Goal: Transaction & Acquisition: Book appointment/travel/reservation

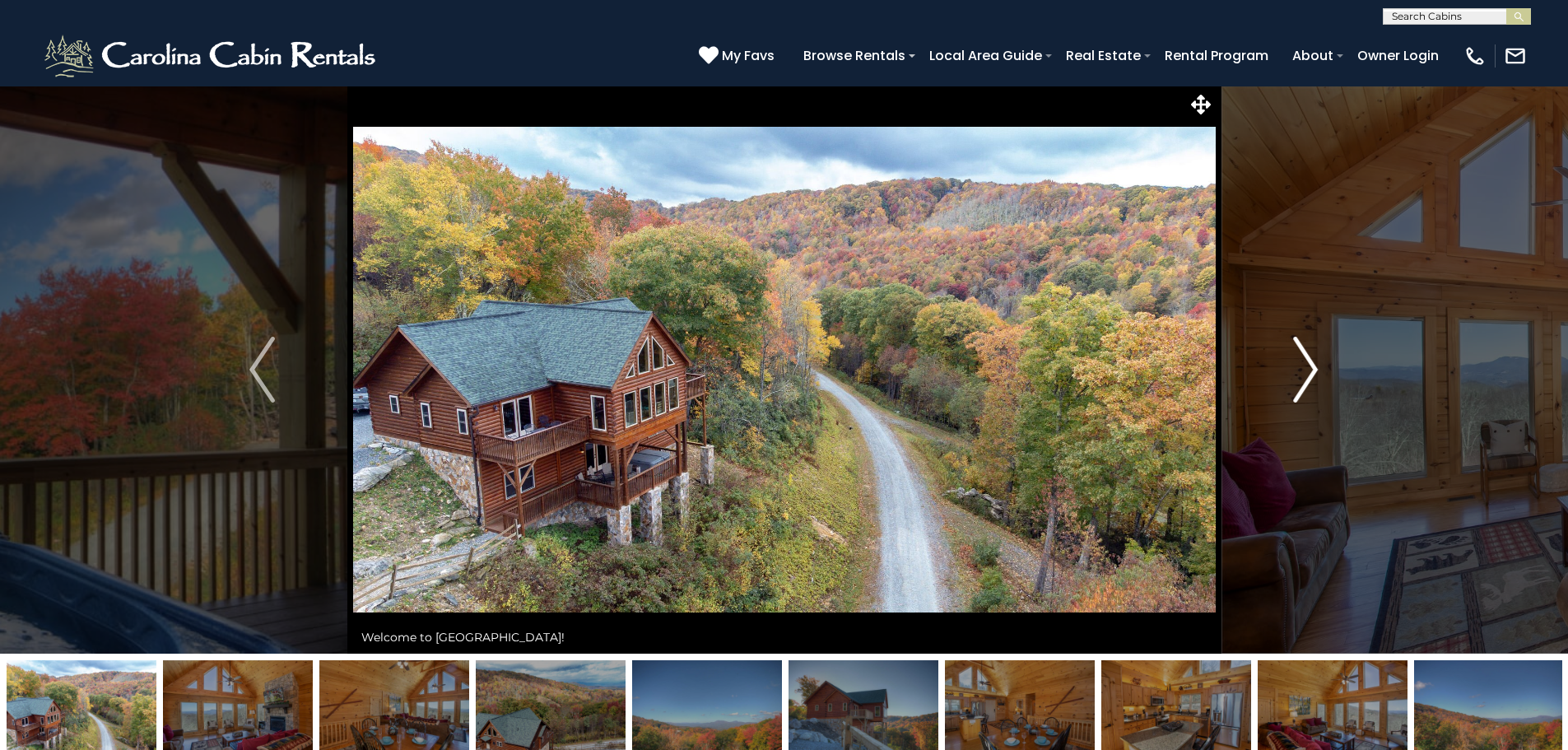
click at [1298, 358] on img "Next" at bounding box center [1305, 370] width 25 height 66
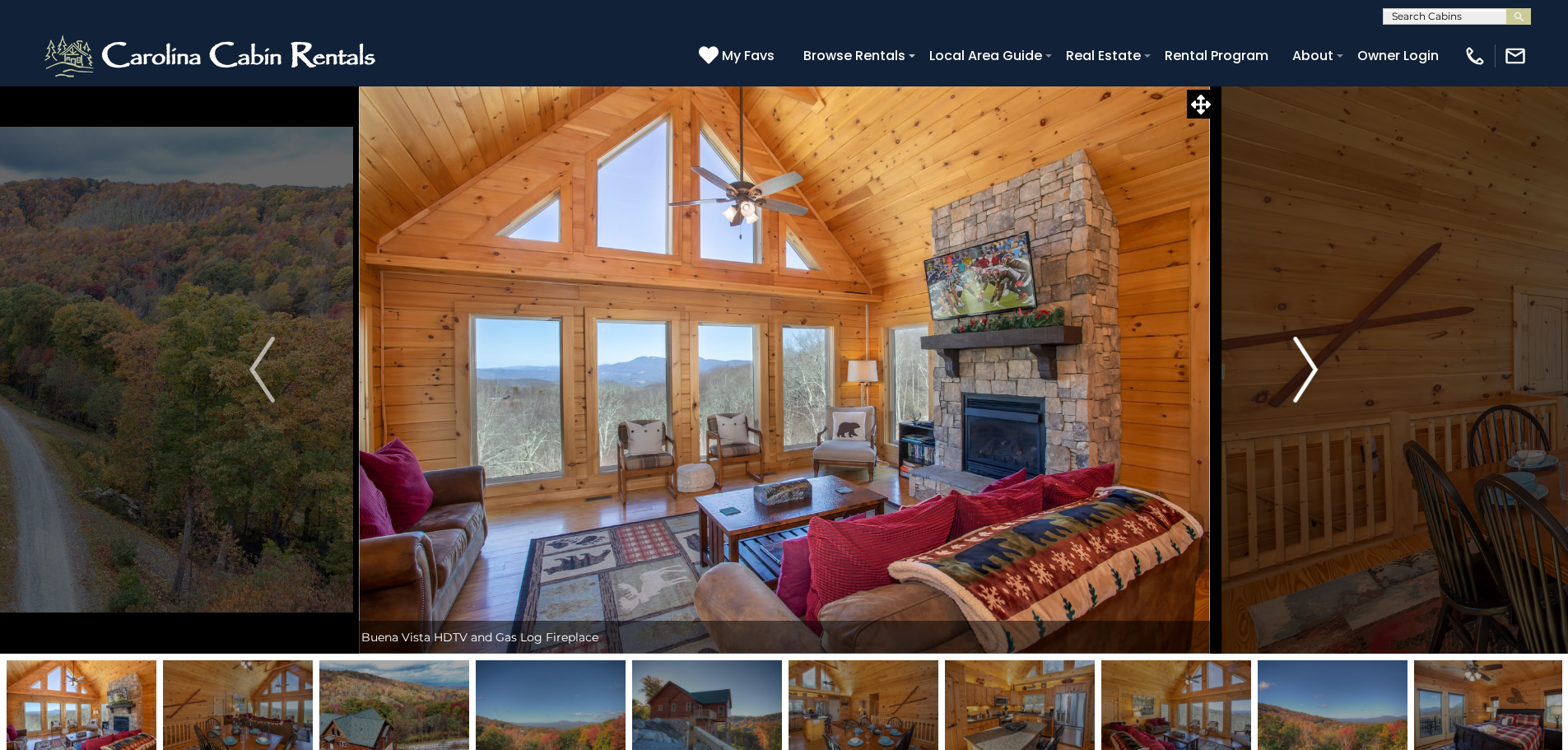
click at [1310, 374] on img "Next" at bounding box center [1305, 370] width 25 height 66
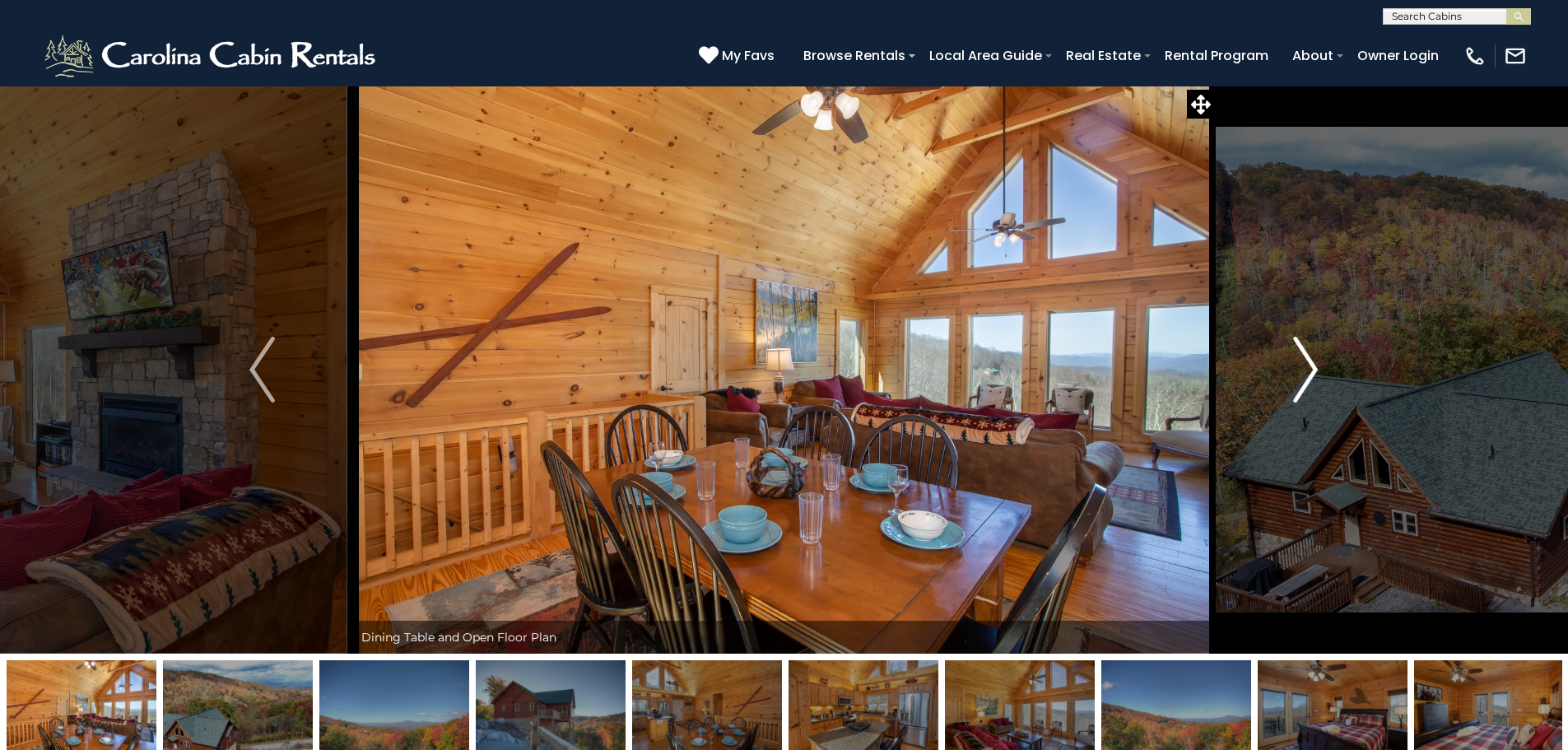
click at [1309, 373] on img "Next" at bounding box center [1305, 370] width 25 height 66
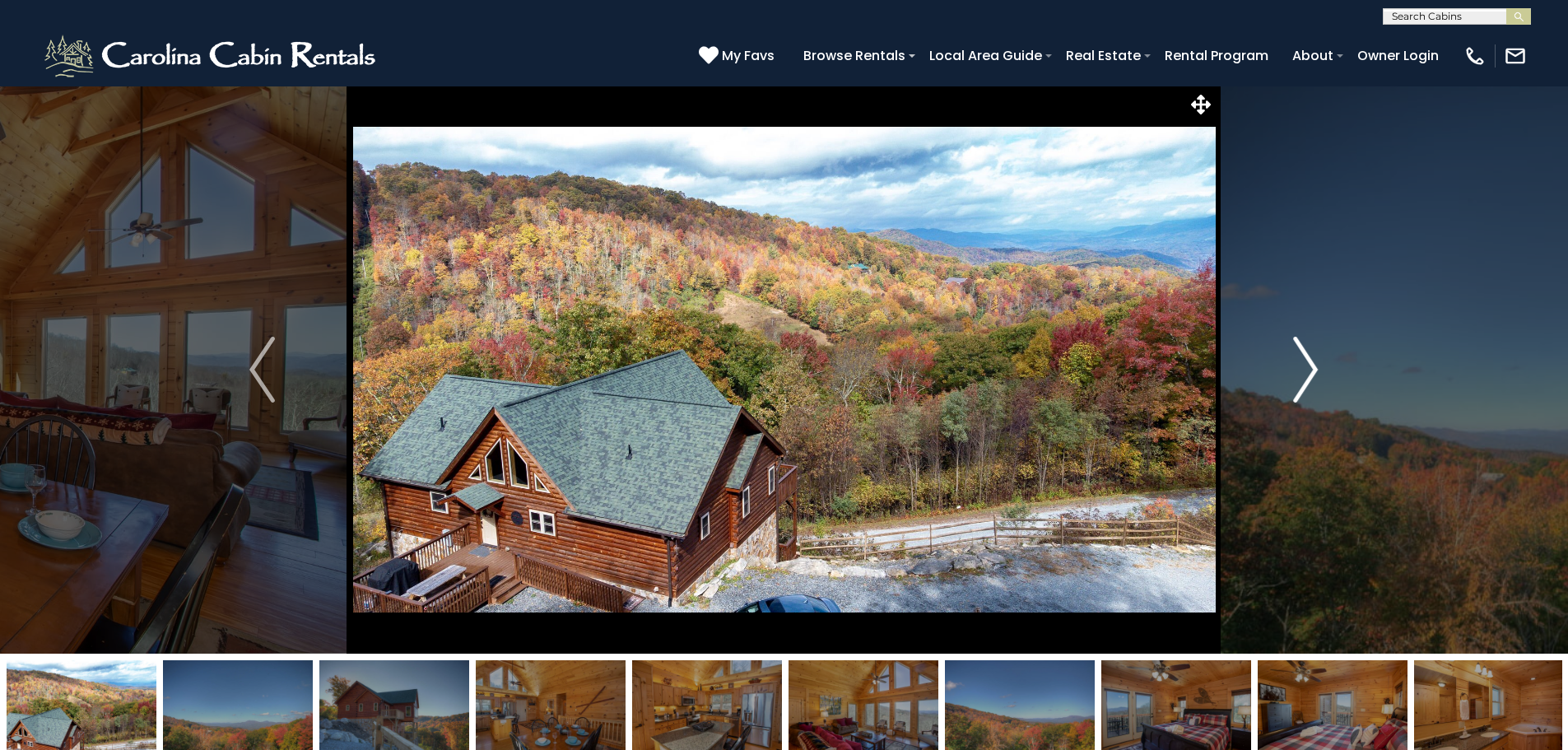
click at [1309, 373] on img "Next" at bounding box center [1305, 370] width 25 height 66
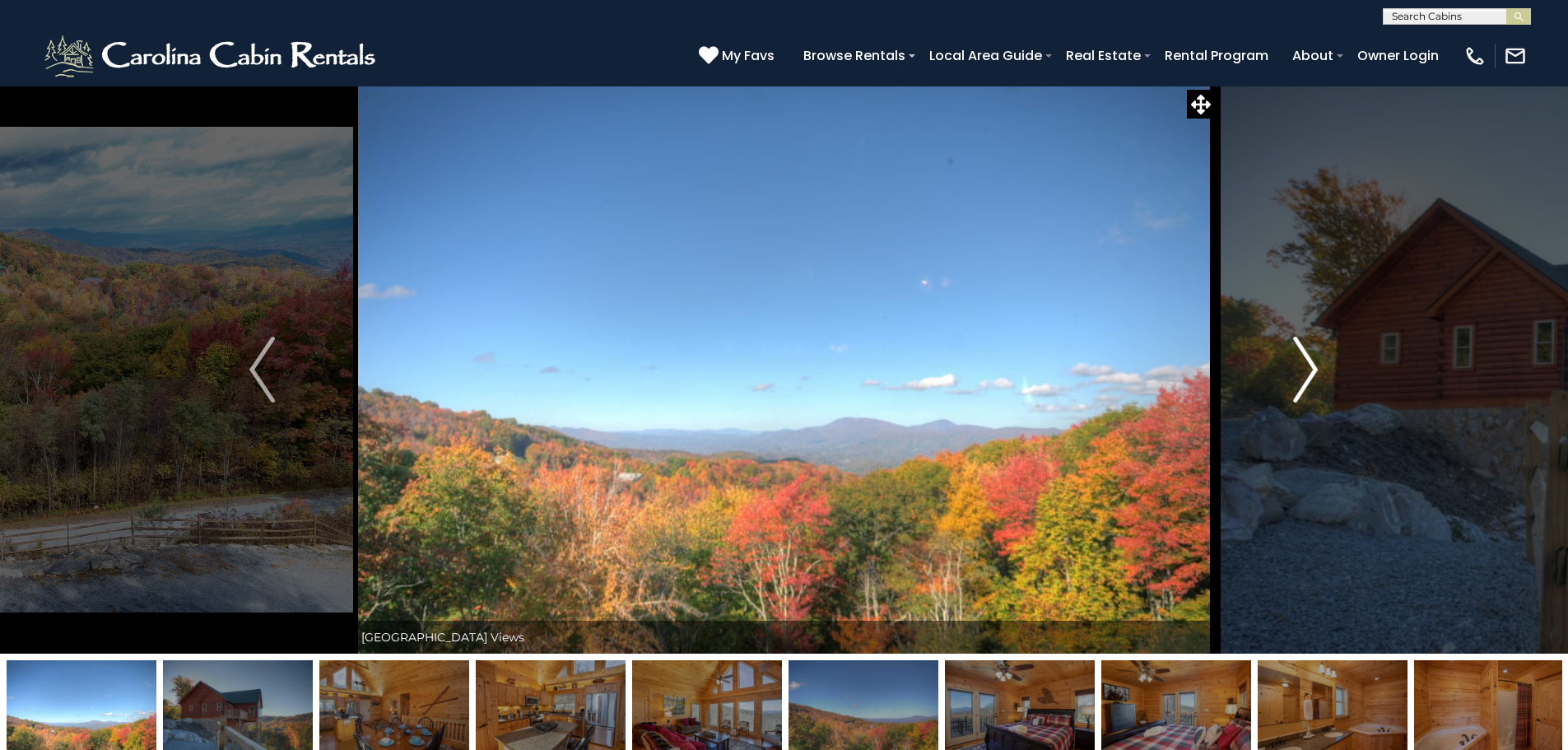
click at [1309, 373] on img "Next" at bounding box center [1305, 370] width 25 height 66
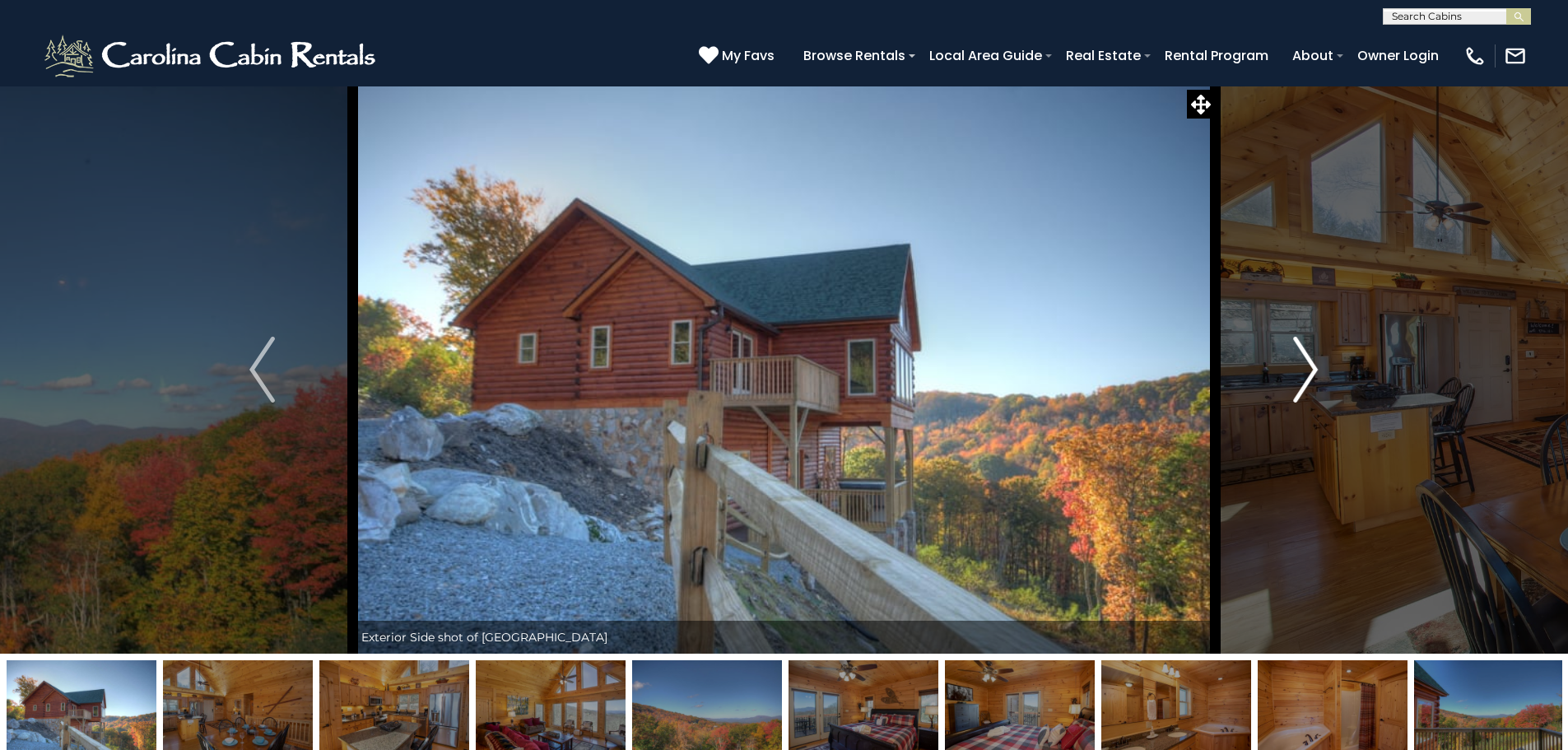
click at [1309, 373] on img "Next" at bounding box center [1305, 370] width 25 height 66
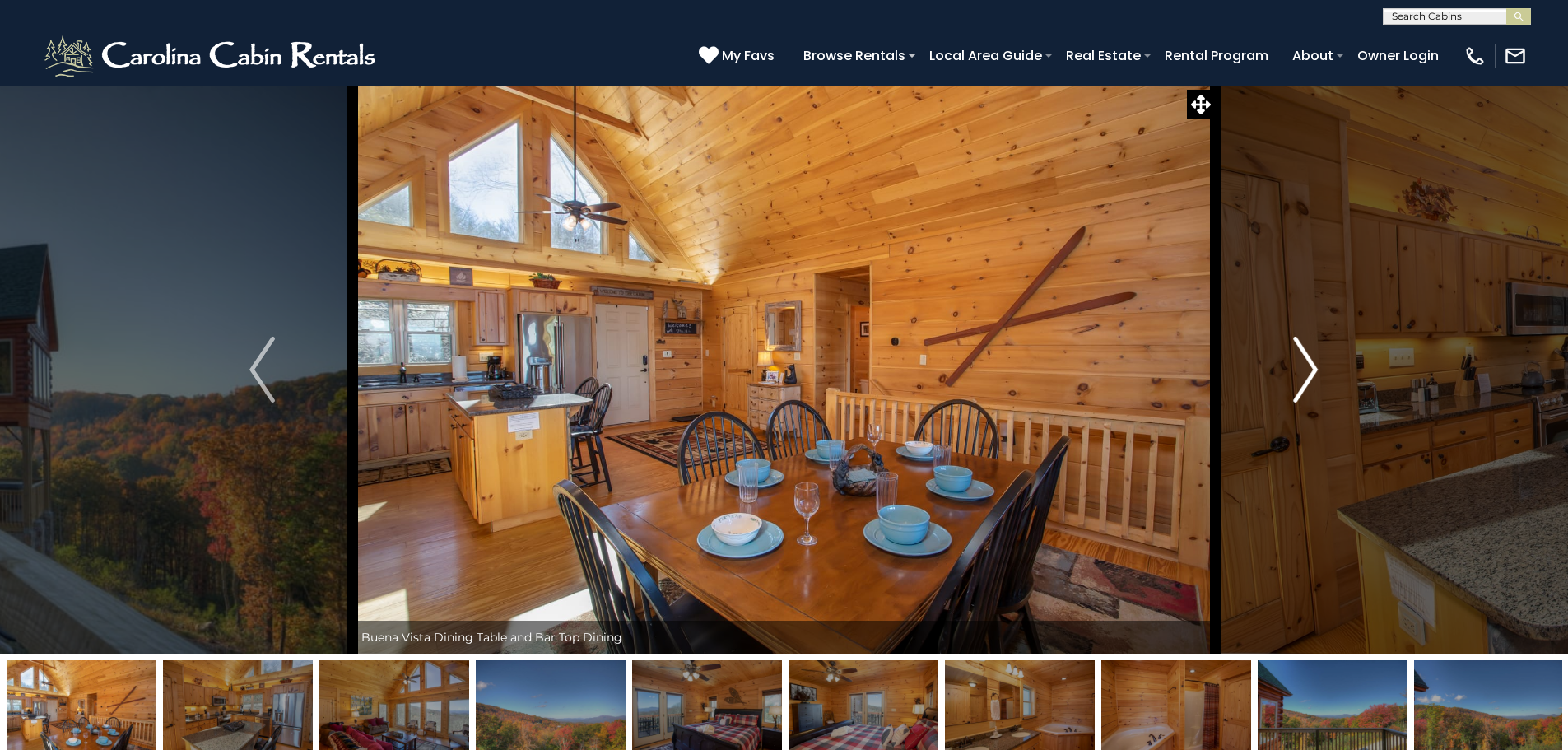
click at [1309, 373] on img "Next" at bounding box center [1305, 370] width 25 height 66
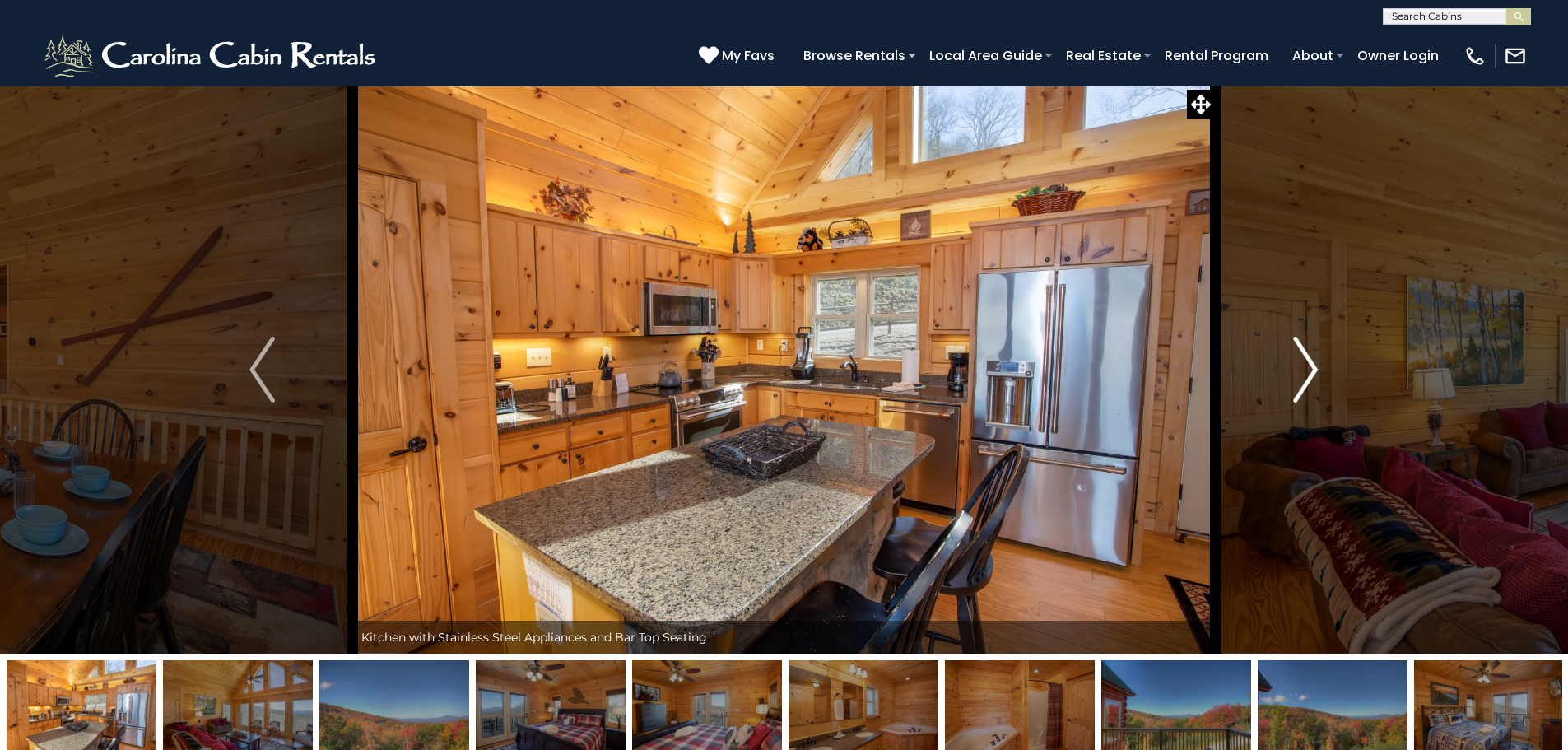
click at [1309, 373] on img "Next" at bounding box center [1305, 370] width 25 height 66
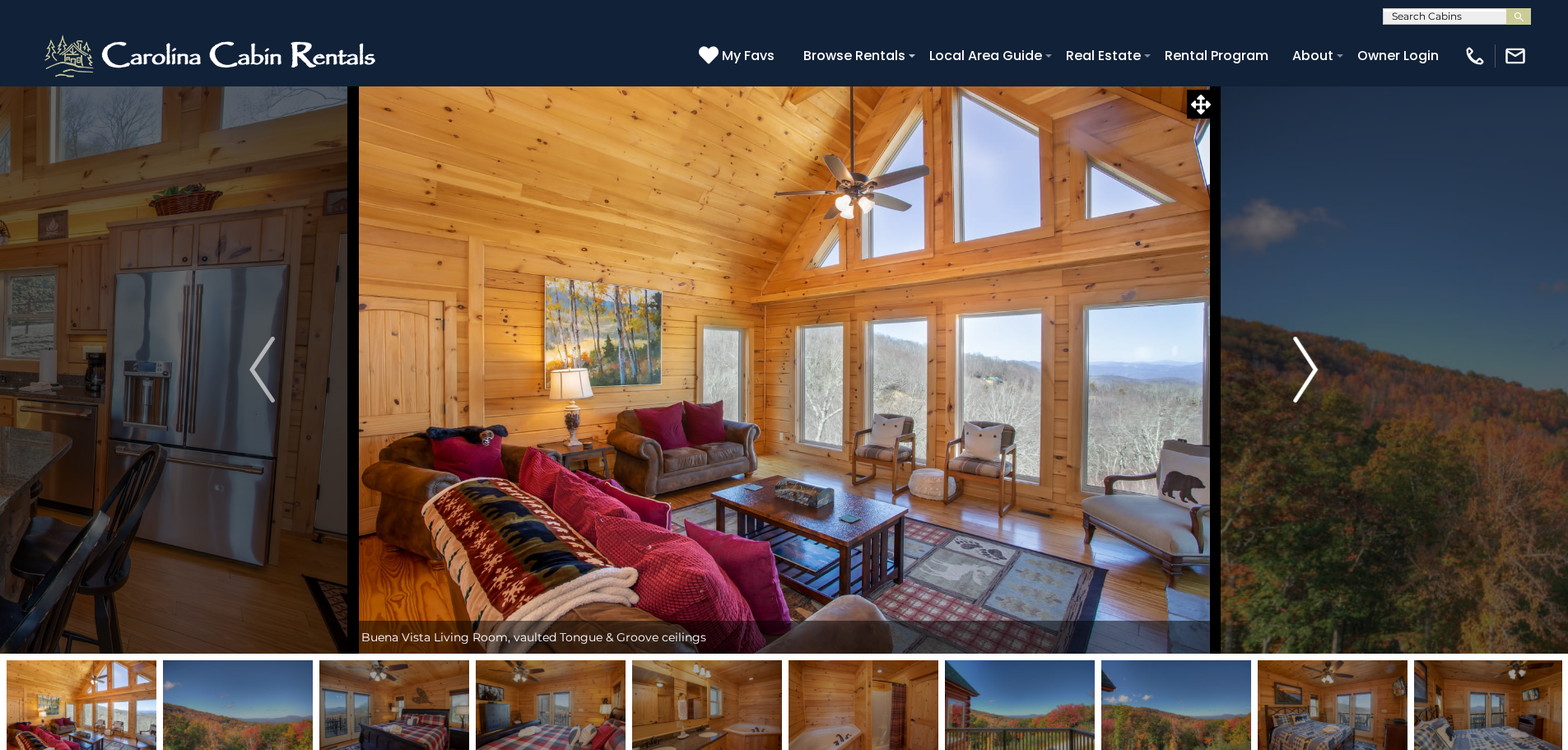
click at [1309, 373] on img "Next" at bounding box center [1305, 370] width 25 height 66
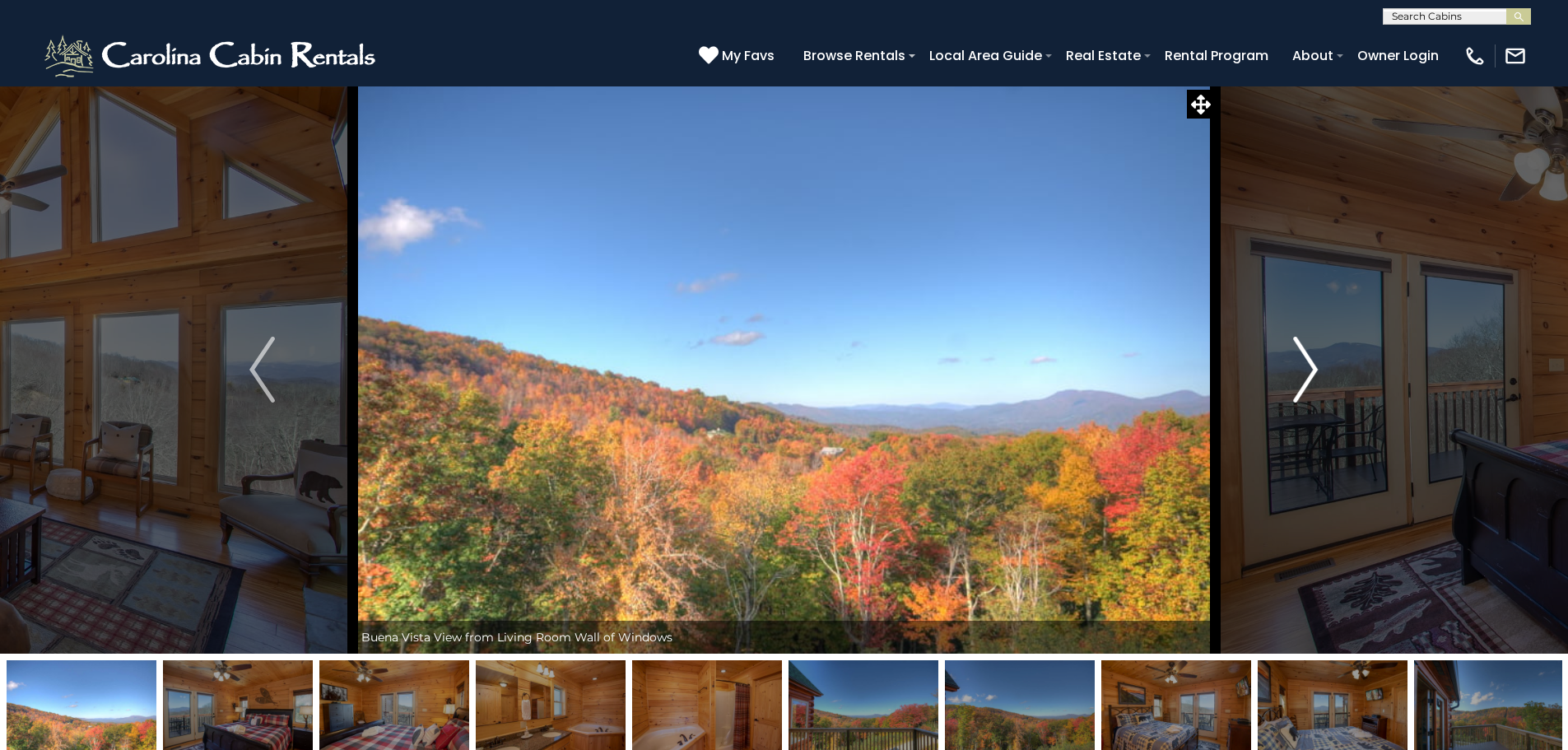
click at [1309, 373] on img "Next" at bounding box center [1305, 370] width 25 height 66
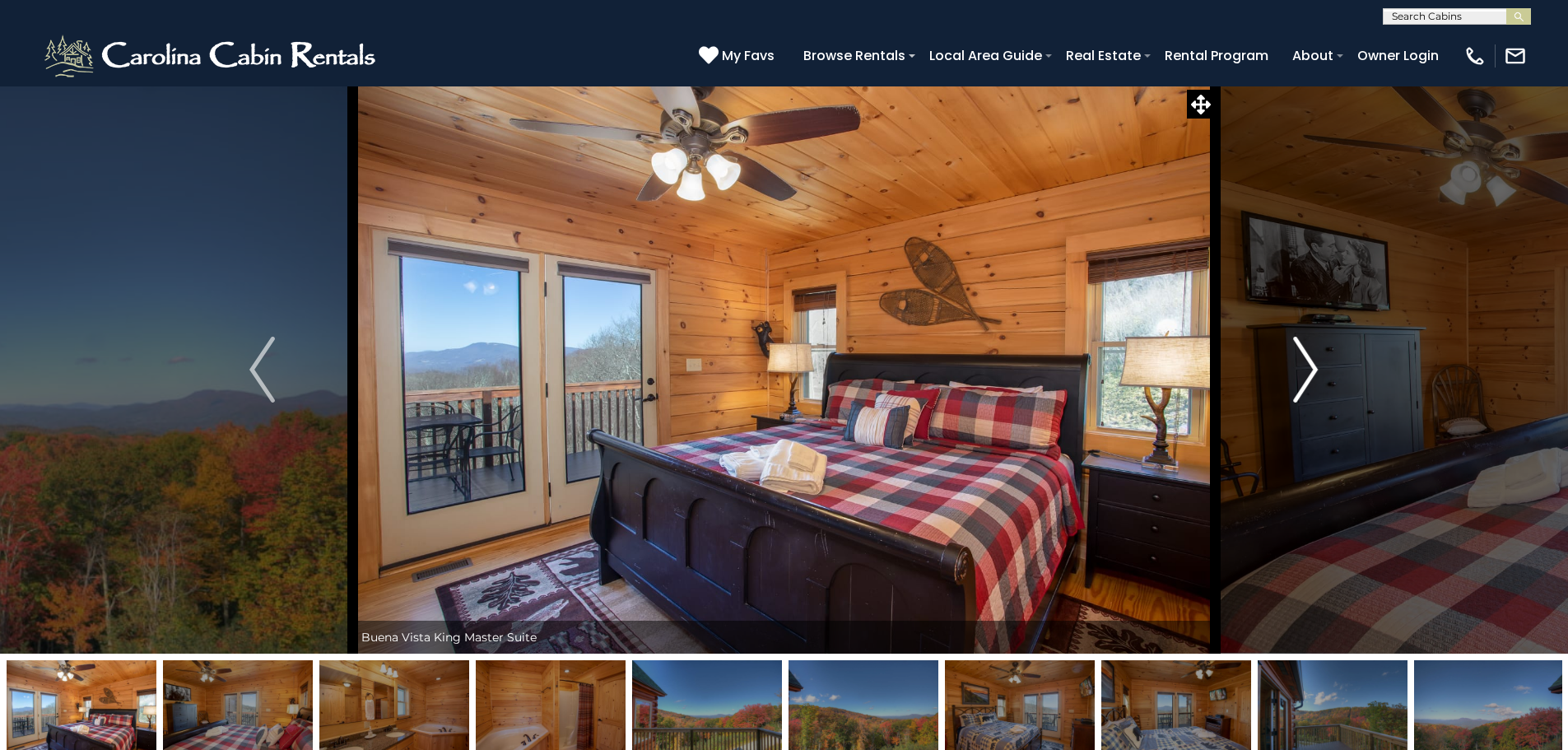
click at [1309, 373] on img "Next" at bounding box center [1305, 370] width 25 height 66
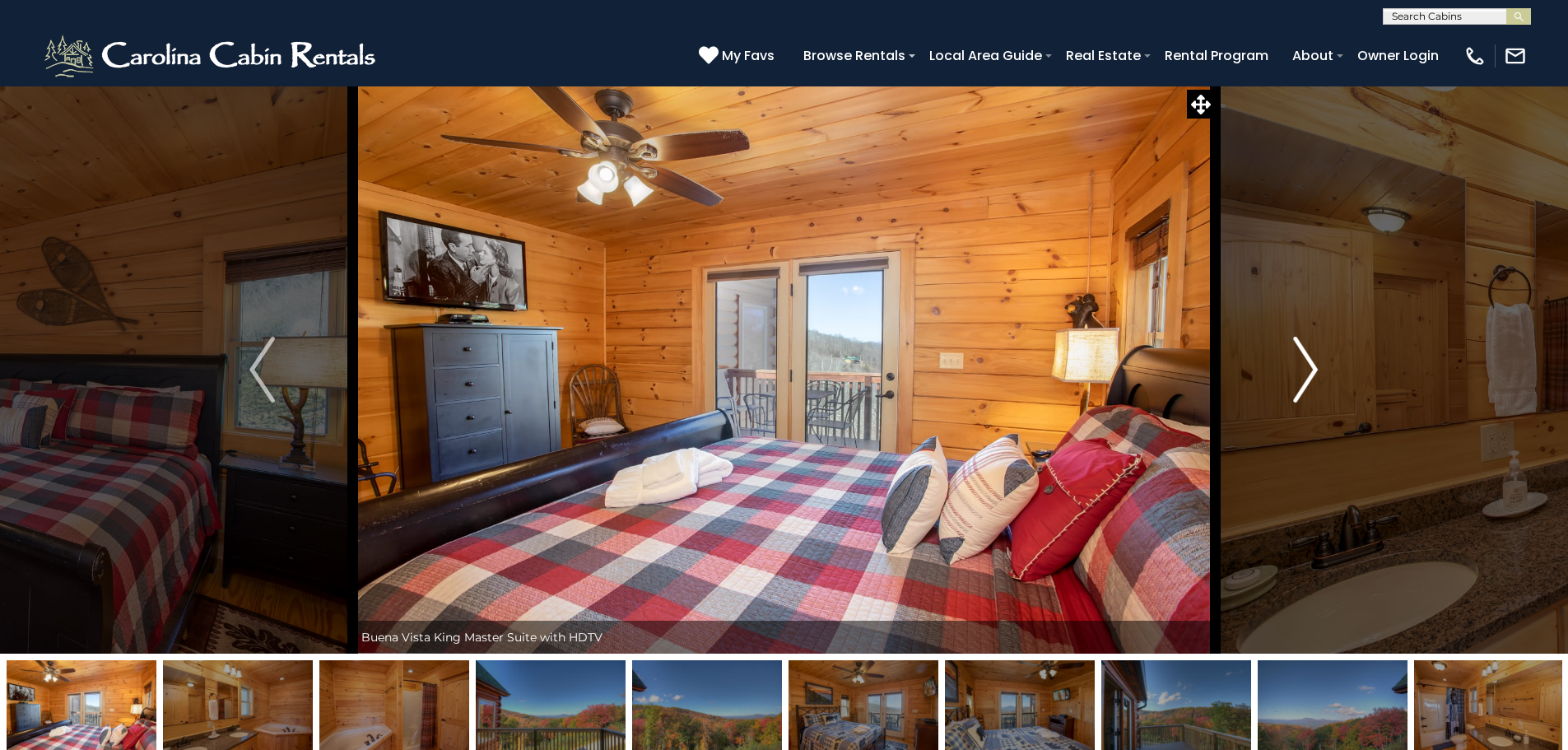
click at [1309, 373] on img "Next" at bounding box center [1305, 370] width 25 height 66
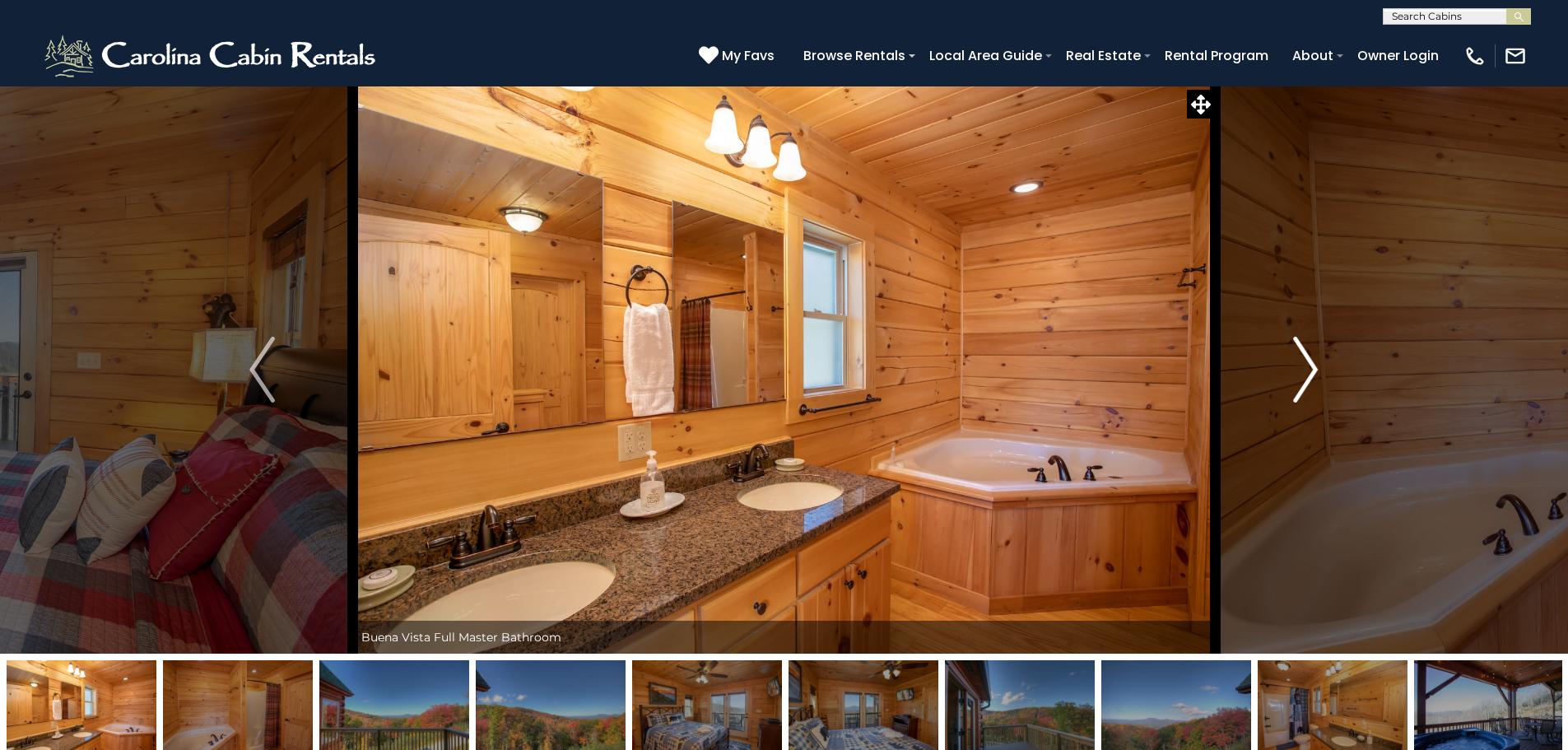
click at [1309, 373] on img "Next" at bounding box center [1305, 370] width 25 height 66
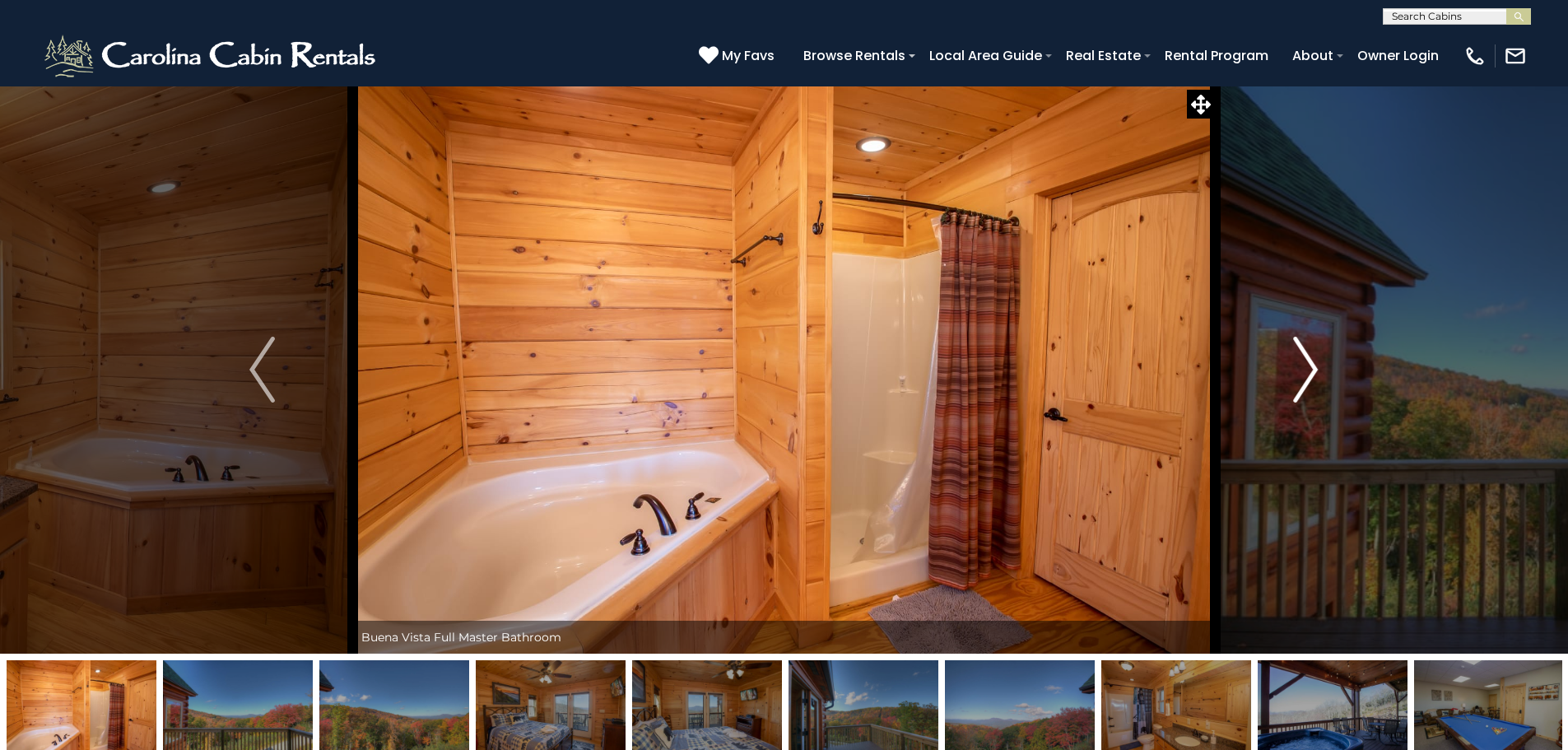
click at [1309, 373] on img "Next" at bounding box center [1305, 370] width 25 height 66
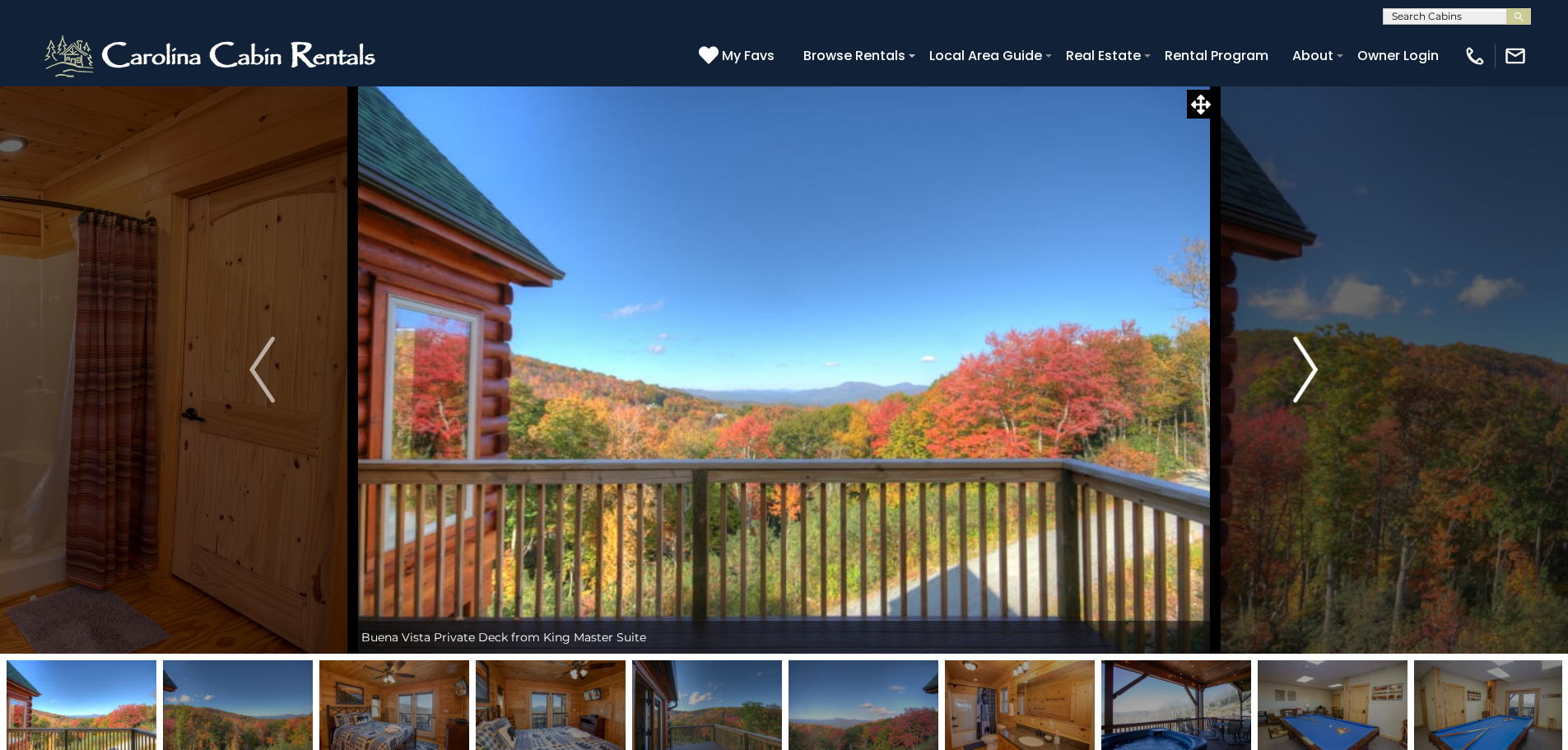
click at [1309, 373] on img "Next" at bounding box center [1305, 370] width 25 height 66
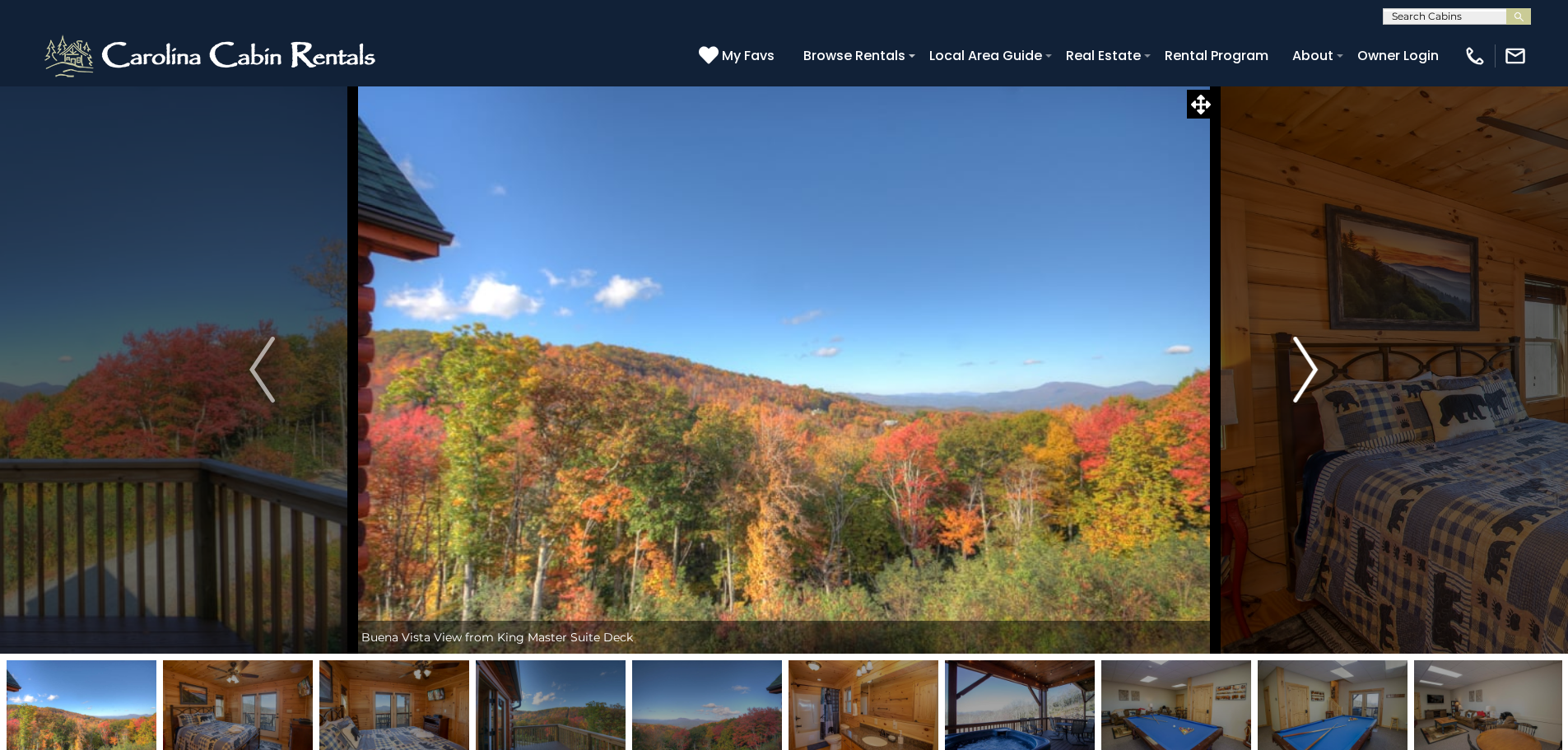
click at [1309, 373] on img "Next" at bounding box center [1305, 370] width 25 height 66
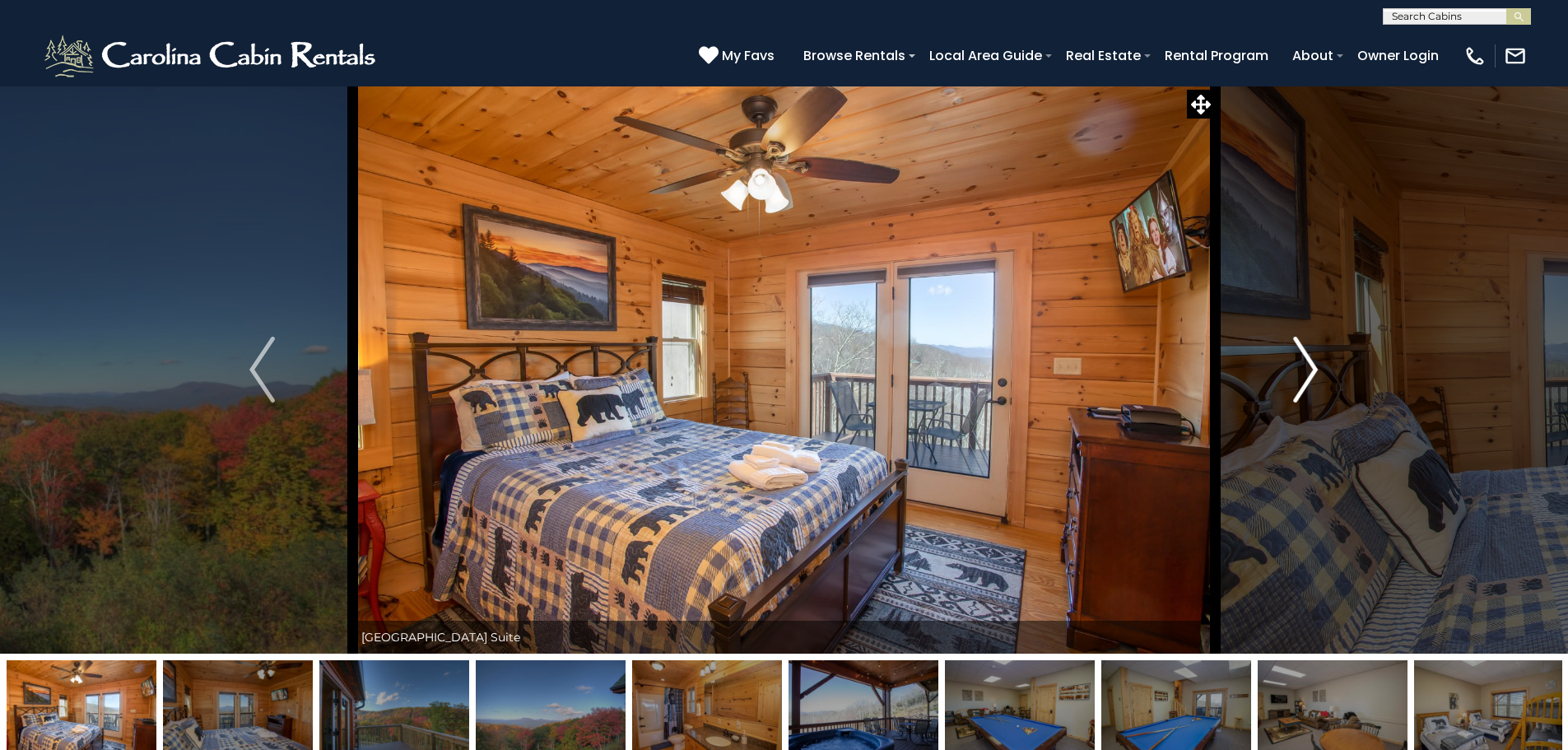
click at [1309, 373] on img "Next" at bounding box center [1305, 370] width 25 height 66
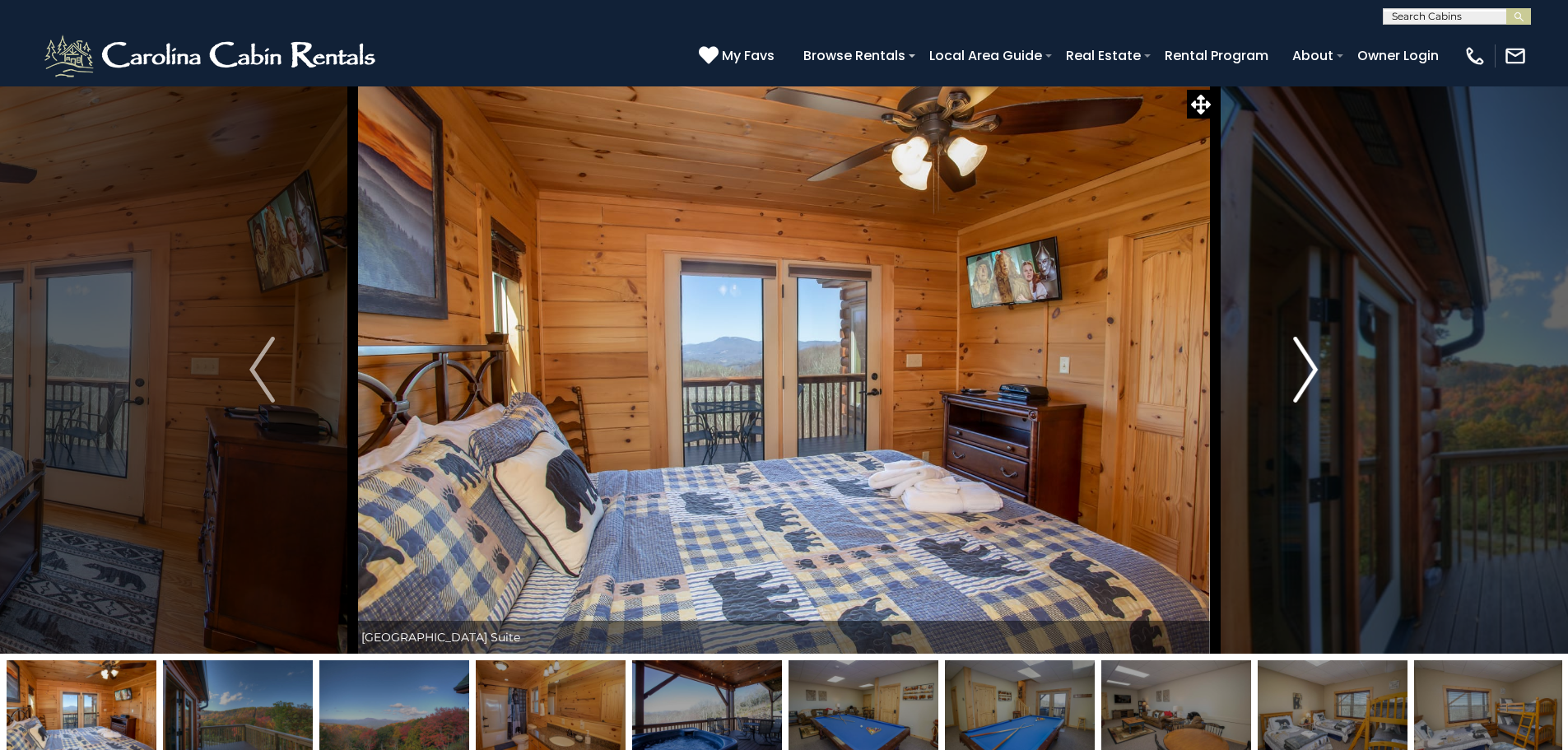
click at [1309, 373] on img "Next" at bounding box center [1305, 370] width 25 height 66
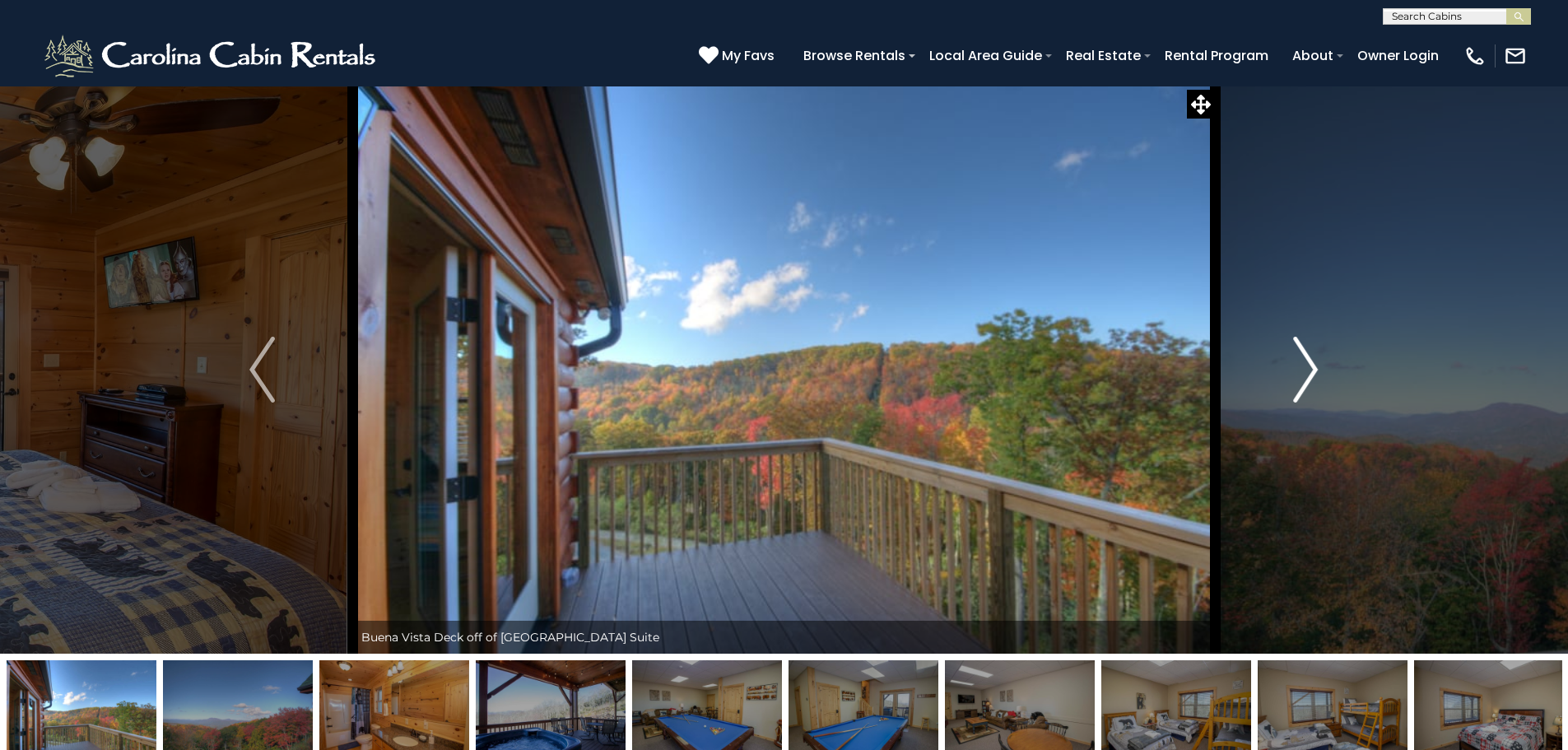
click at [1311, 370] on img "Next" at bounding box center [1305, 370] width 25 height 66
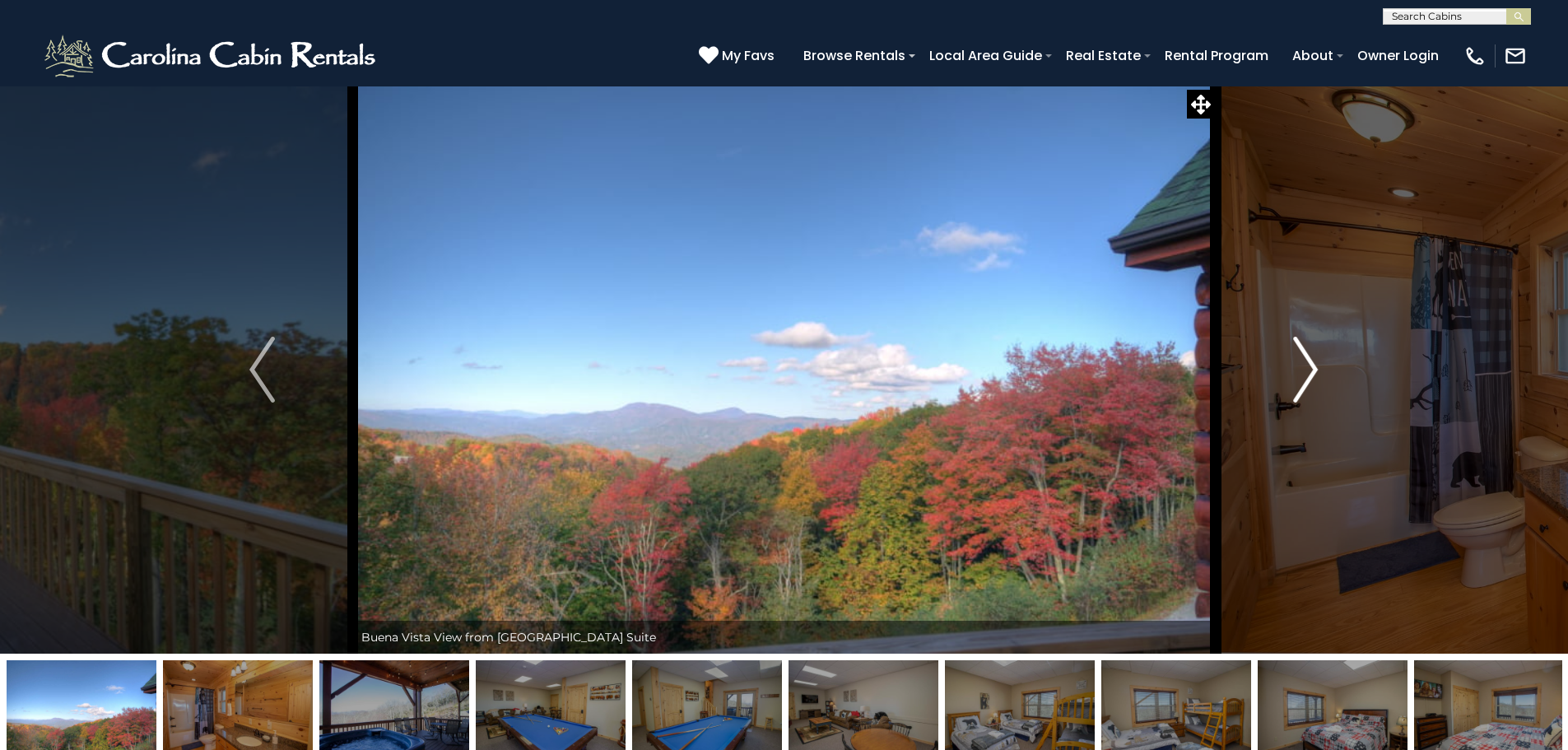
click at [1311, 370] on img "Next" at bounding box center [1305, 370] width 25 height 66
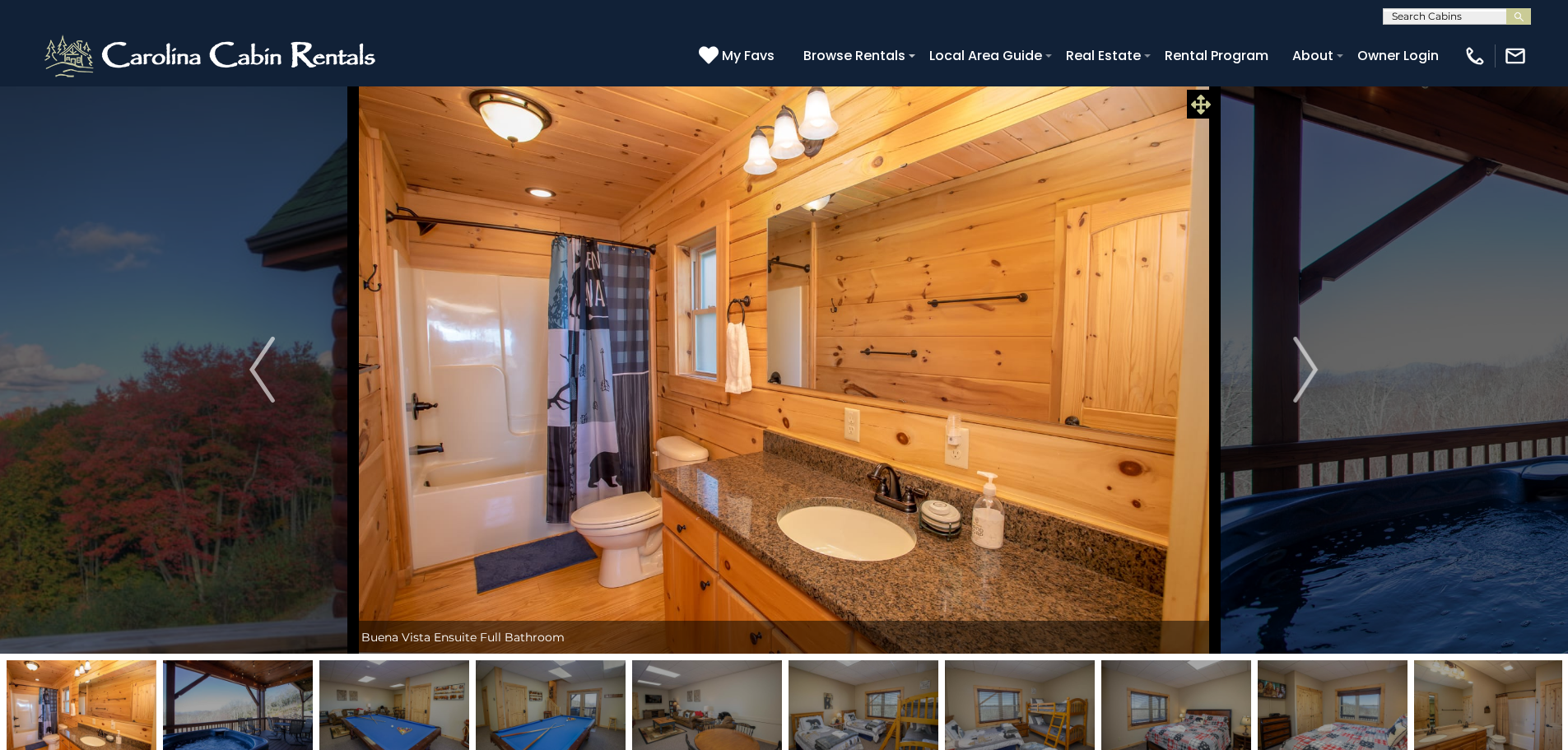
click at [1204, 102] on icon at bounding box center [1201, 105] width 20 height 20
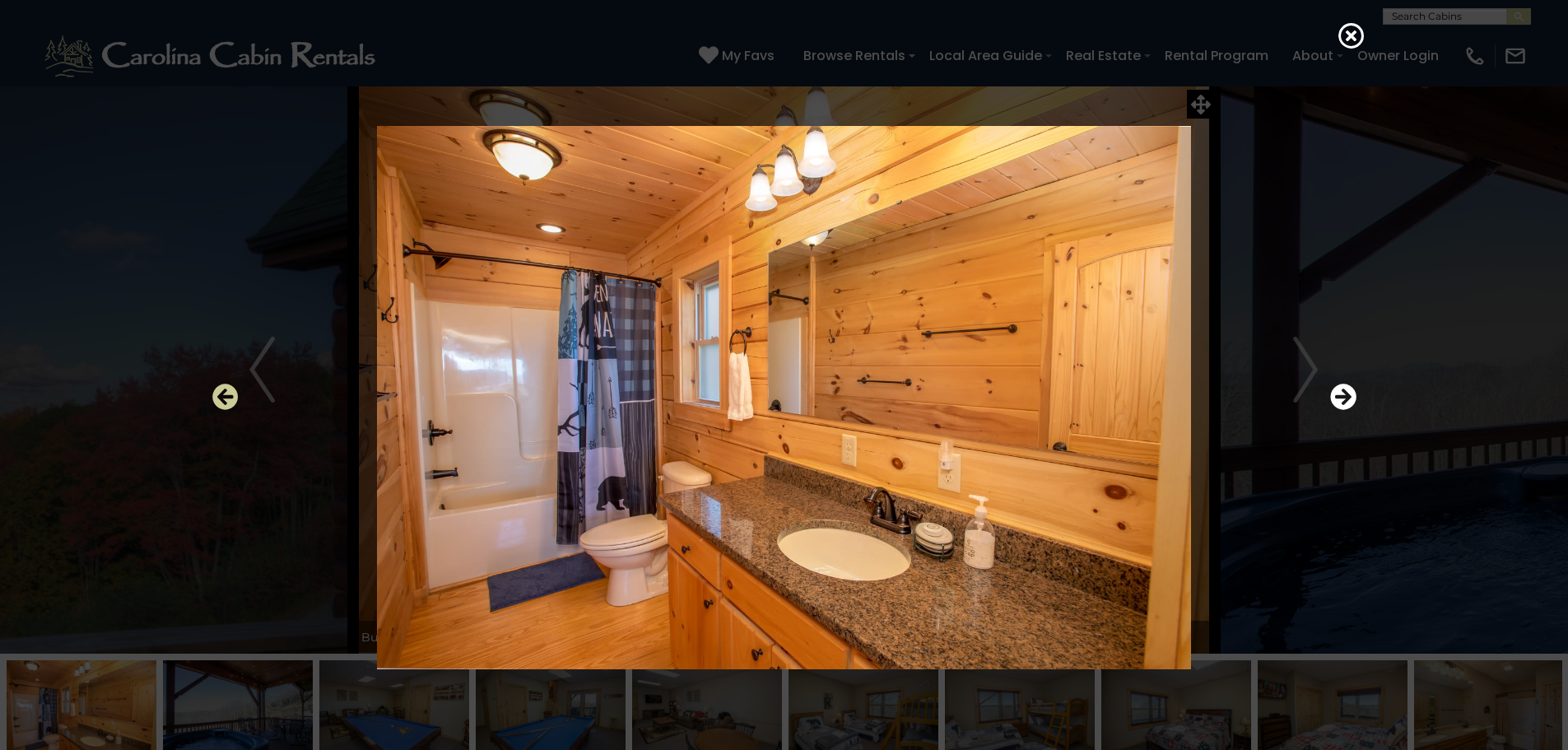
click at [232, 393] on icon "Previous" at bounding box center [225, 396] width 26 height 26
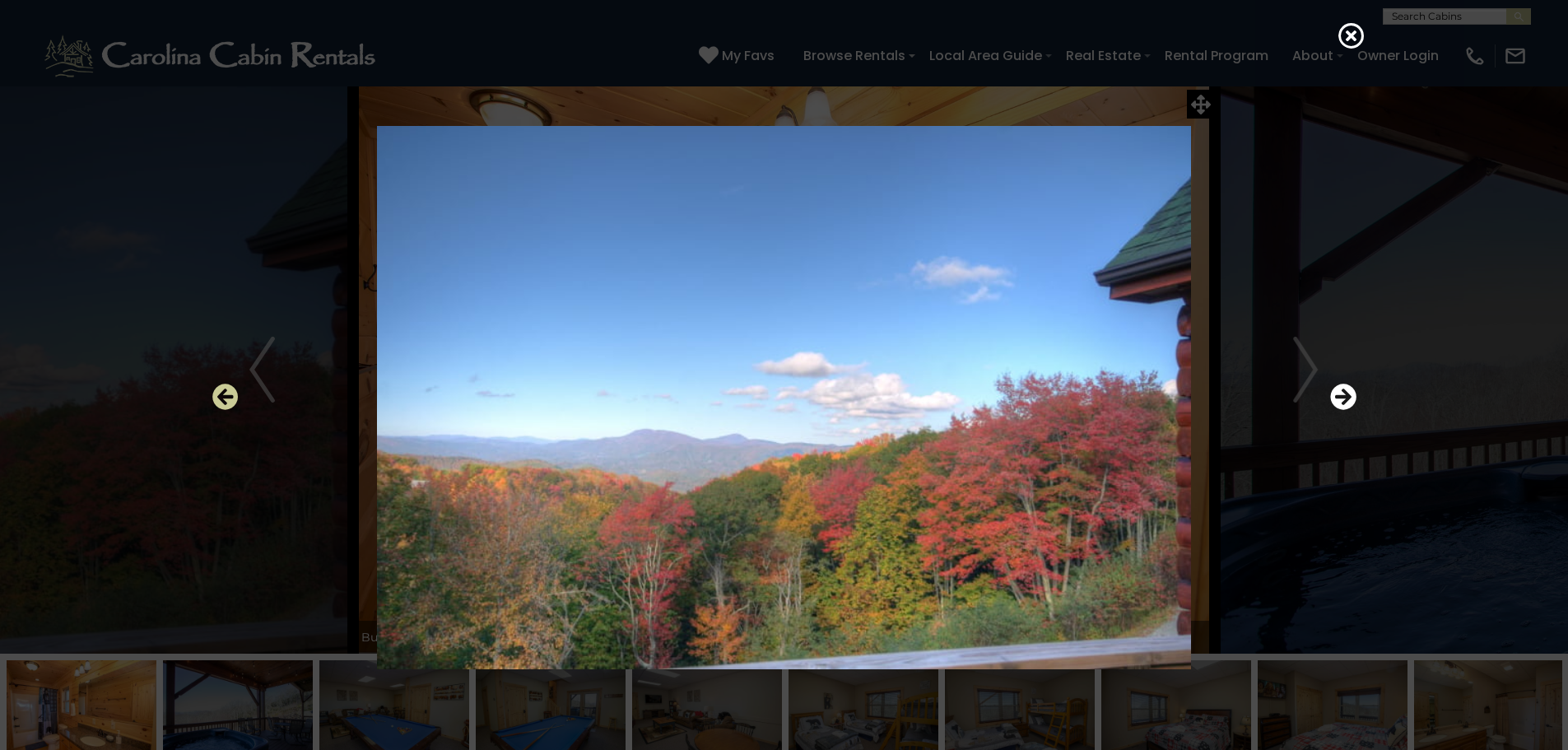
click at [232, 393] on icon "Previous" at bounding box center [225, 396] width 26 height 26
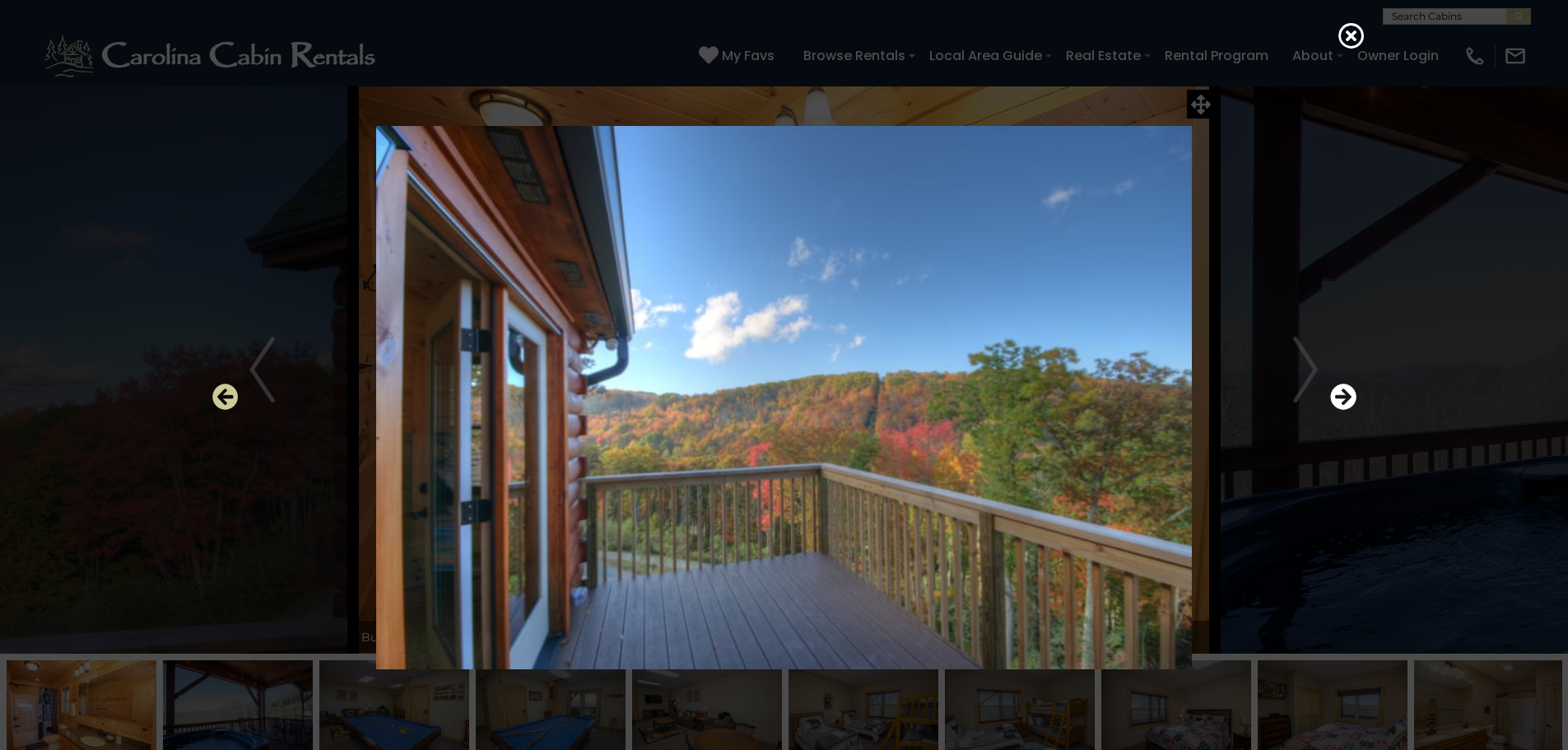
click at [232, 393] on icon "Previous" at bounding box center [225, 396] width 26 height 26
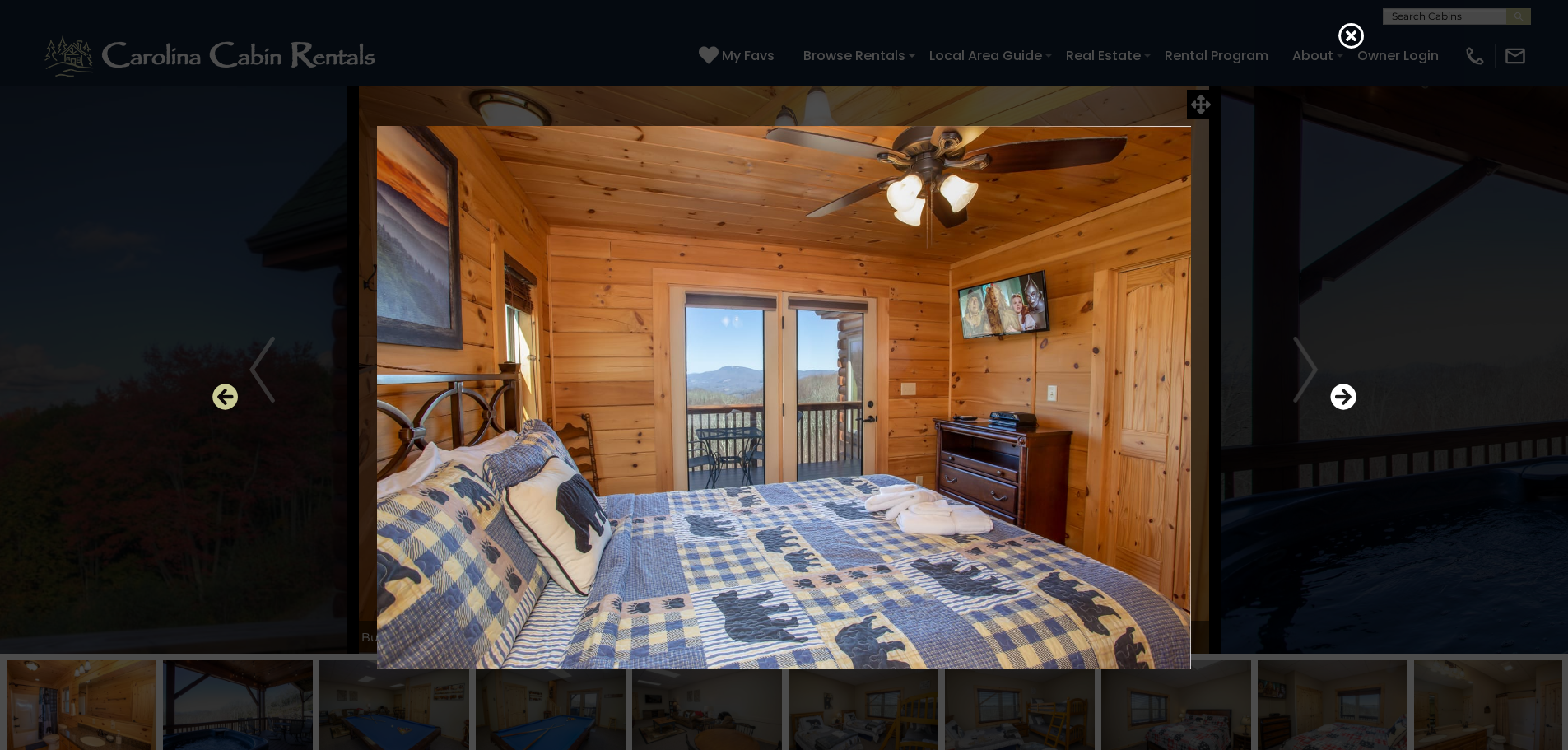
click at [232, 393] on icon "Previous" at bounding box center [225, 396] width 26 height 26
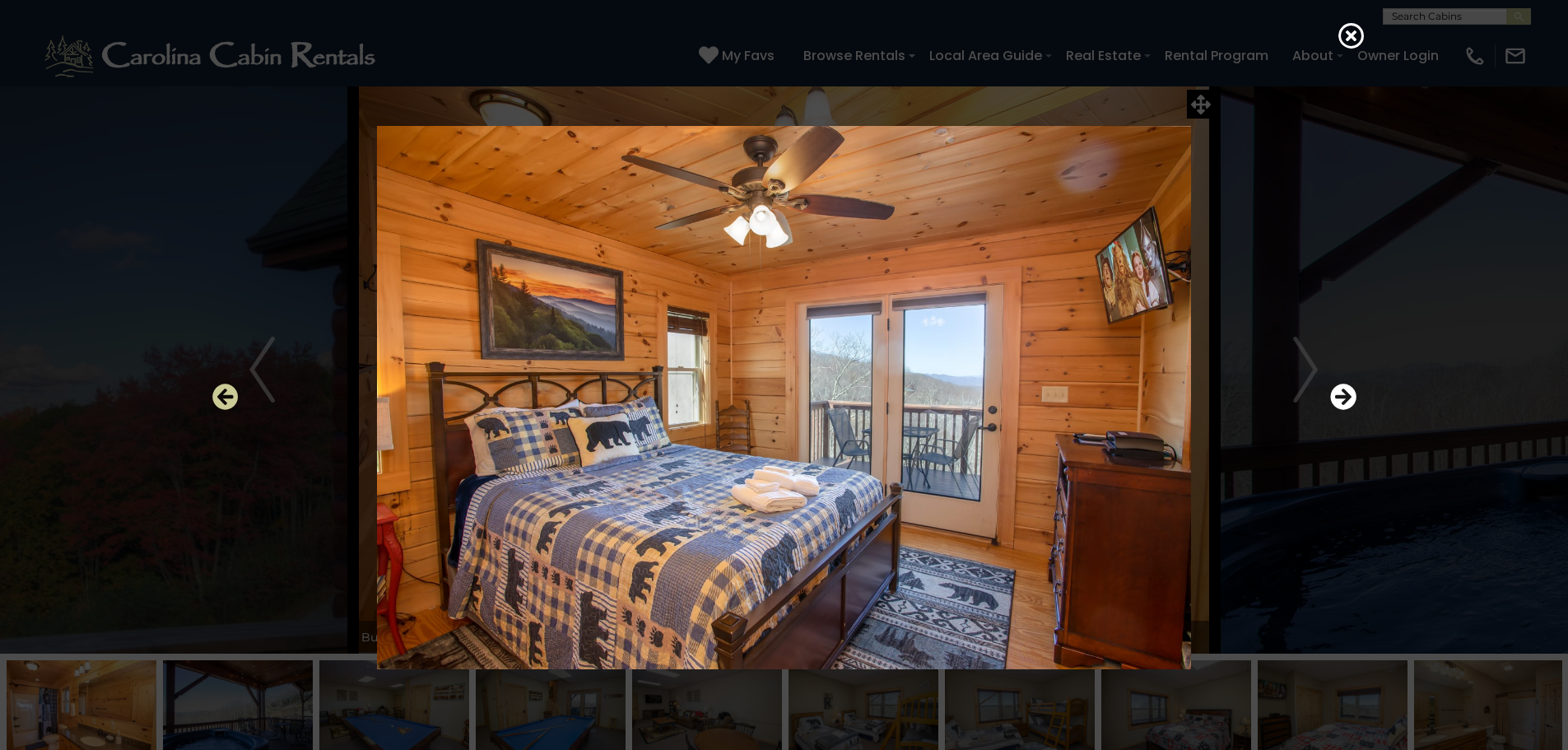
click at [232, 393] on icon "Previous" at bounding box center [225, 396] width 26 height 26
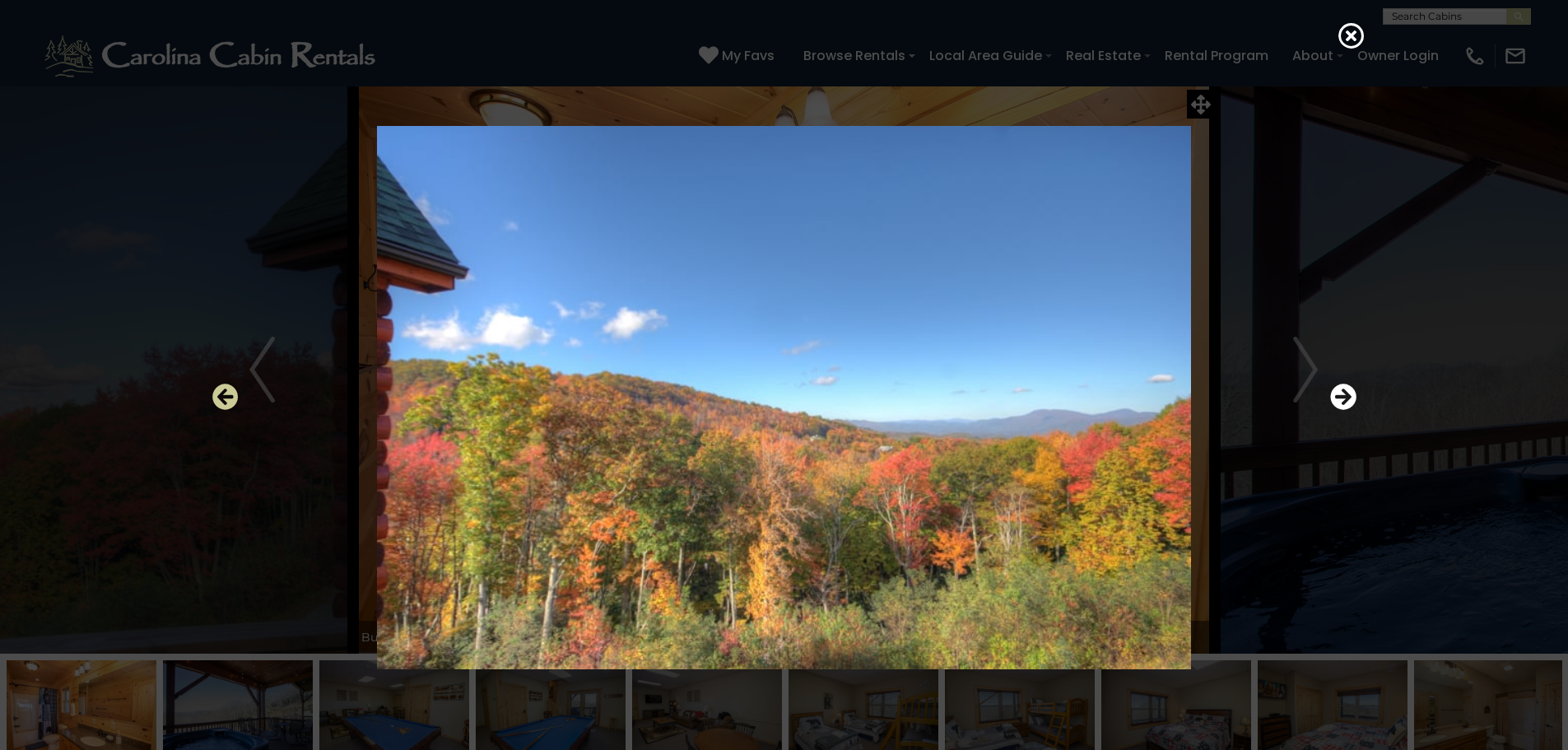
click at [232, 393] on icon "Previous" at bounding box center [225, 396] width 26 height 26
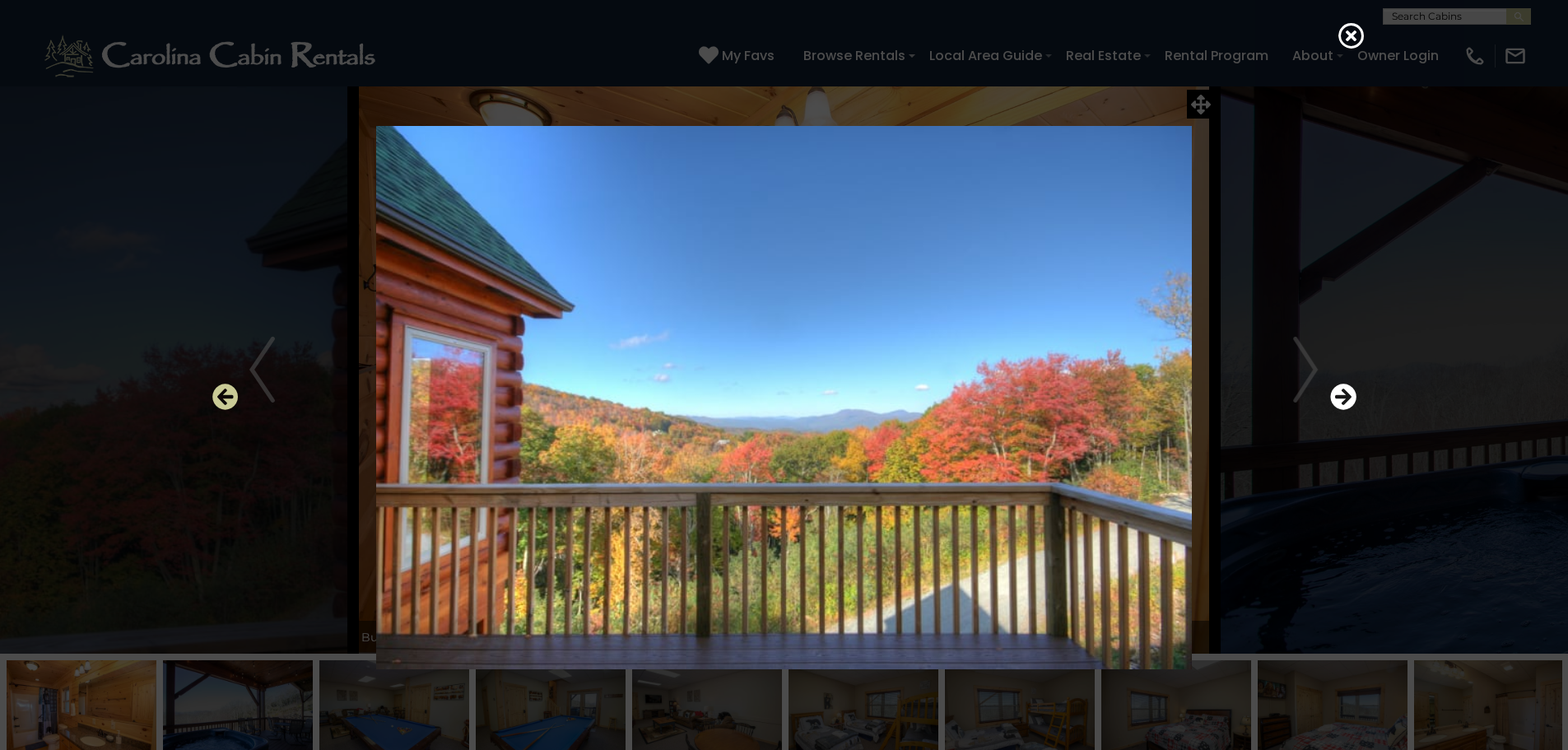
click at [232, 393] on icon "Previous" at bounding box center [225, 396] width 26 height 26
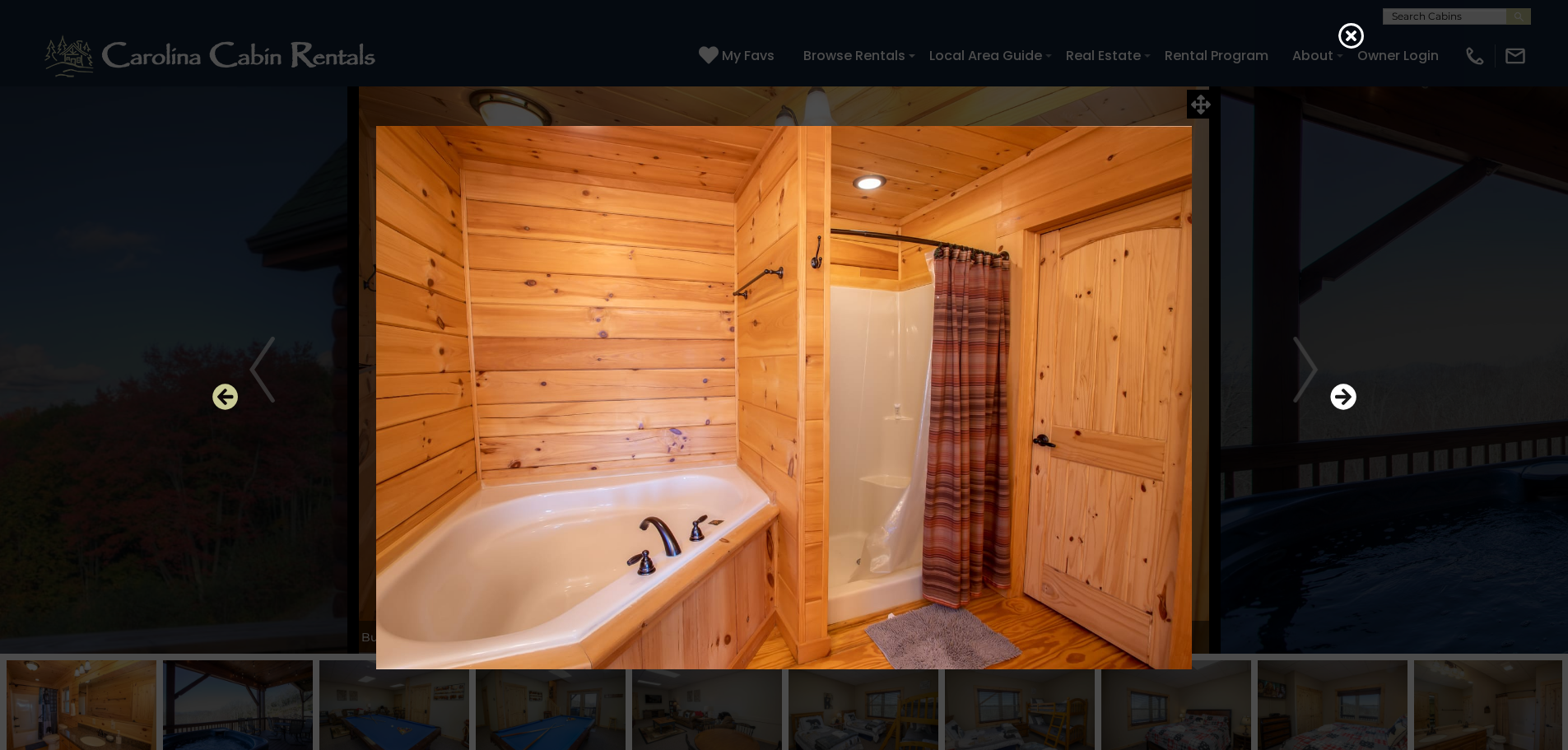
click at [232, 393] on icon "Previous" at bounding box center [225, 396] width 26 height 26
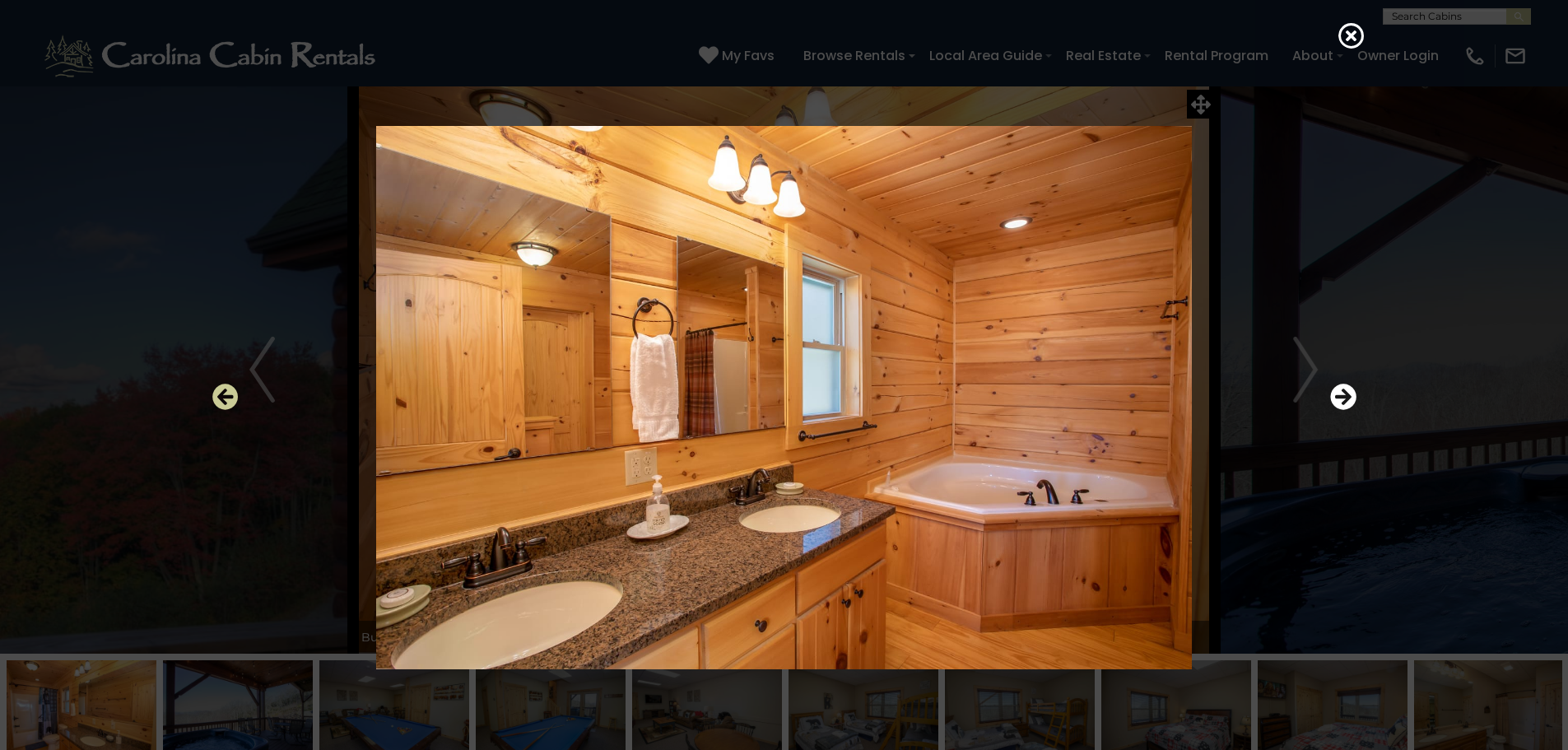
click at [232, 393] on icon "Previous" at bounding box center [225, 396] width 26 height 26
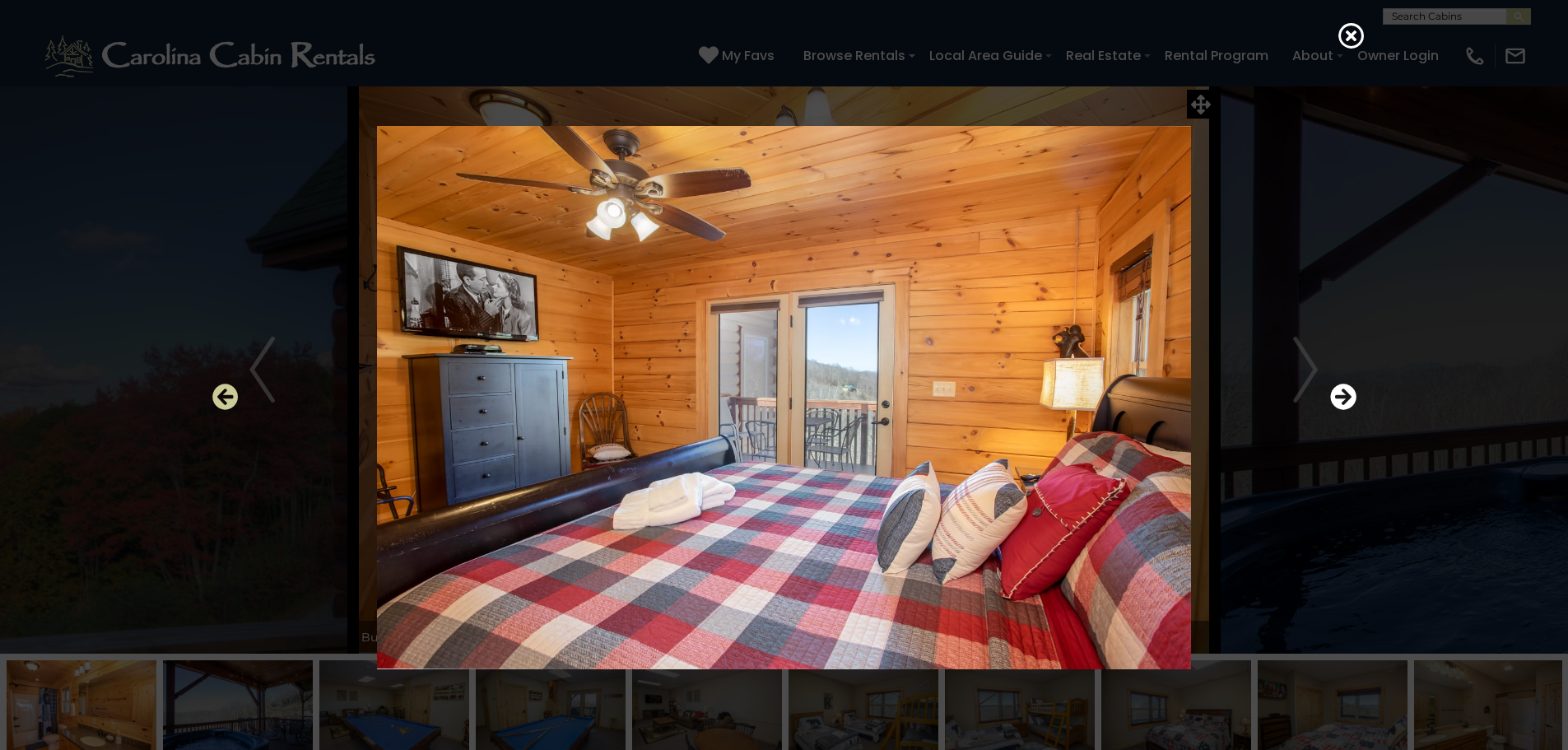
click at [232, 393] on icon "Previous" at bounding box center [225, 396] width 26 height 26
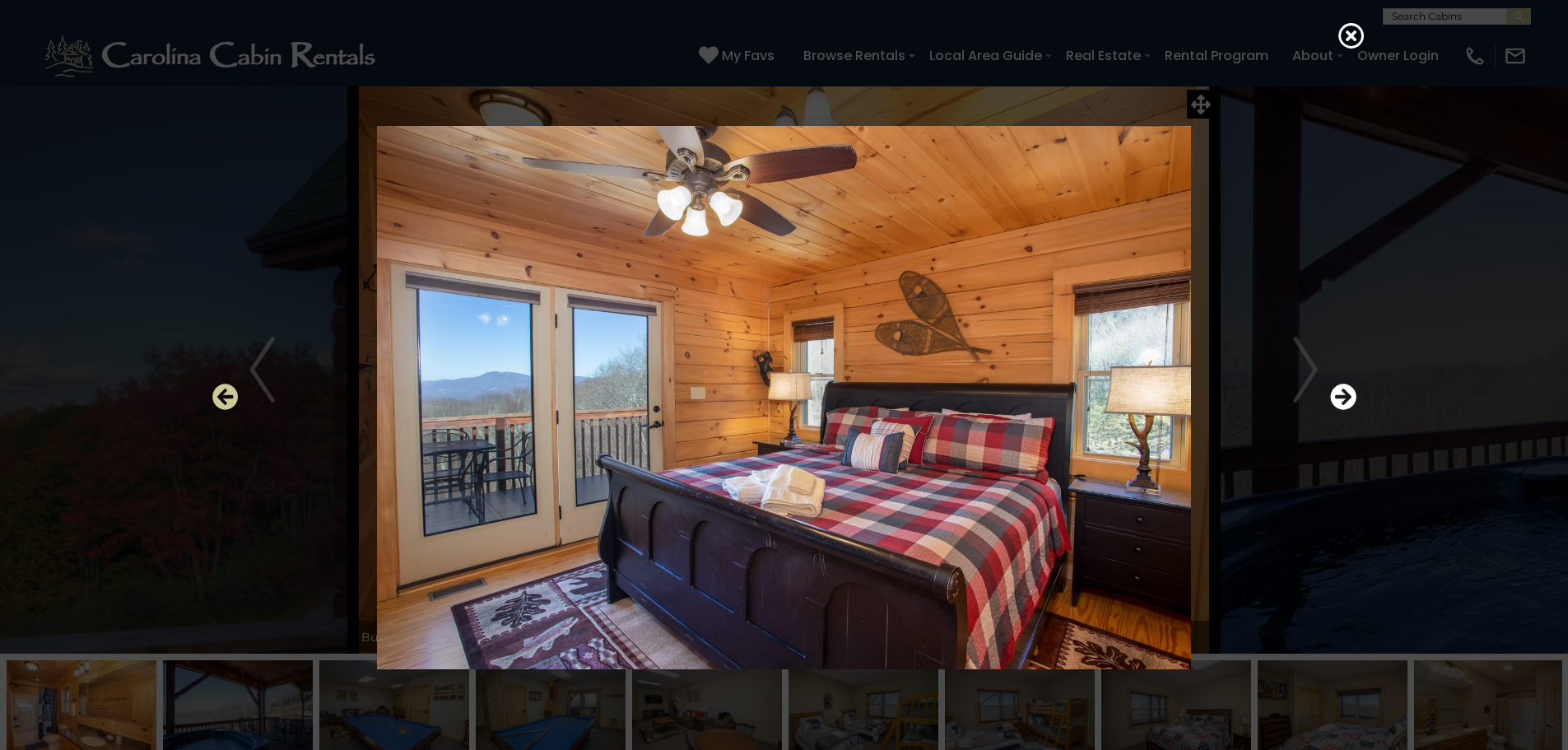
click at [232, 393] on icon "Previous" at bounding box center [225, 396] width 26 height 26
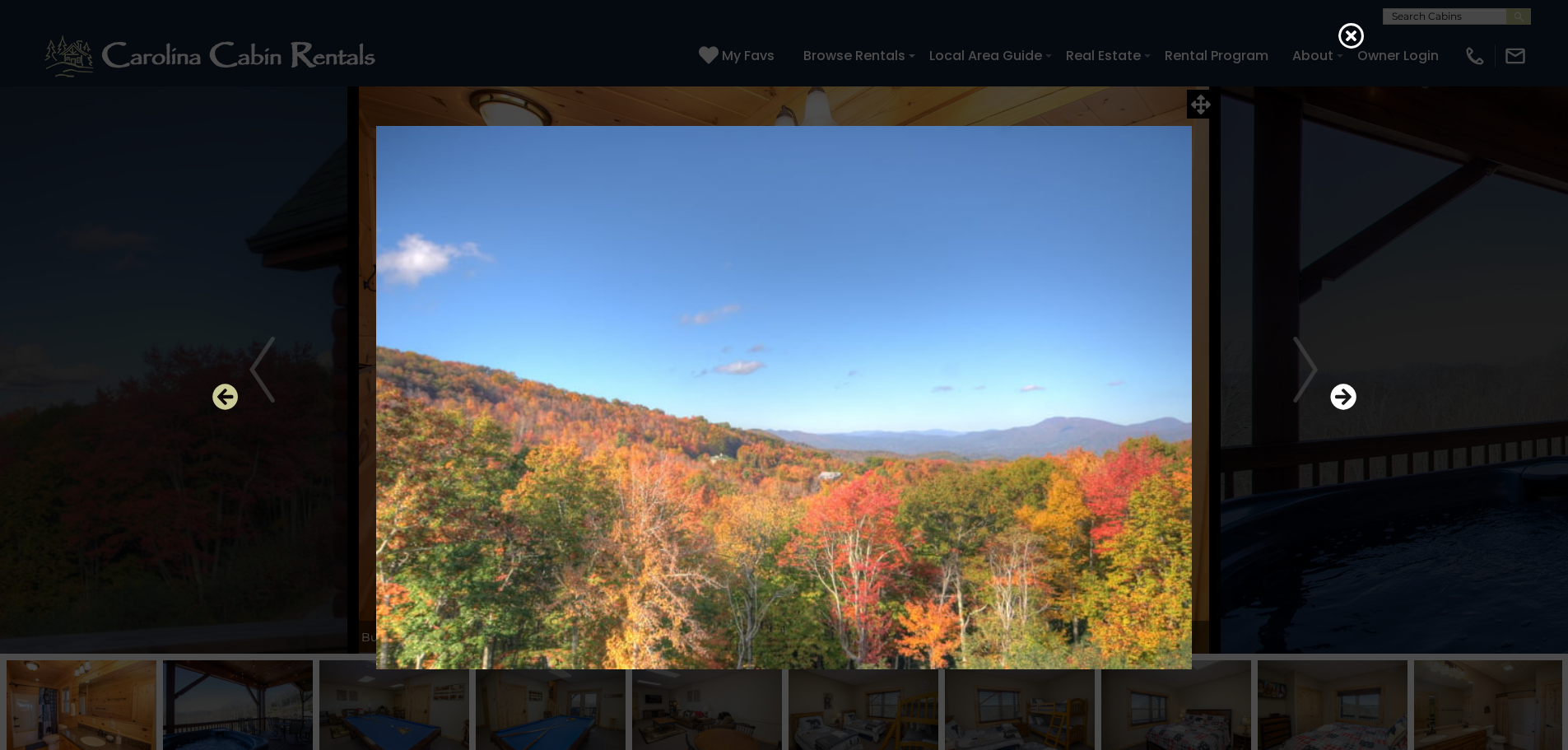
click at [232, 393] on icon "Previous" at bounding box center [225, 396] width 26 height 26
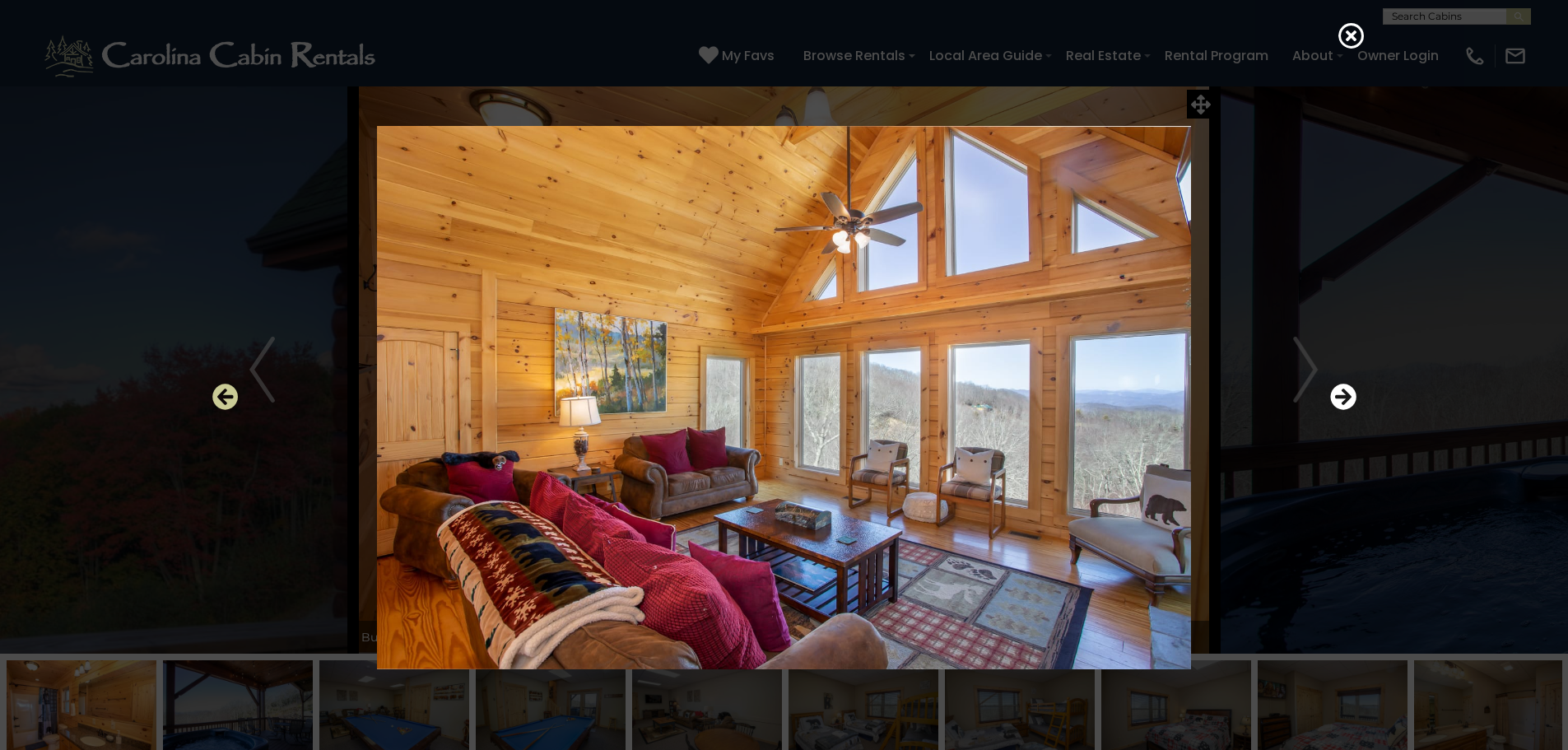
click at [232, 393] on icon "Previous" at bounding box center [225, 396] width 26 height 26
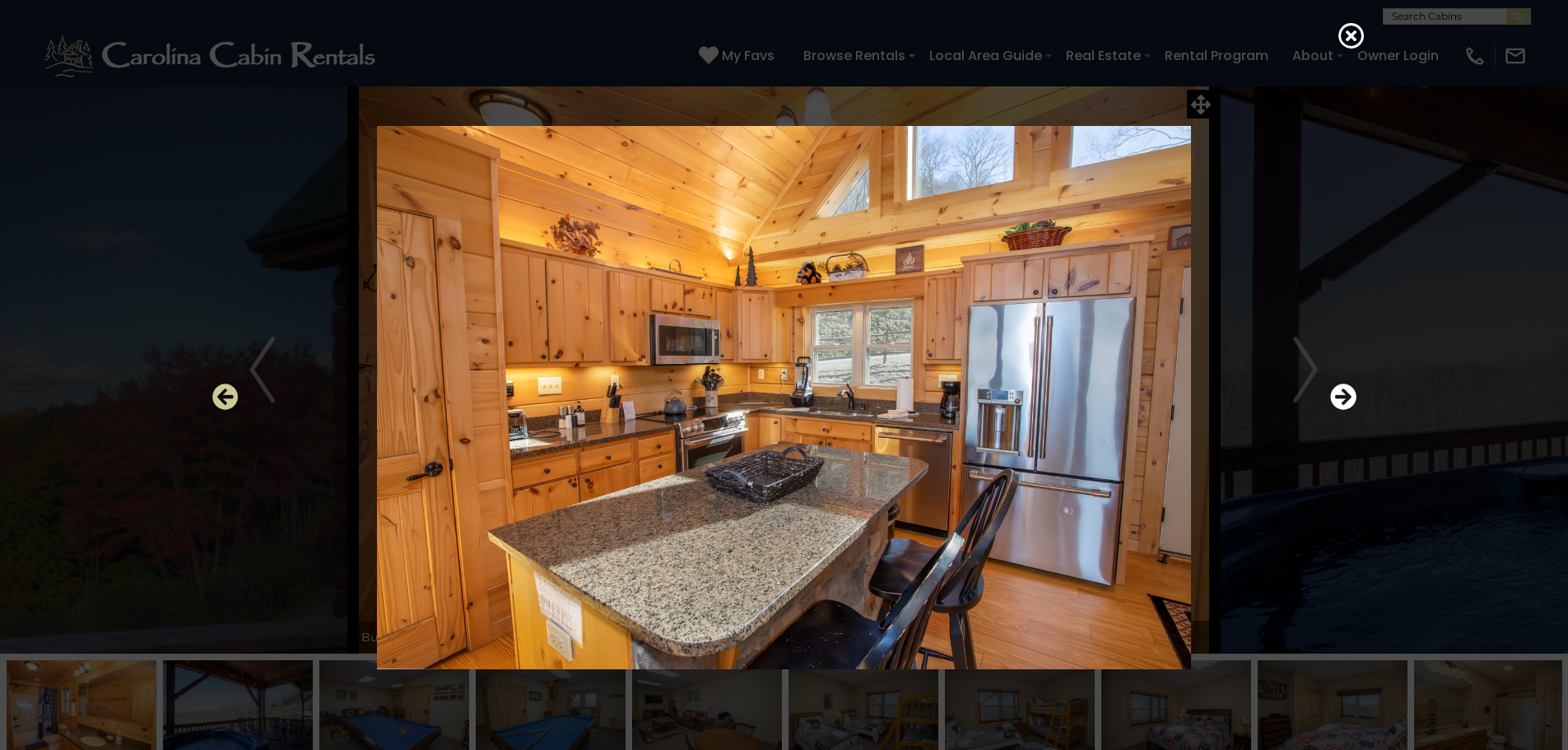
click at [232, 393] on icon "Previous" at bounding box center [225, 396] width 26 height 26
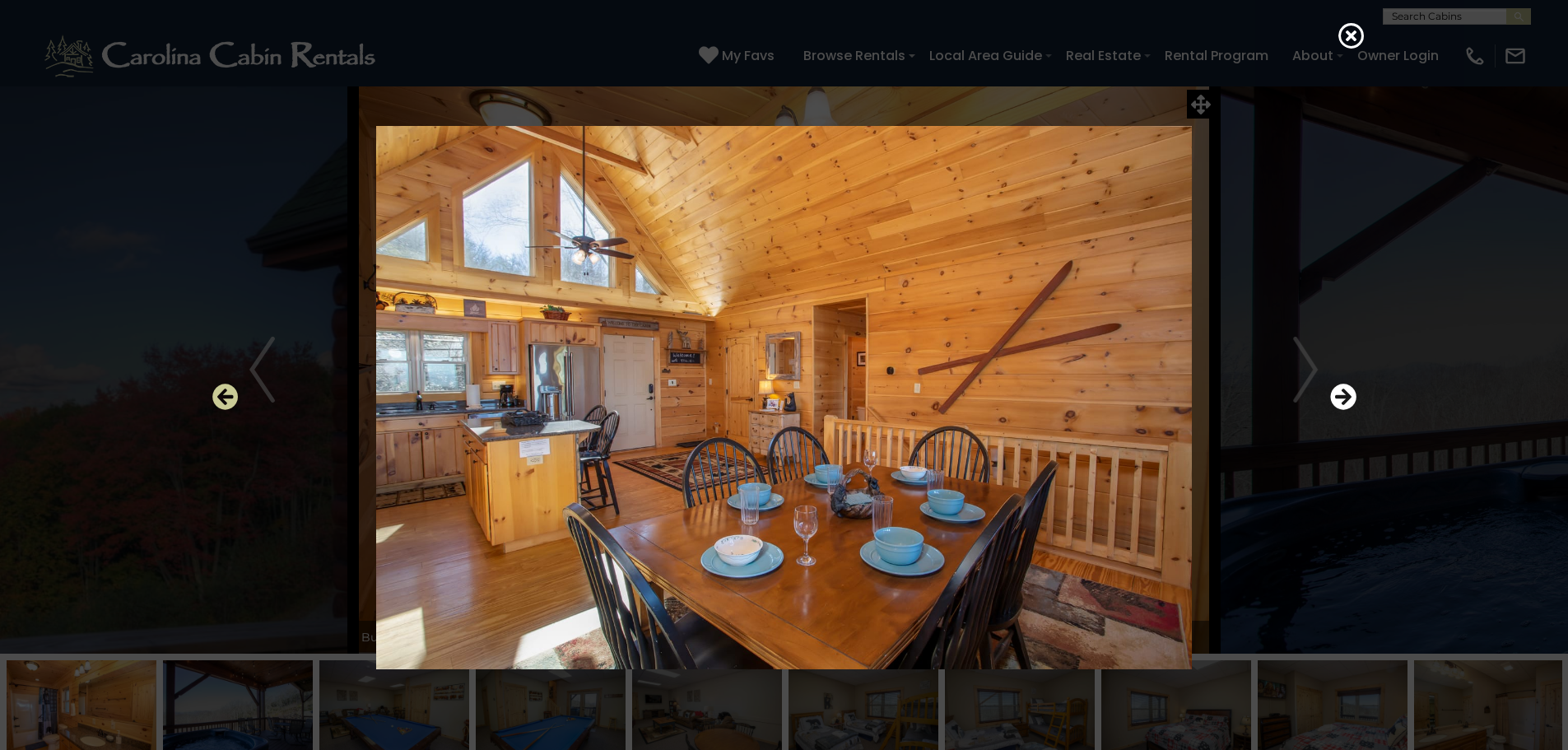
click at [232, 393] on icon "Previous" at bounding box center [225, 396] width 26 height 26
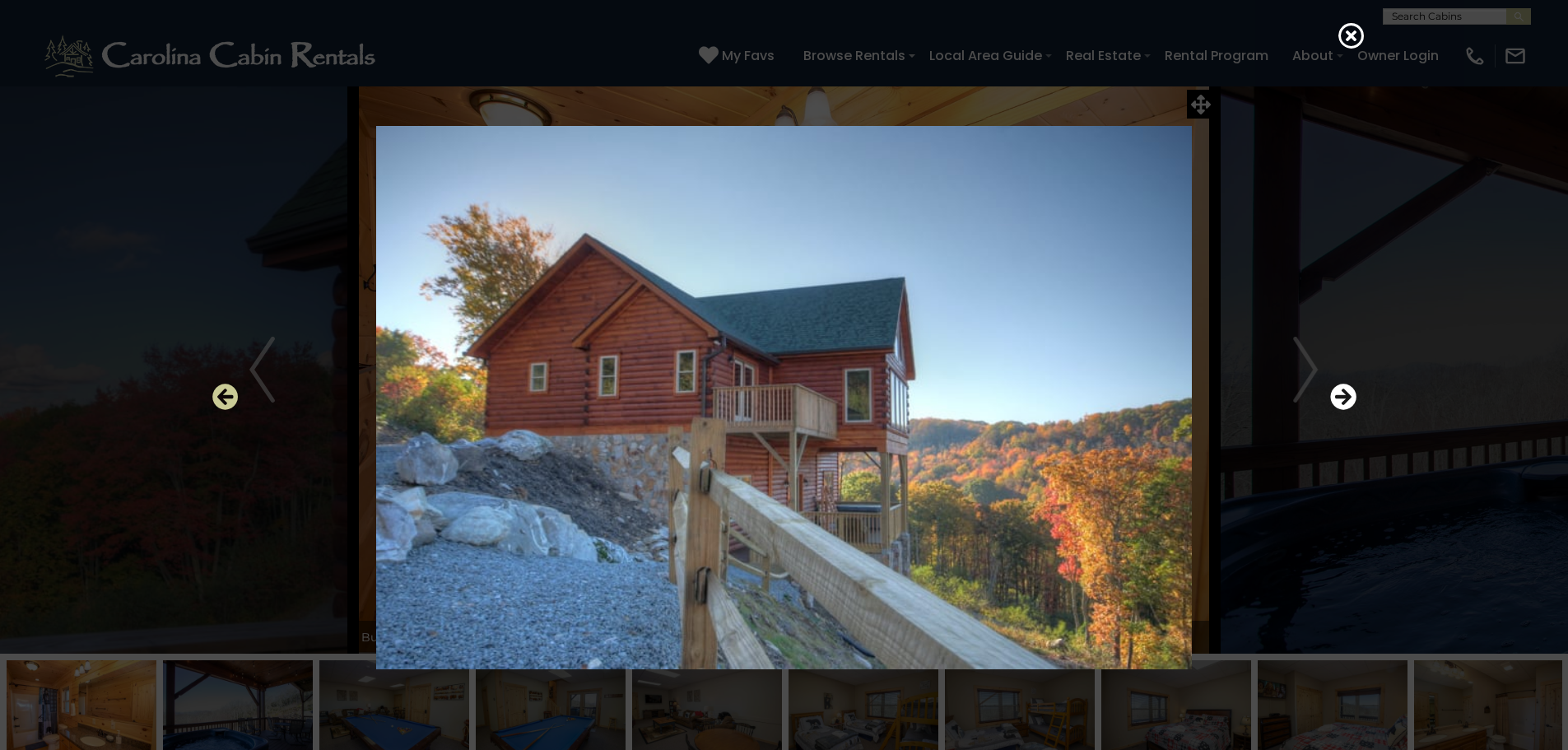
click at [232, 393] on icon "Previous" at bounding box center [225, 396] width 26 height 26
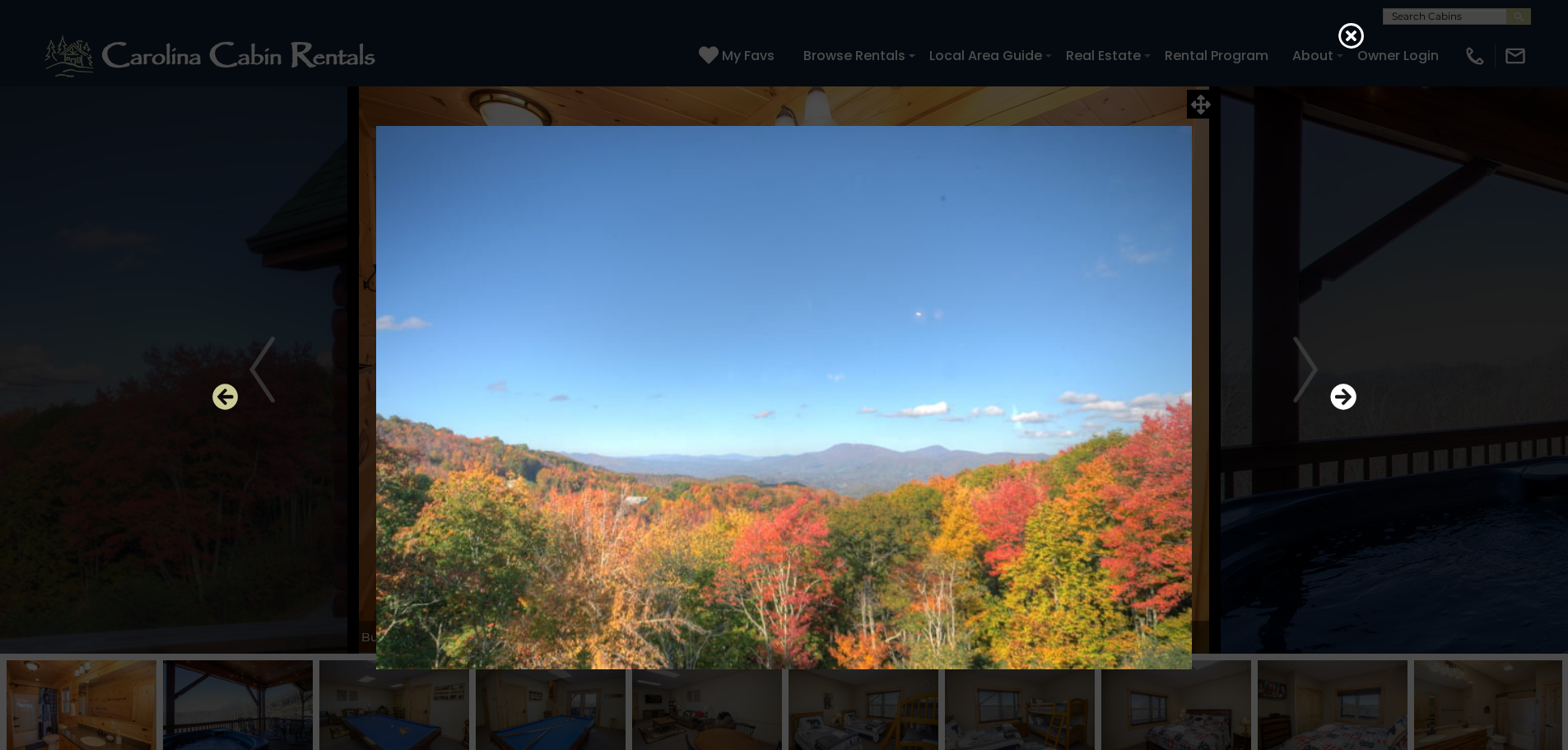
click at [232, 393] on icon "Previous" at bounding box center [225, 396] width 26 height 26
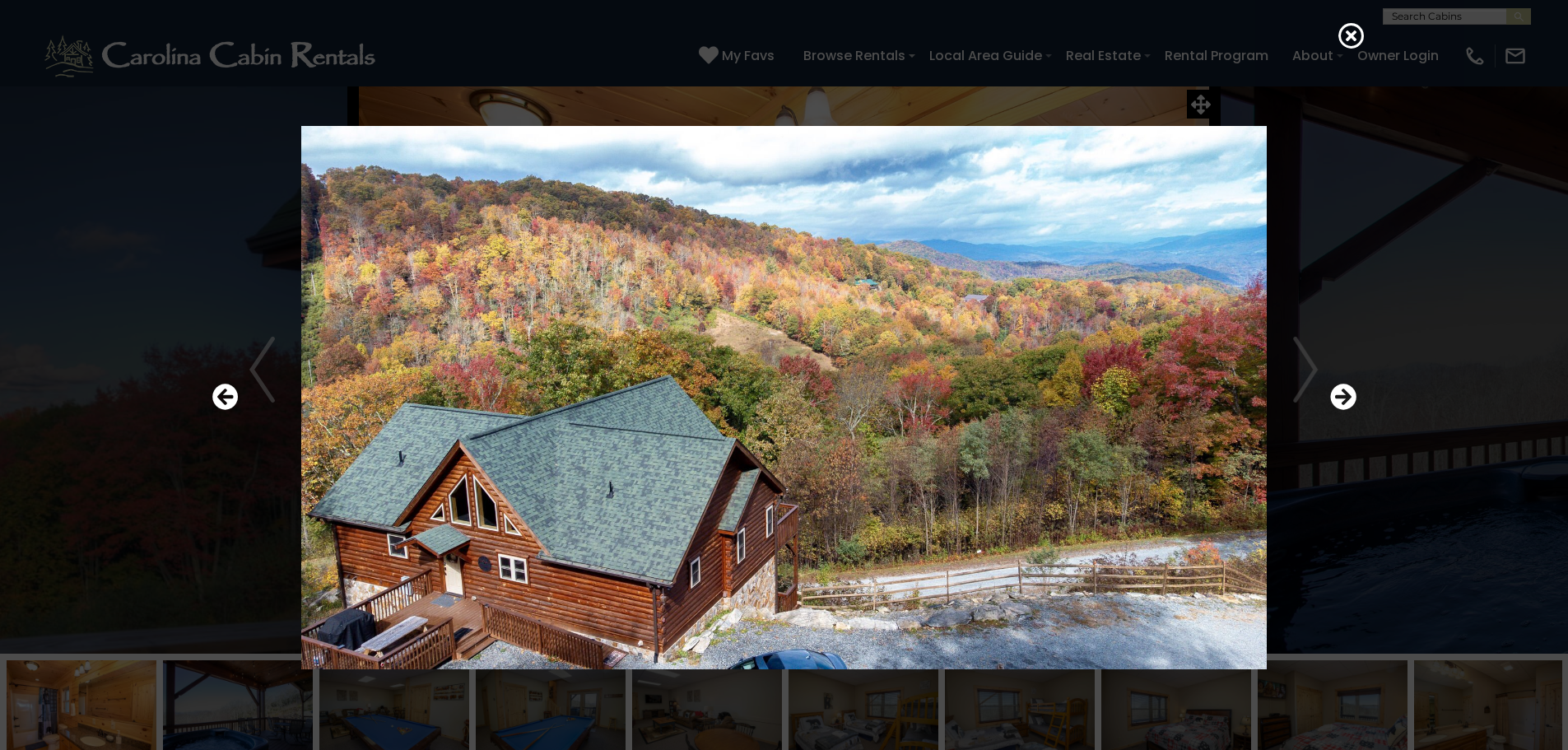
scroll to position [33, 0]
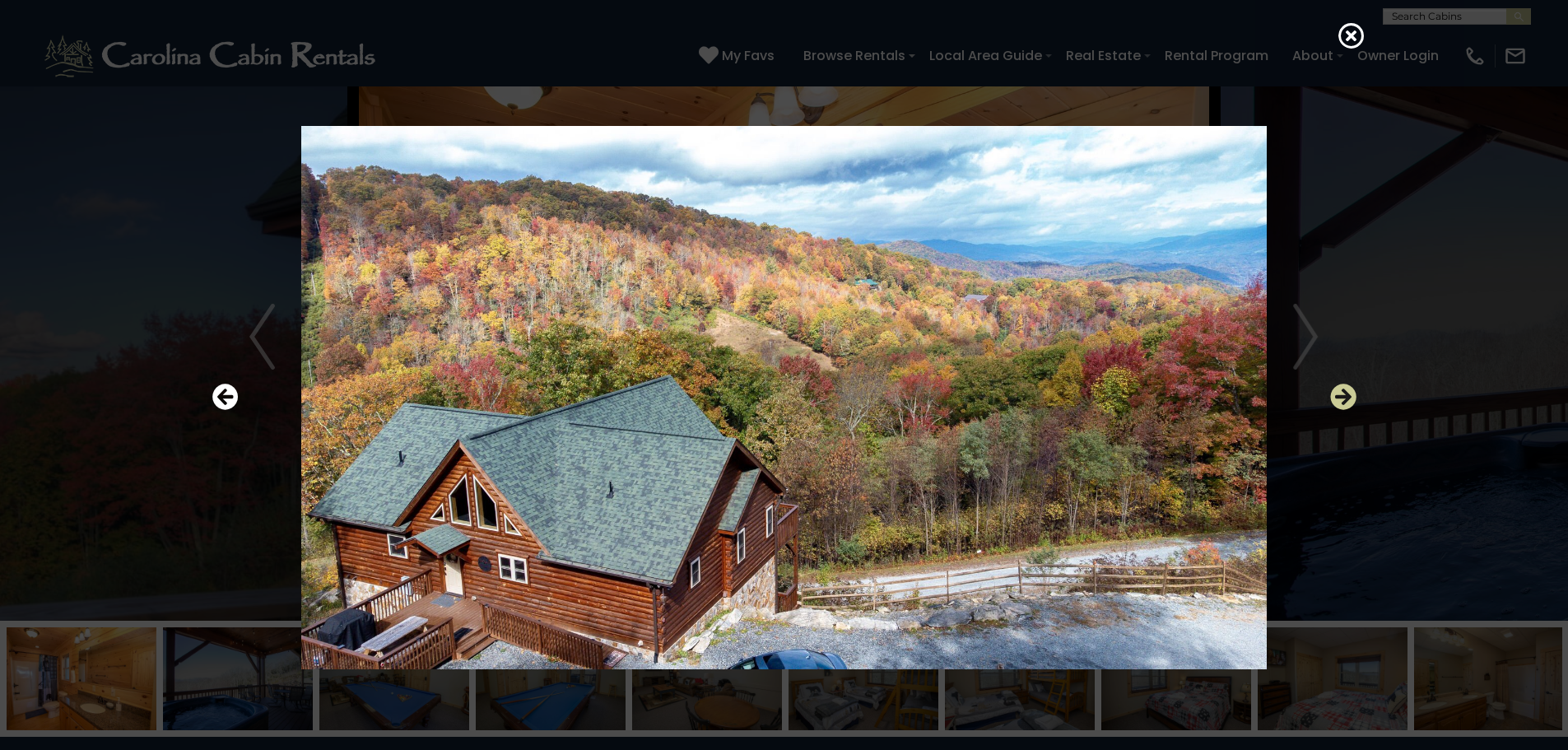
click at [1345, 393] on icon "Next" at bounding box center [1343, 396] width 26 height 26
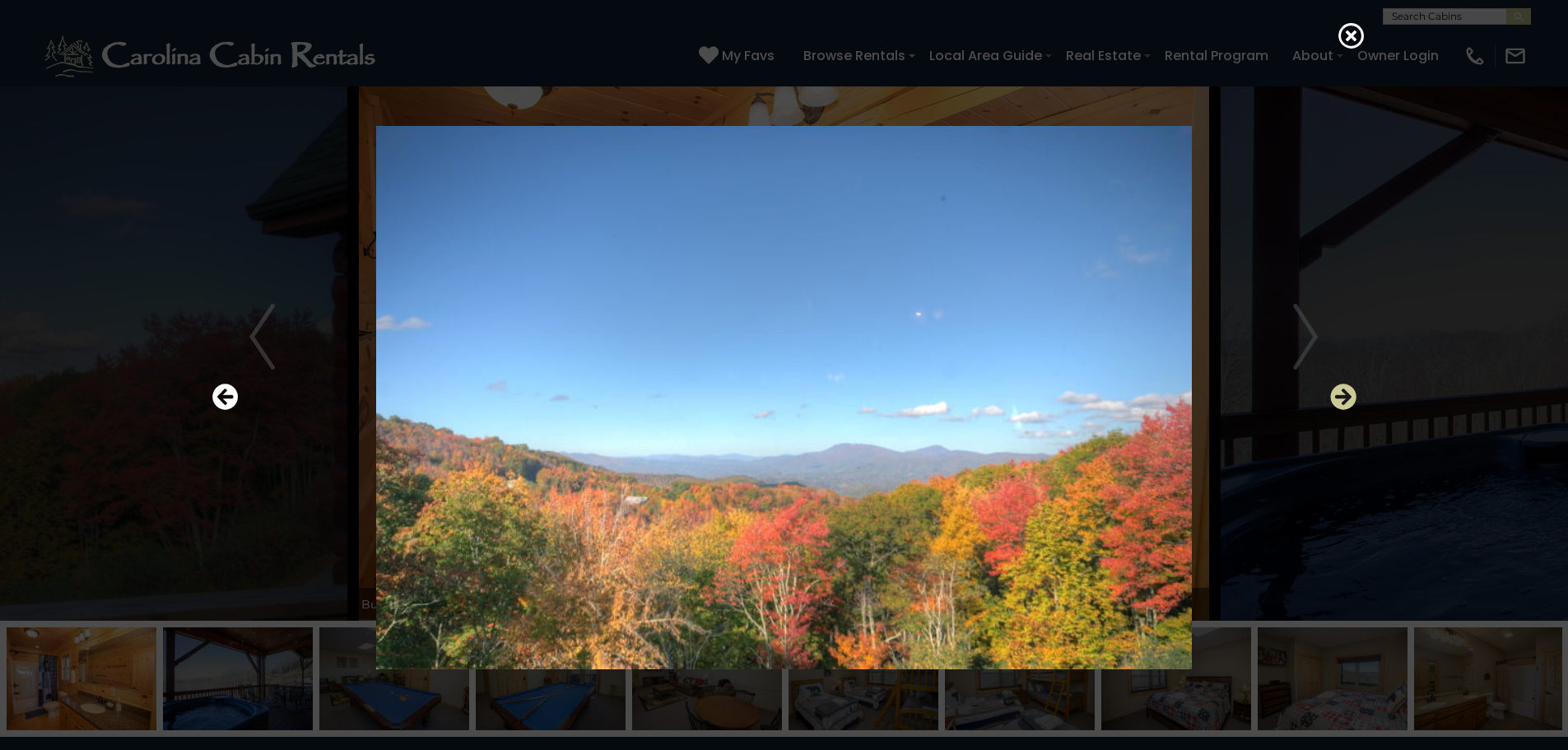
click at [1347, 391] on icon "Next" at bounding box center [1343, 396] width 26 height 26
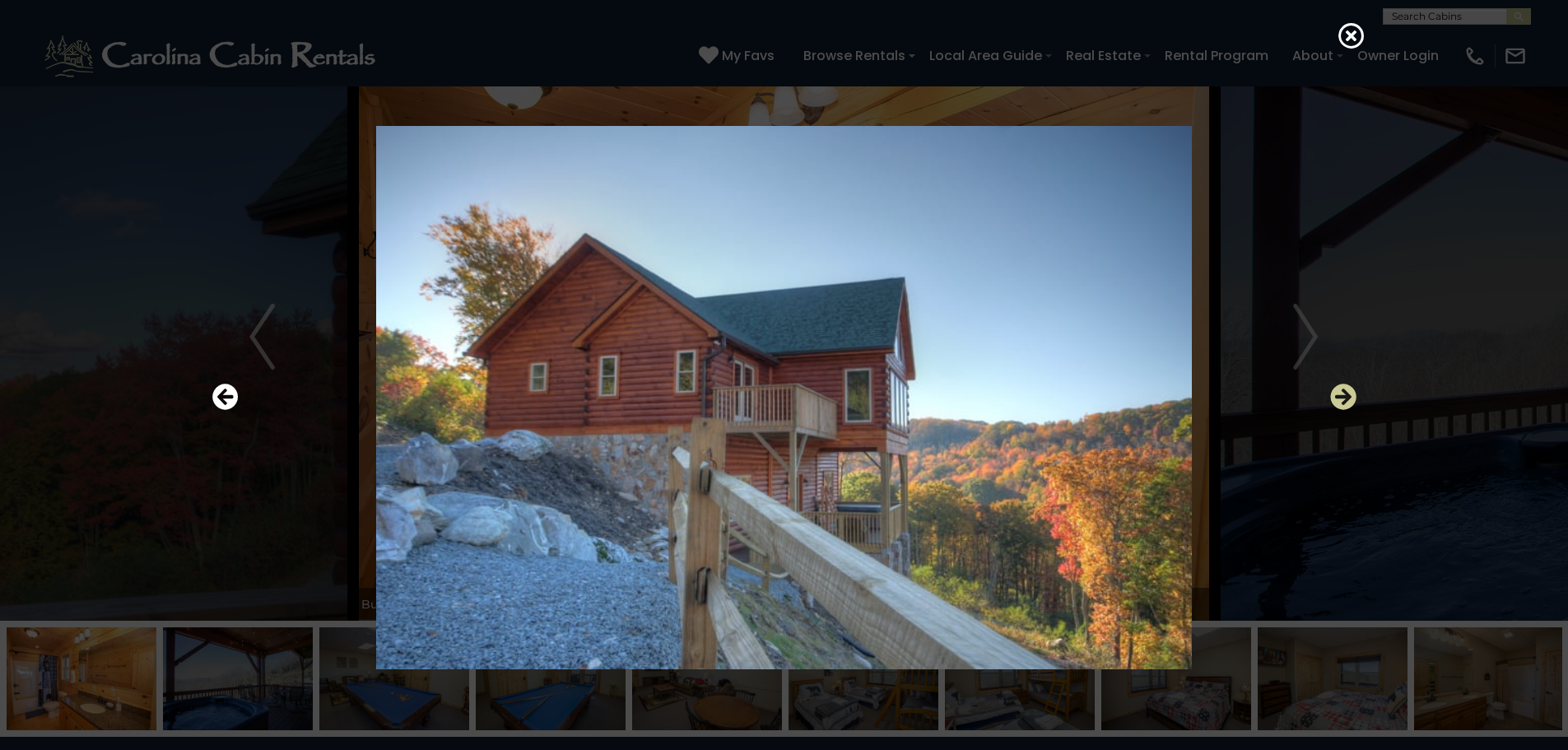
click at [1348, 398] on icon "Next" at bounding box center [1343, 396] width 26 height 26
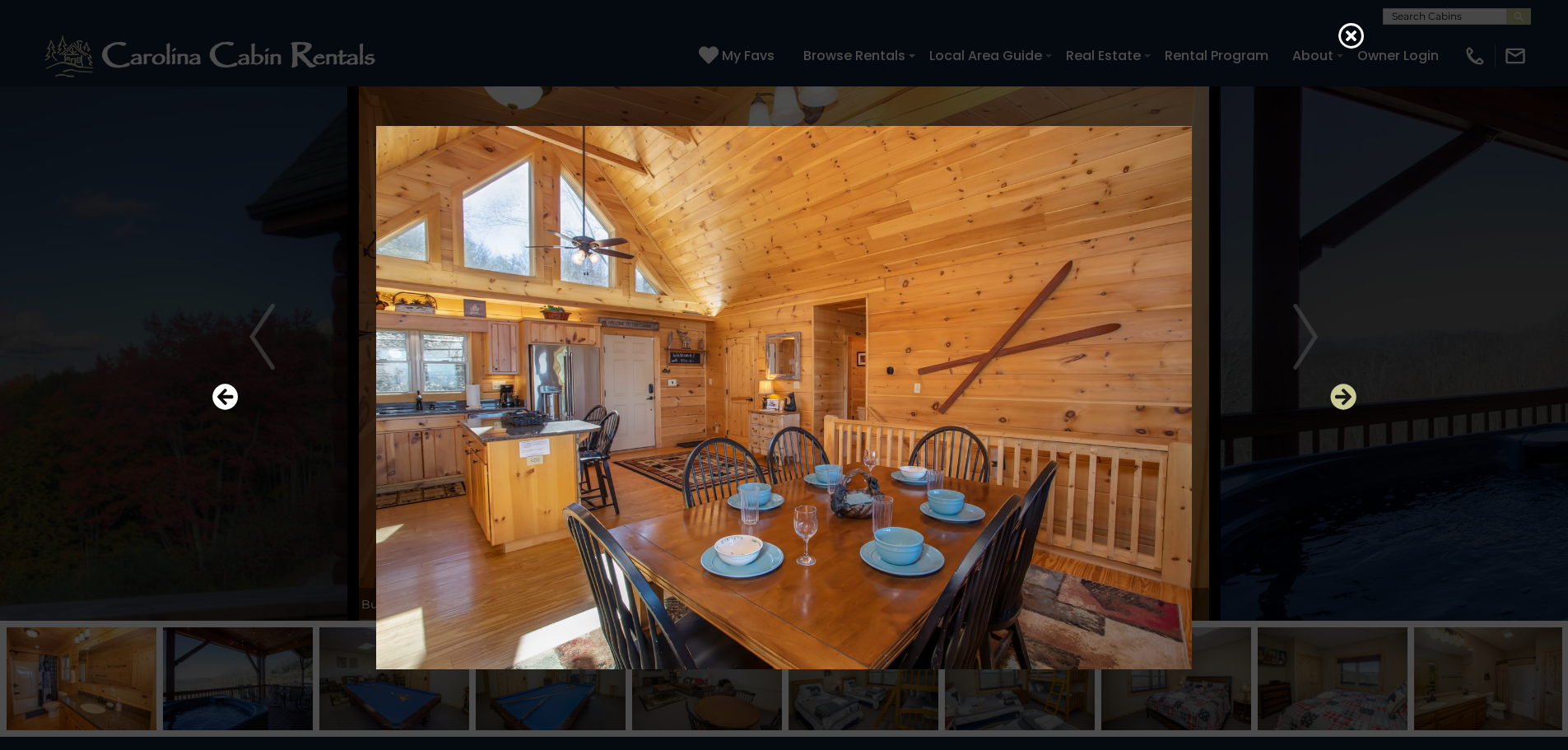
click at [1336, 390] on icon "Next" at bounding box center [1343, 396] width 26 height 26
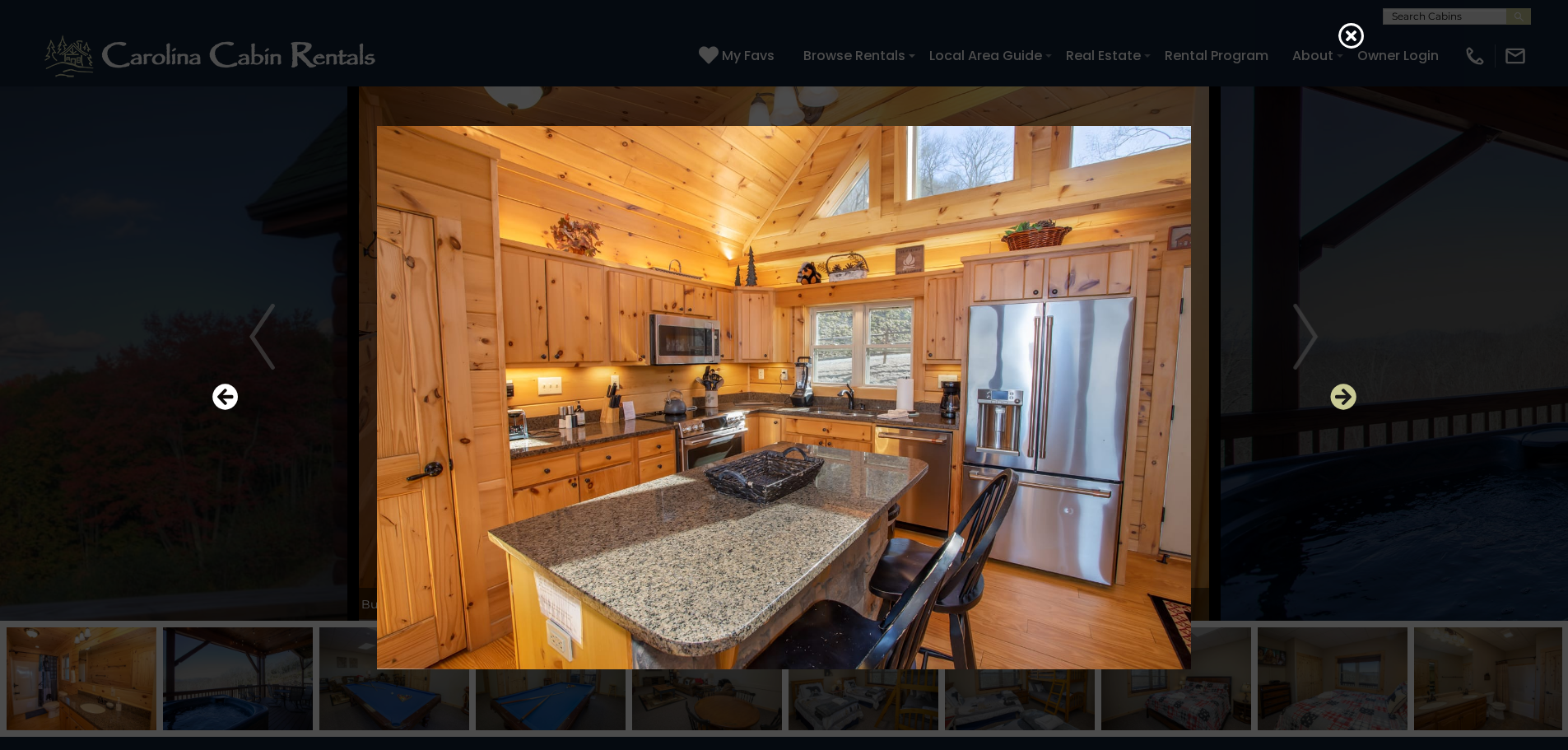
click at [1345, 387] on icon "Next" at bounding box center [1343, 396] width 26 height 26
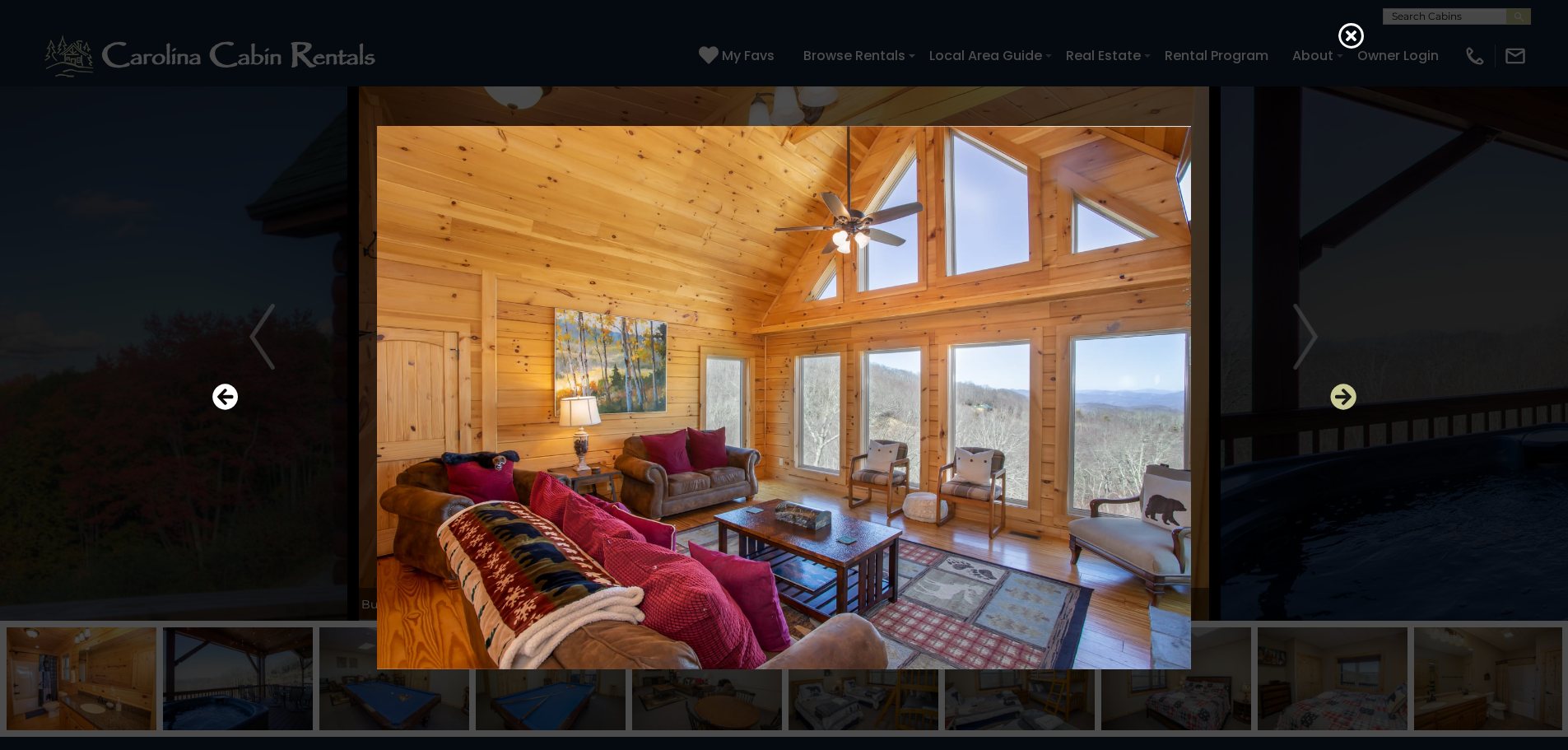
click at [1340, 381] on button "Next" at bounding box center [1343, 397] width 26 height 38
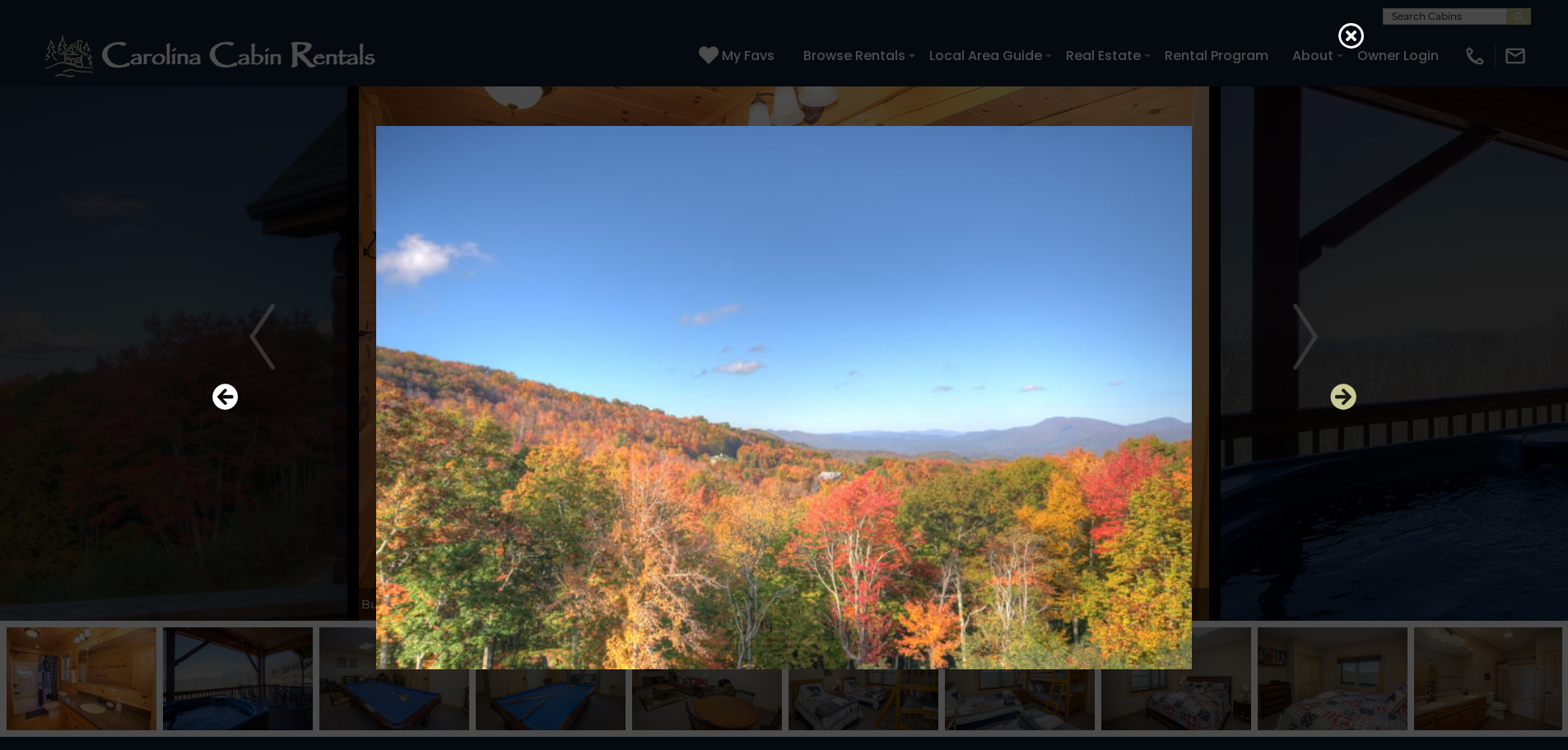
click at [1340, 381] on button "Next" at bounding box center [1343, 397] width 26 height 38
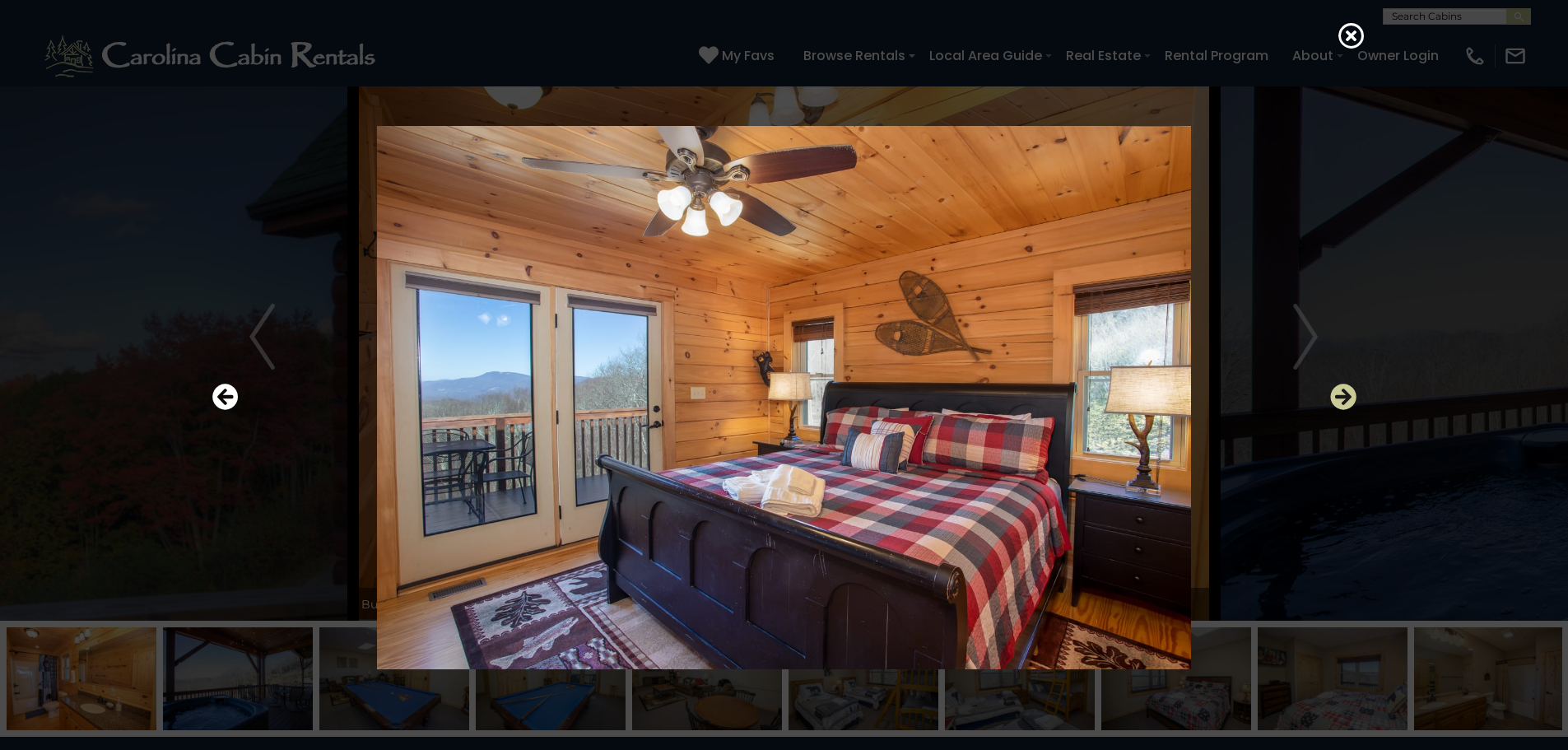
click at [1343, 396] on icon "Next" at bounding box center [1343, 396] width 26 height 26
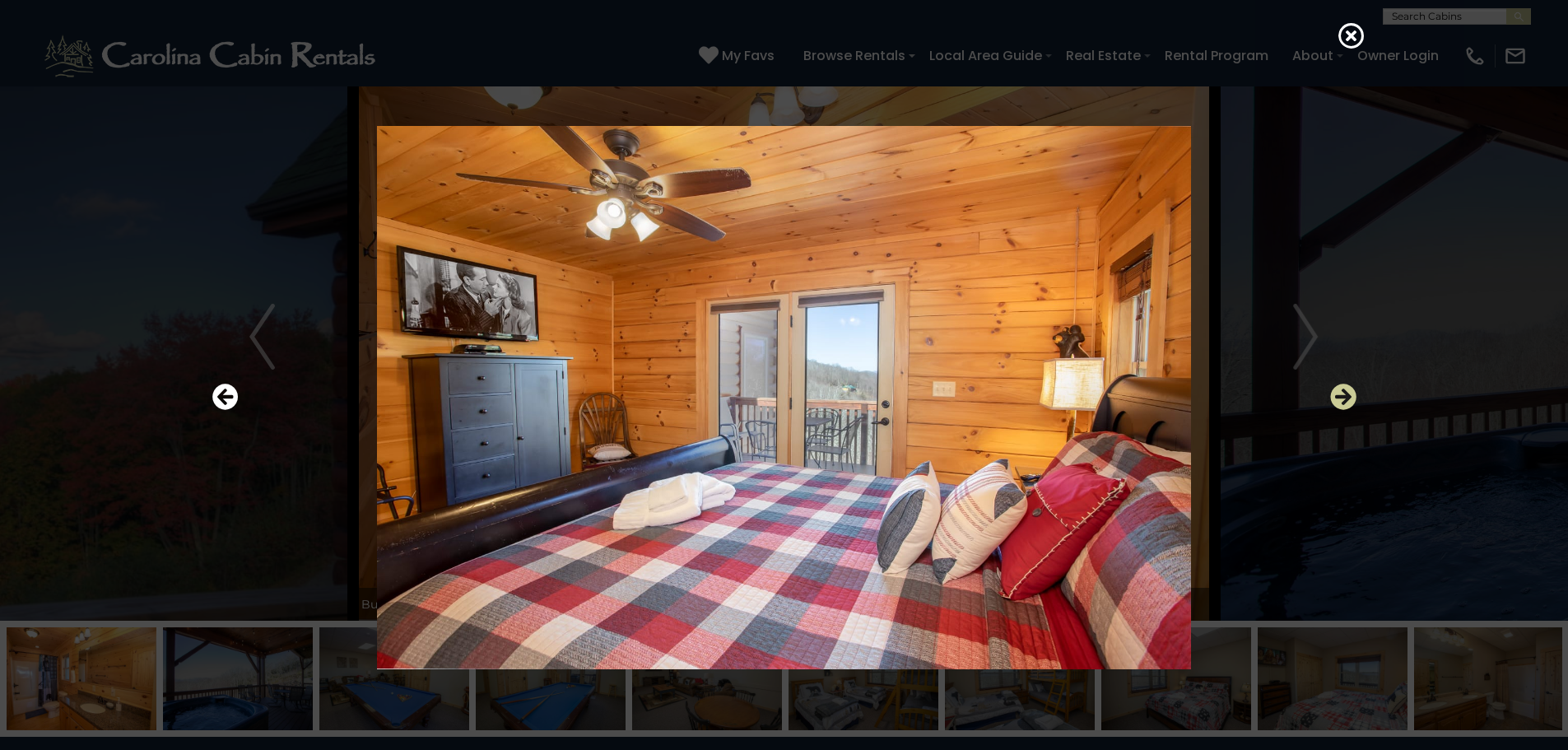
click at [1343, 396] on icon "Next" at bounding box center [1343, 396] width 26 height 26
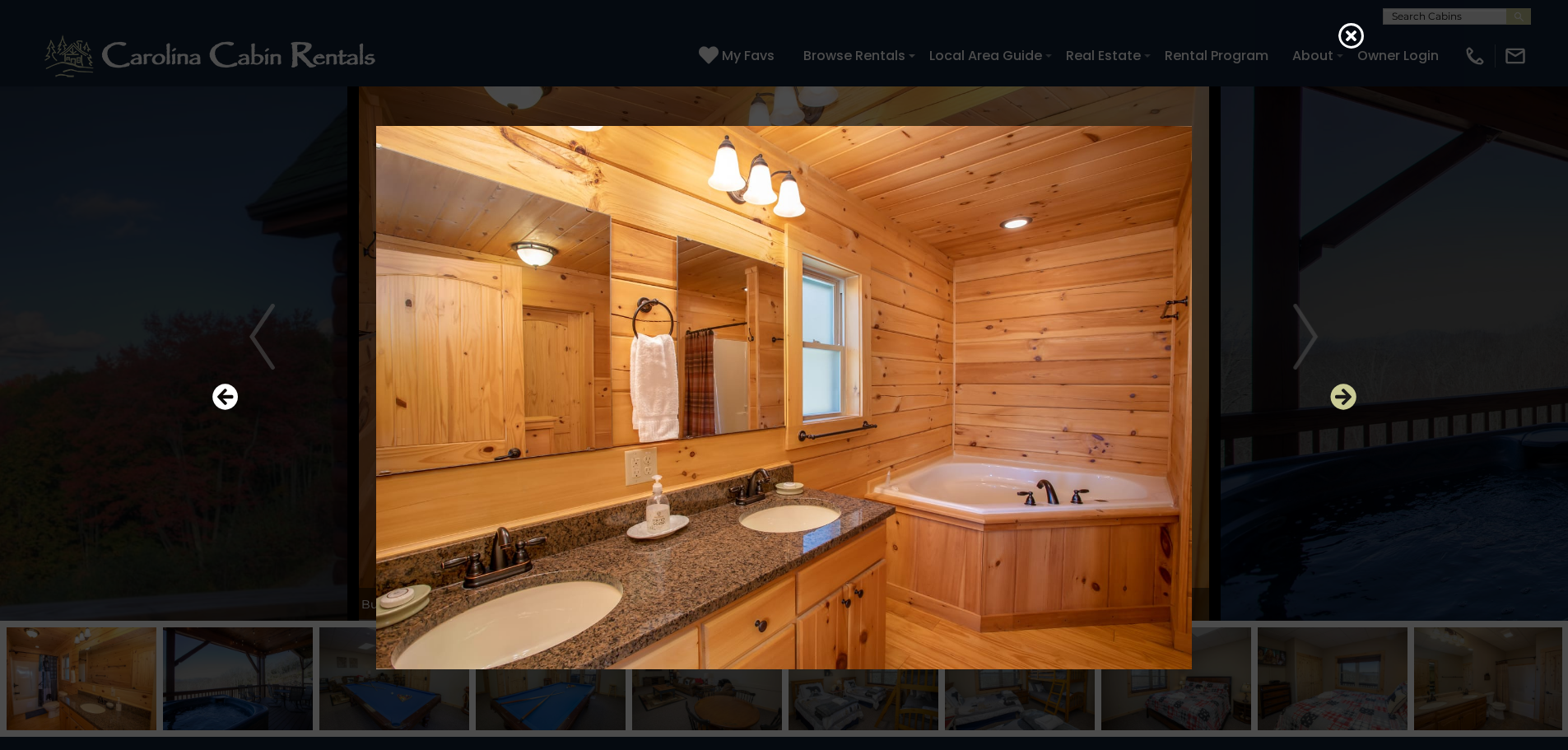
click at [1343, 396] on icon "Next" at bounding box center [1343, 396] width 26 height 26
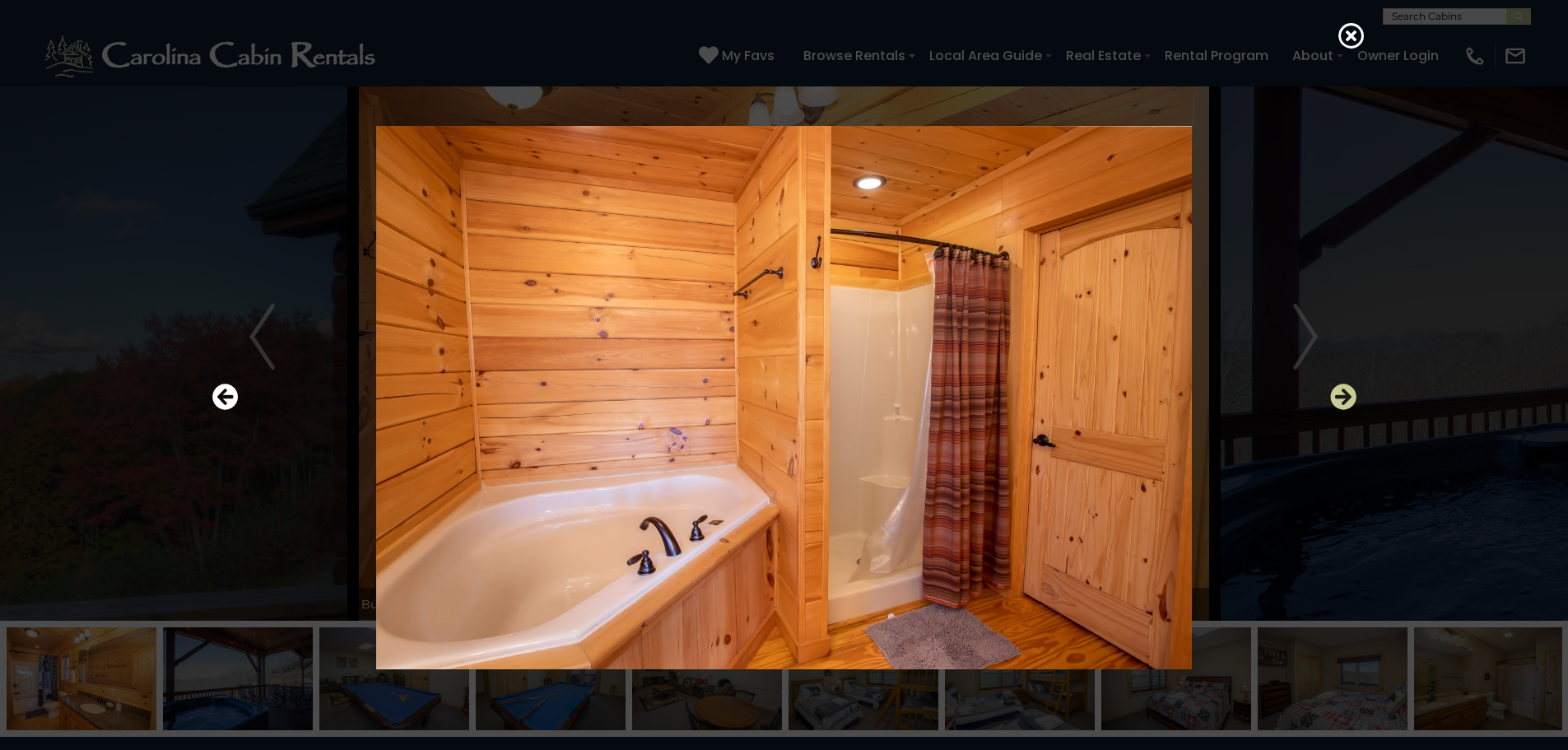
click at [1343, 396] on icon "Next" at bounding box center [1343, 396] width 26 height 26
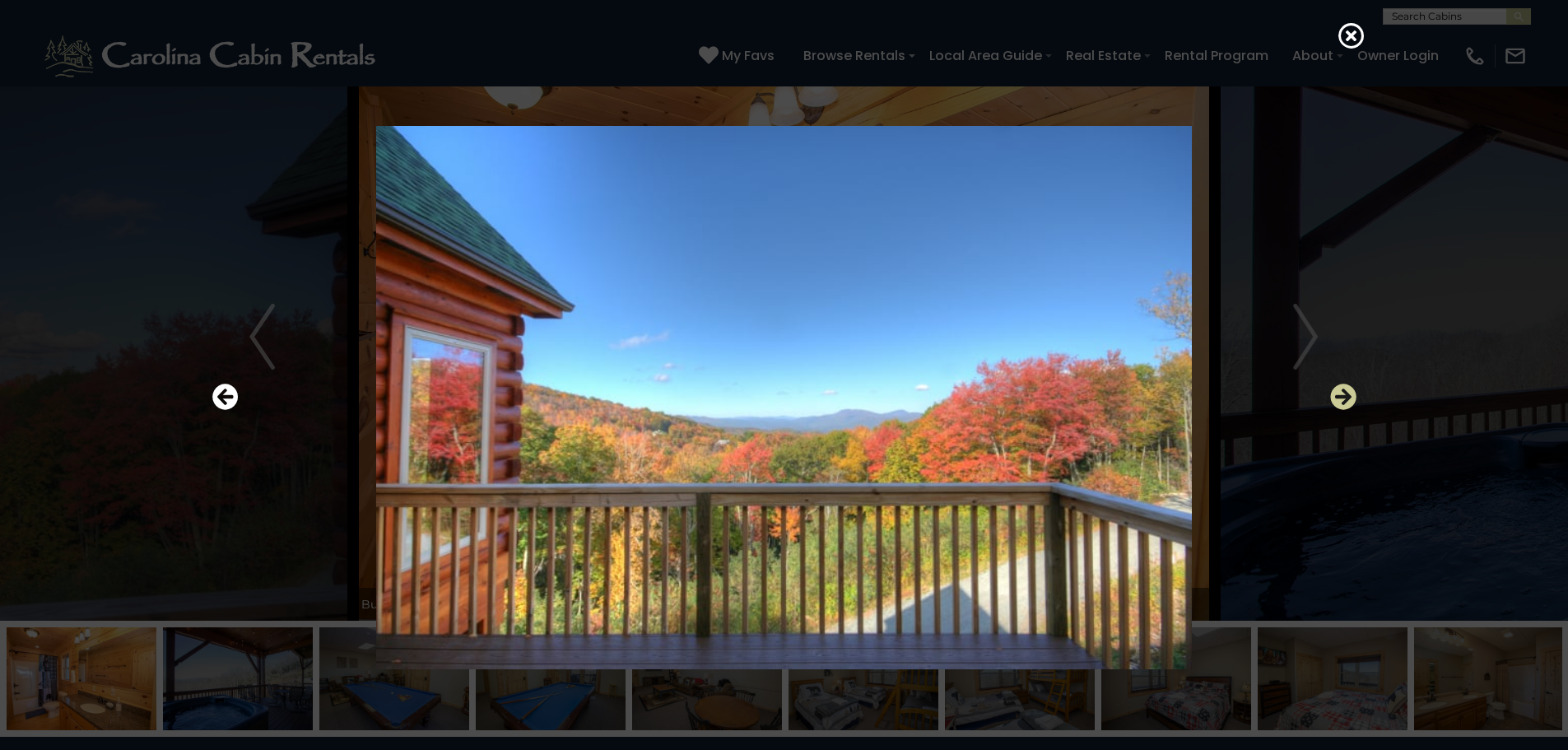
click at [1343, 396] on icon "Next" at bounding box center [1343, 396] width 26 height 26
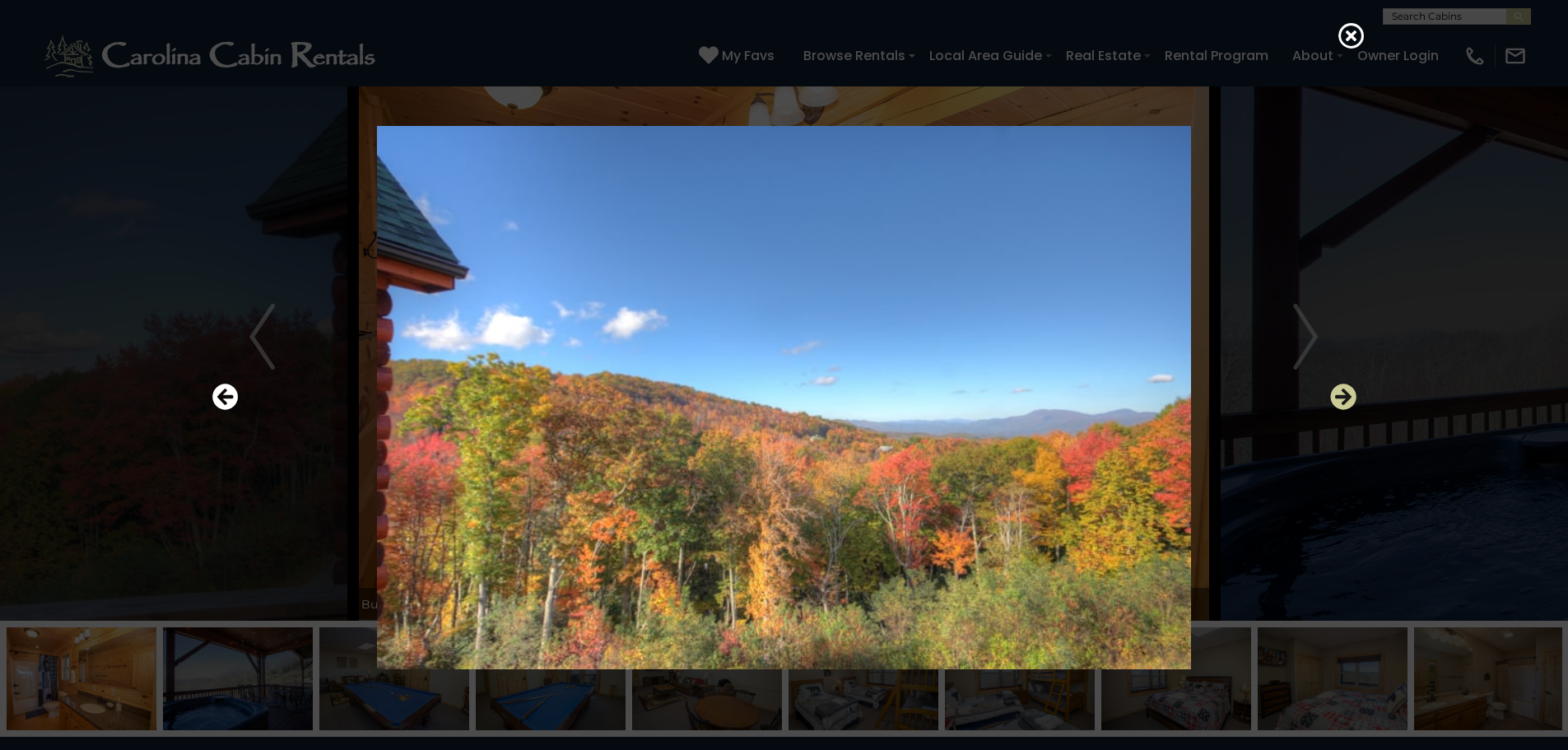
click at [1343, 396] on icon "Next" at bounding box center [1343, 396] width 26 height 26
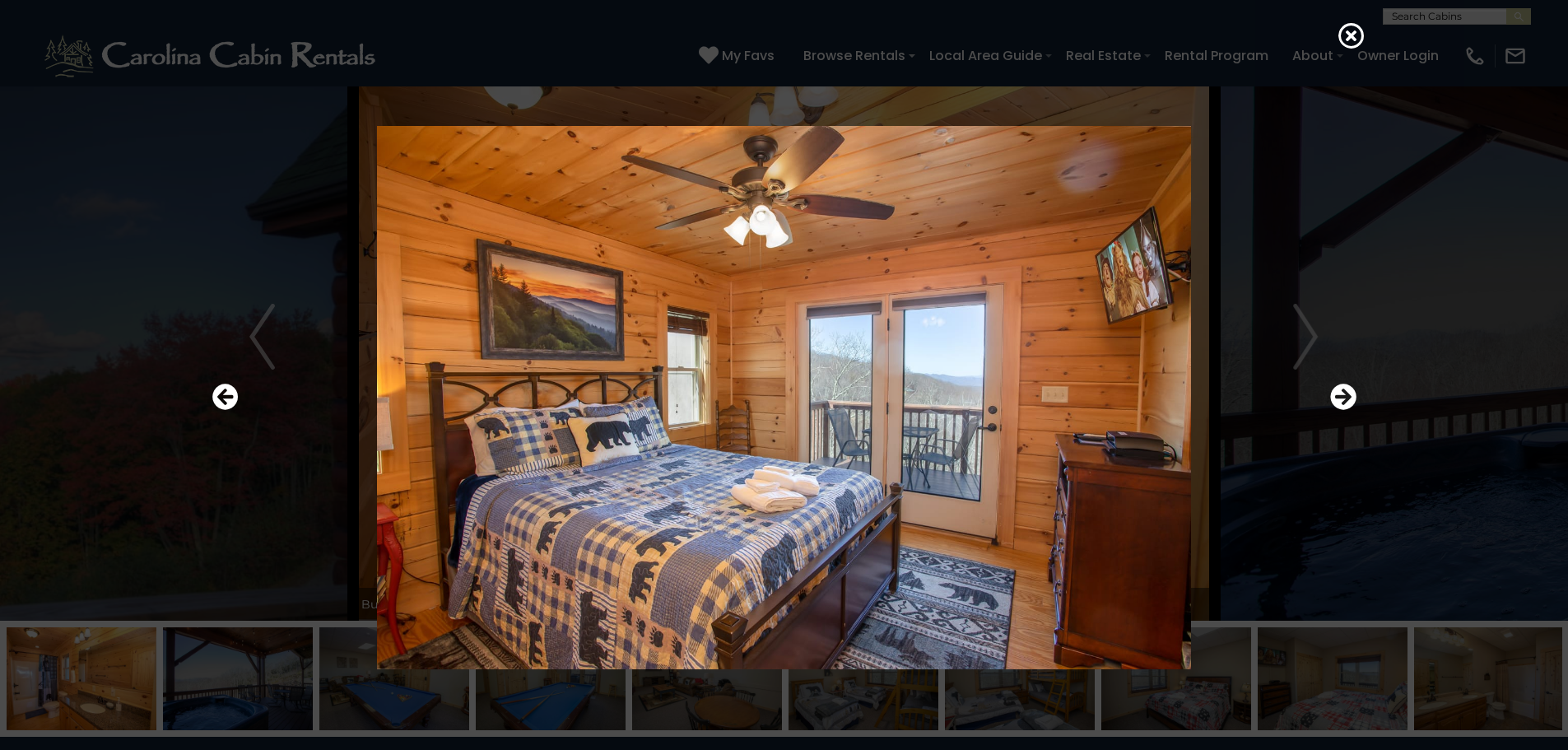
click at [1357, 392] on div at bounding box center [784, 397] width 1160 height 675
click at [1333, 402] on icon "Next" at bounding box center [1343, 396] width 26 height 26
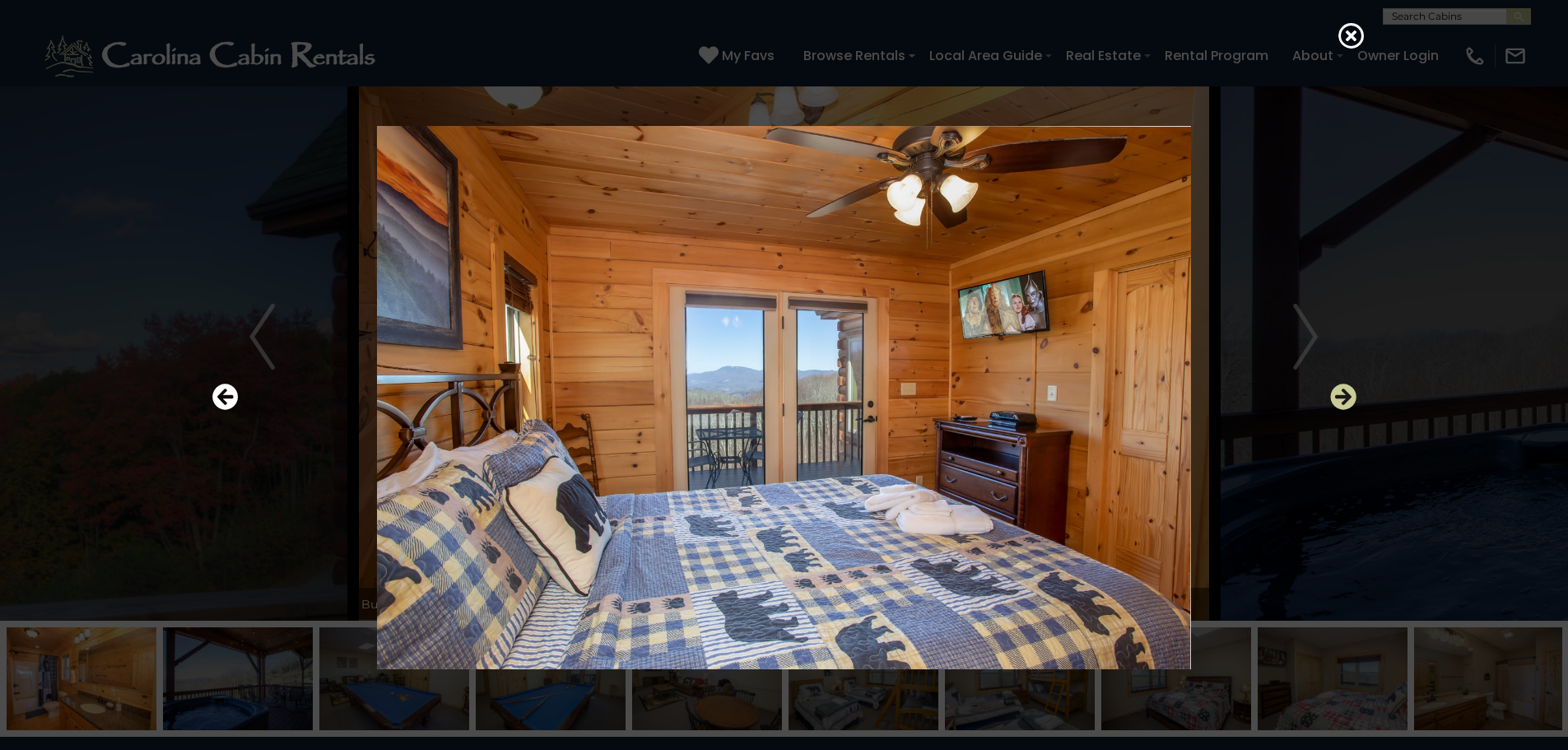
click at [1333, 402] on icon "Next" at bounding box center [1343, 396] width 26 height 26
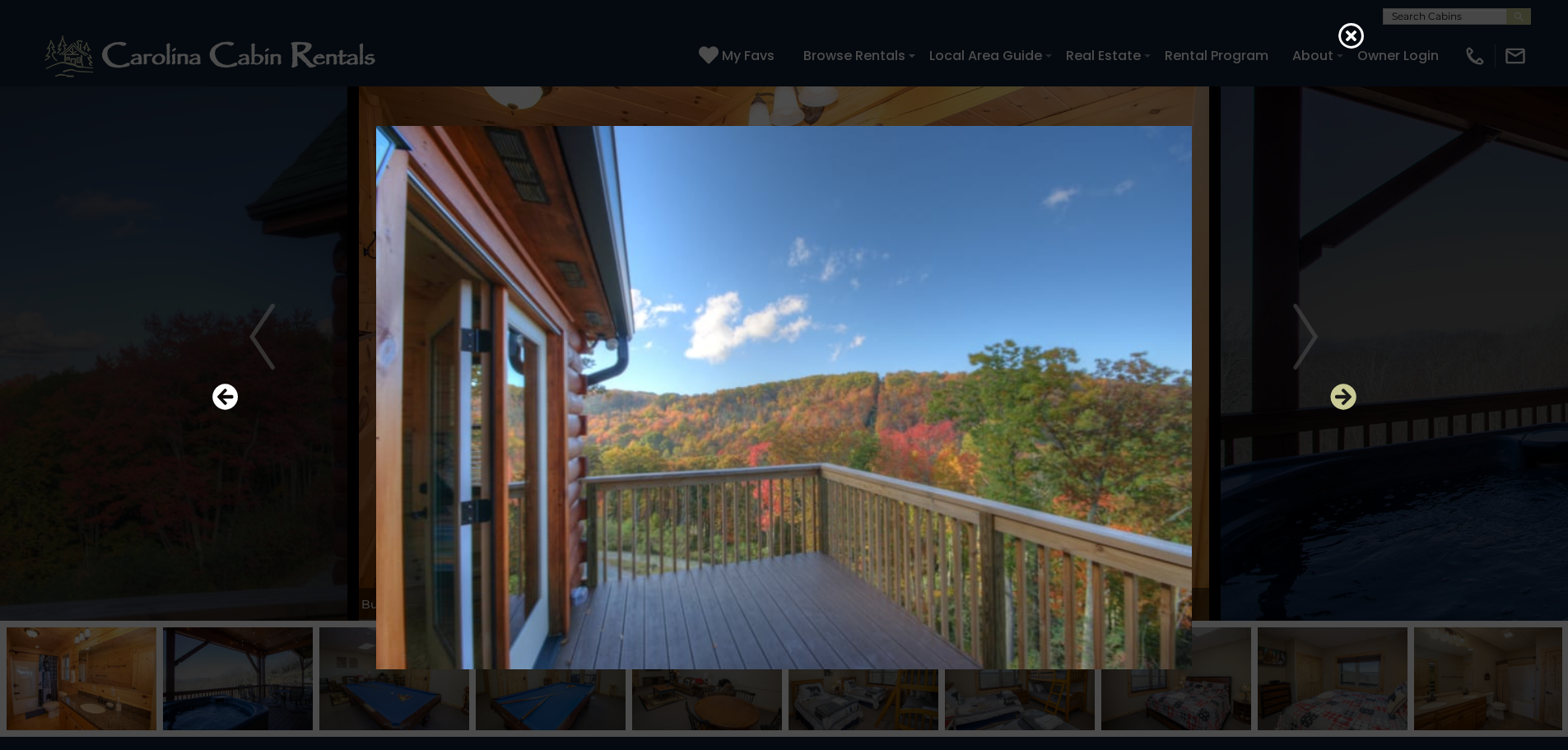
click at [1345, 393] on icon "Next" at bounding box center [1343, 396] width 26 height 26
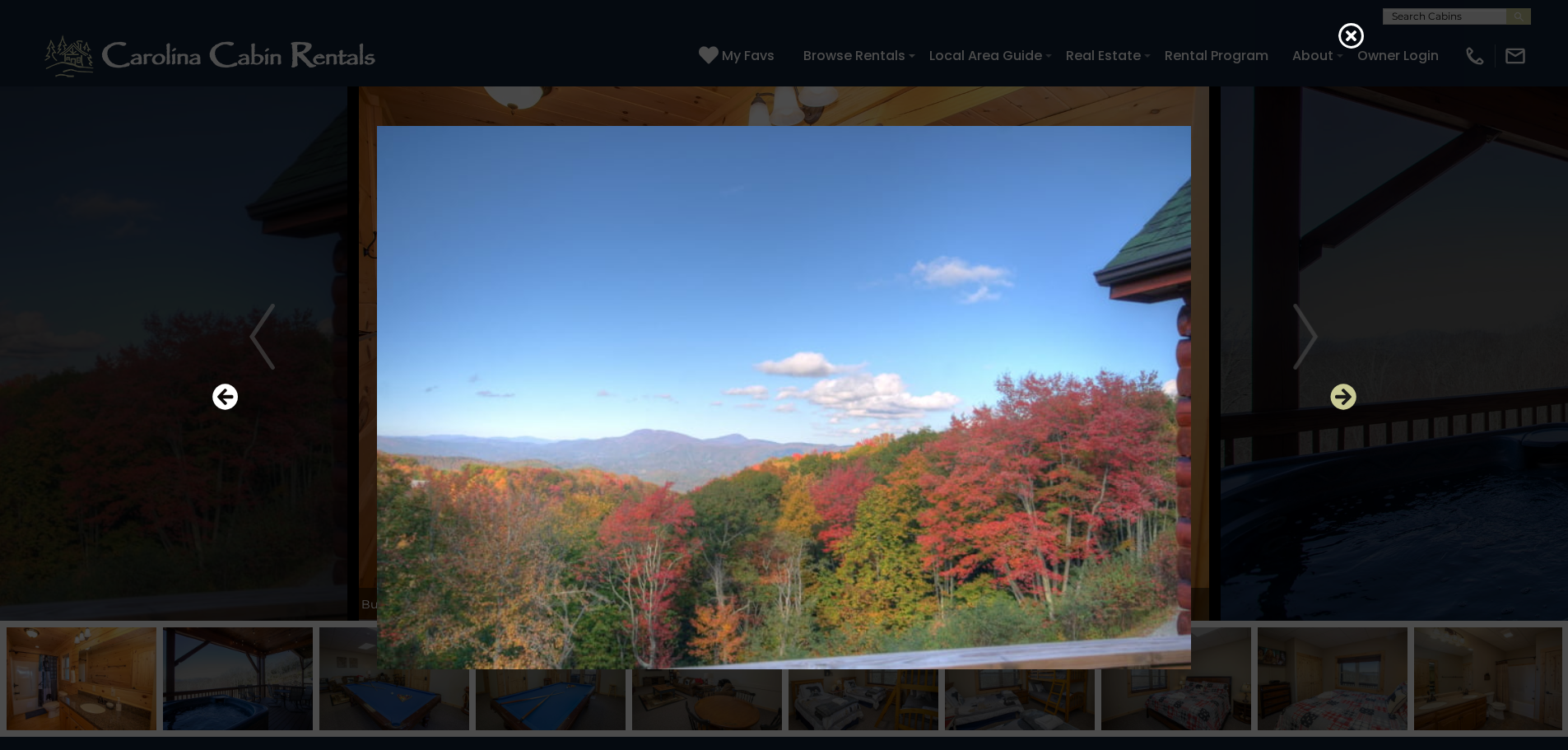
click at [1345, 393] on icon "Next" at bounding box center [1343, 396] width 26 height 26
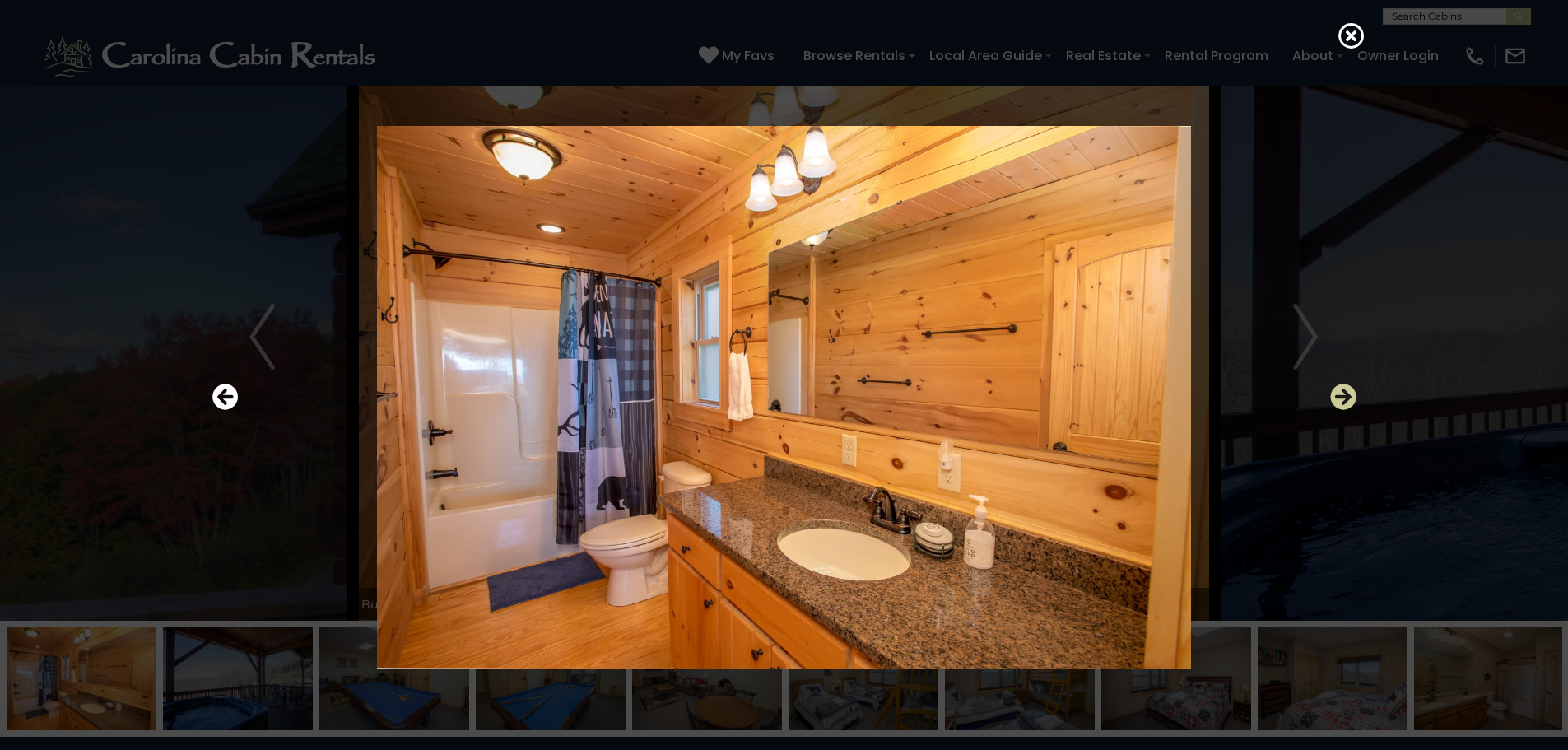
click at [1345, 393] on icon "Next" at bounding box center [1343, 396] width 26 height 26
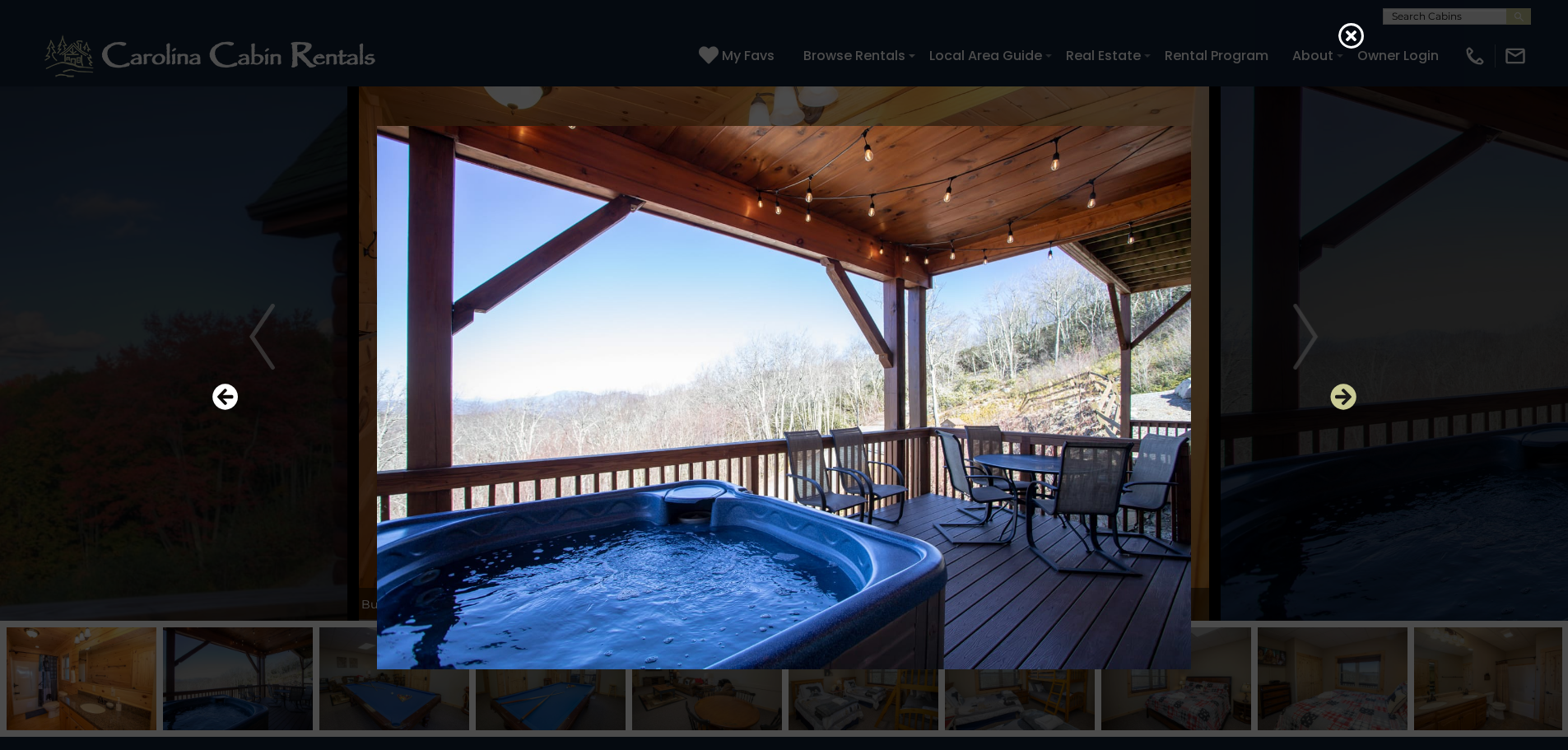
click at [1343, 393] on icon "Next" at bounding box center [1343, 396] width 26 height 26
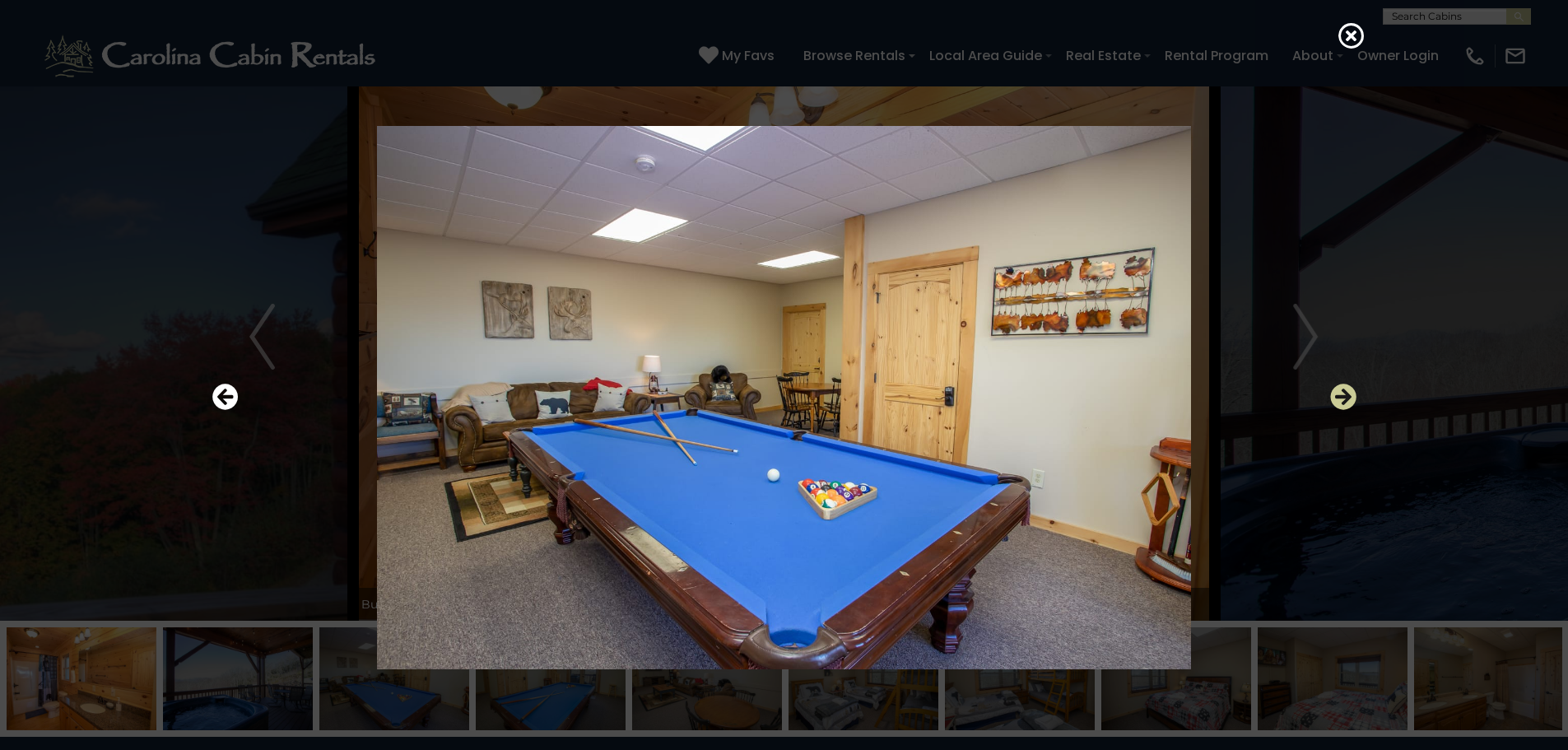
click at [1346, 387] on icon "Next" at bounding box center [1343, 396] width 26 height 26
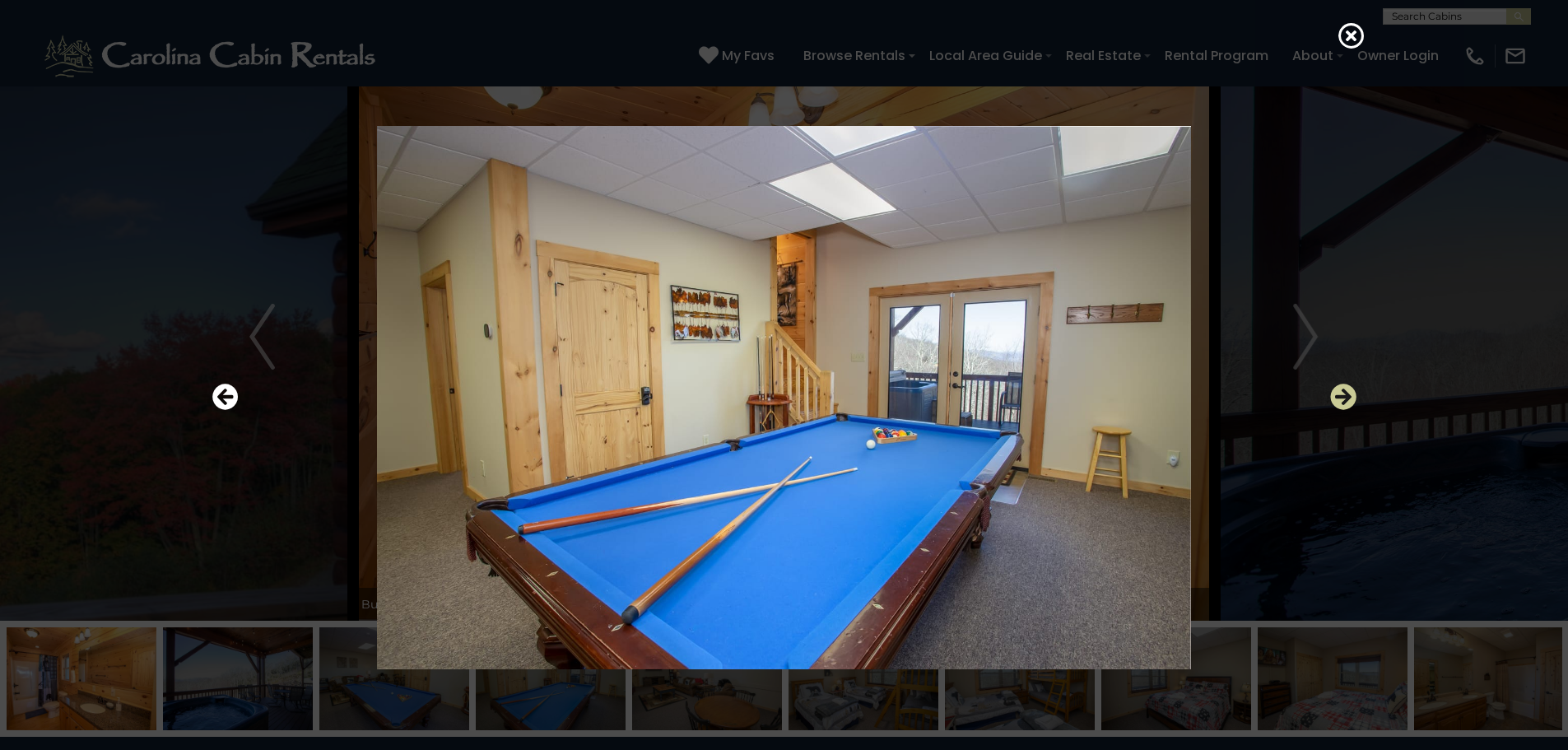
click at [1346, 387] on icon "Next" at bounding box center [1343, 396] width 26 height 26
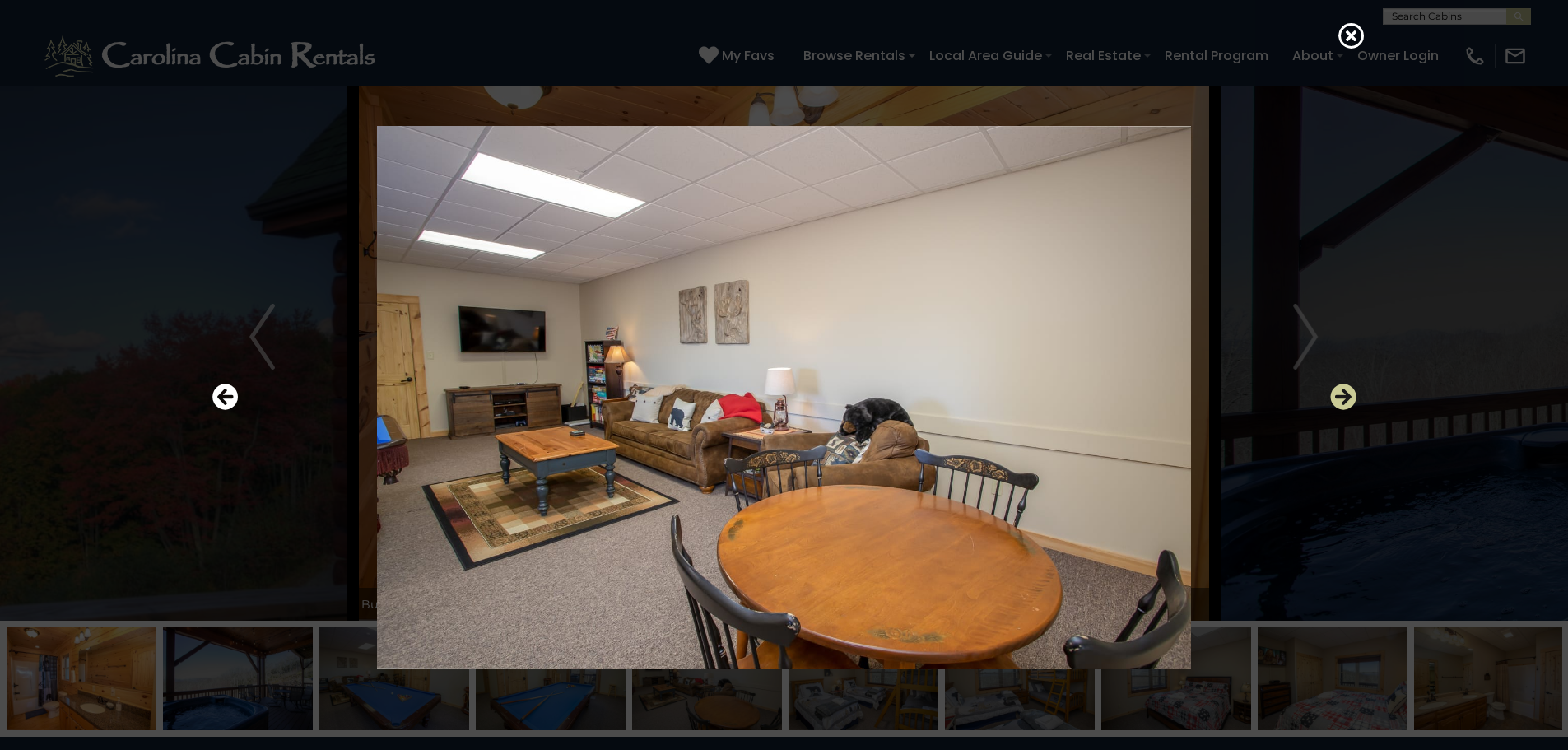
click at [1346, 387] on icon "Next" at bounding box center [1343, 396] width 26 height 26
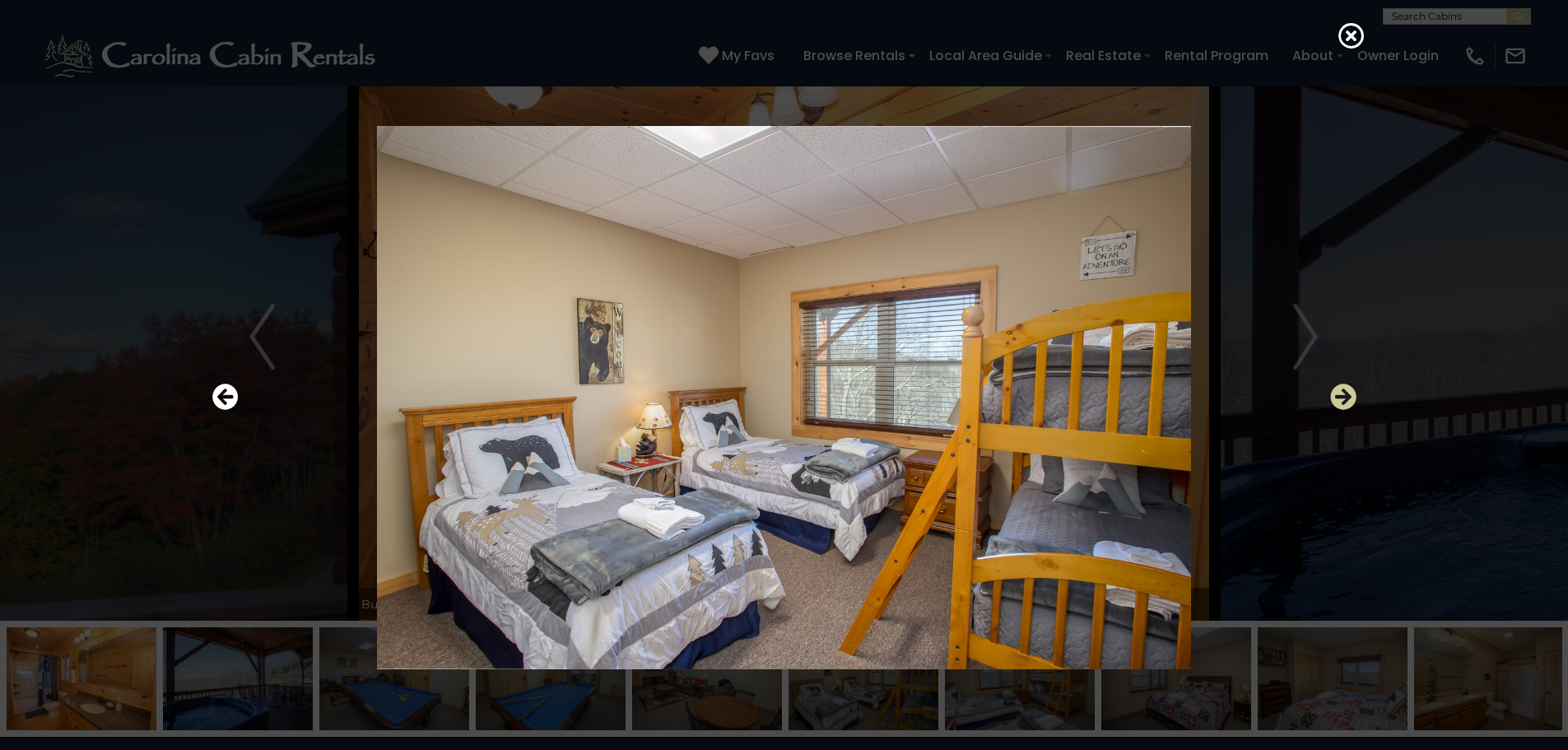
click at [1339, 396] on icon "Next" at bounding box center [1343, 396] width 26 height 26
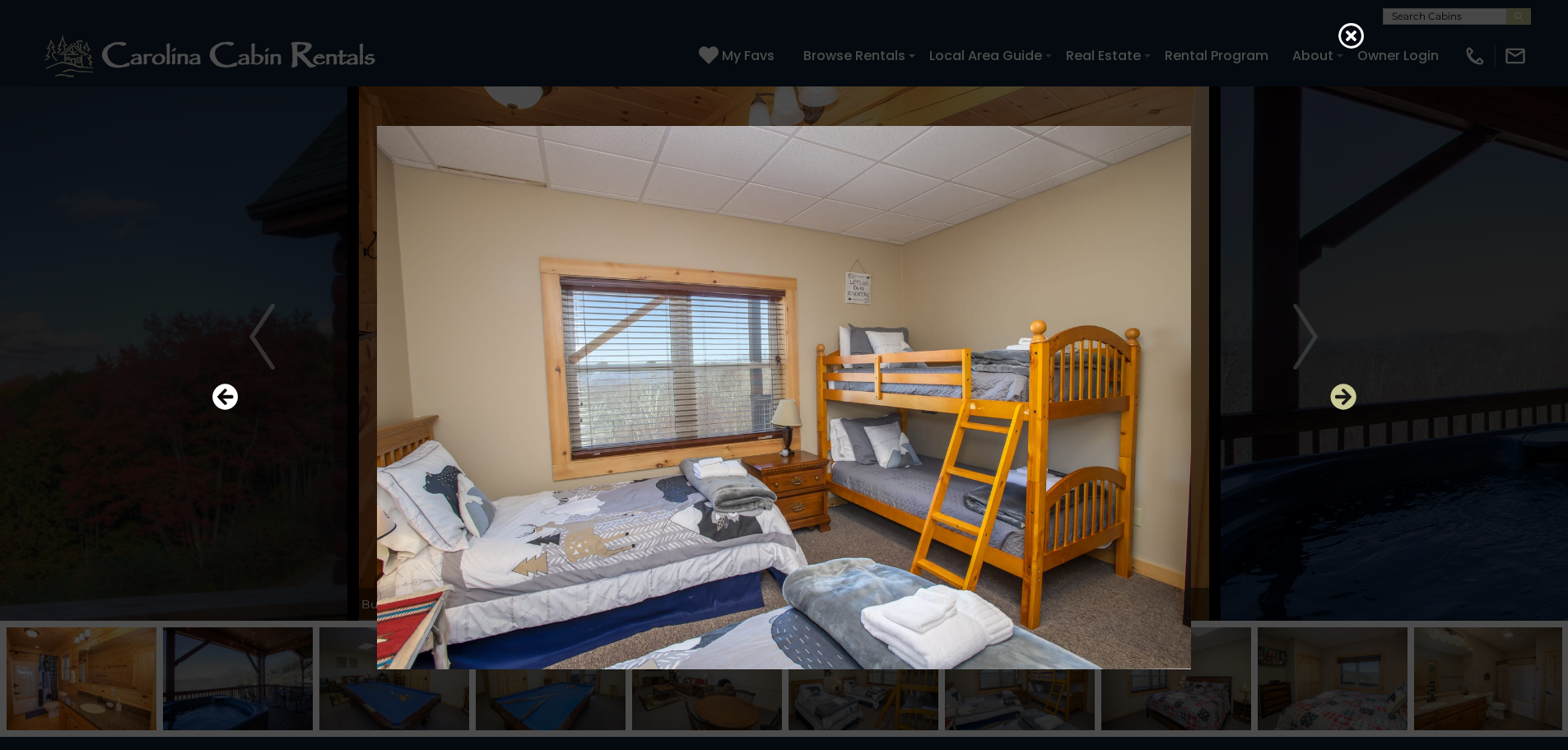
click at [1339, 396] on icon "Next" at bounding box center [1343, 396] width 26 height 26
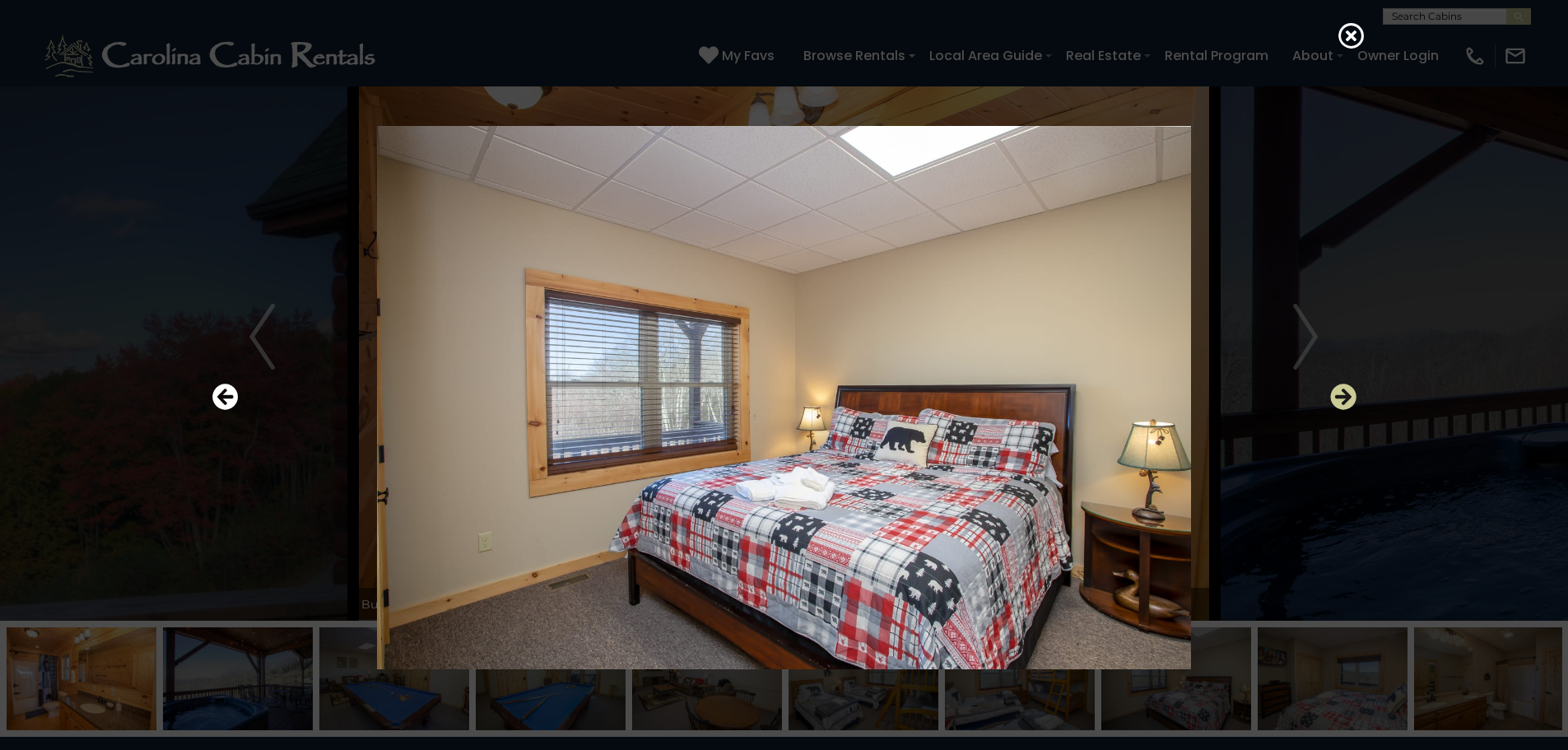
click at [1340, 395] on icon "Next" at bounding box center [1343, 396] width 26 height 26
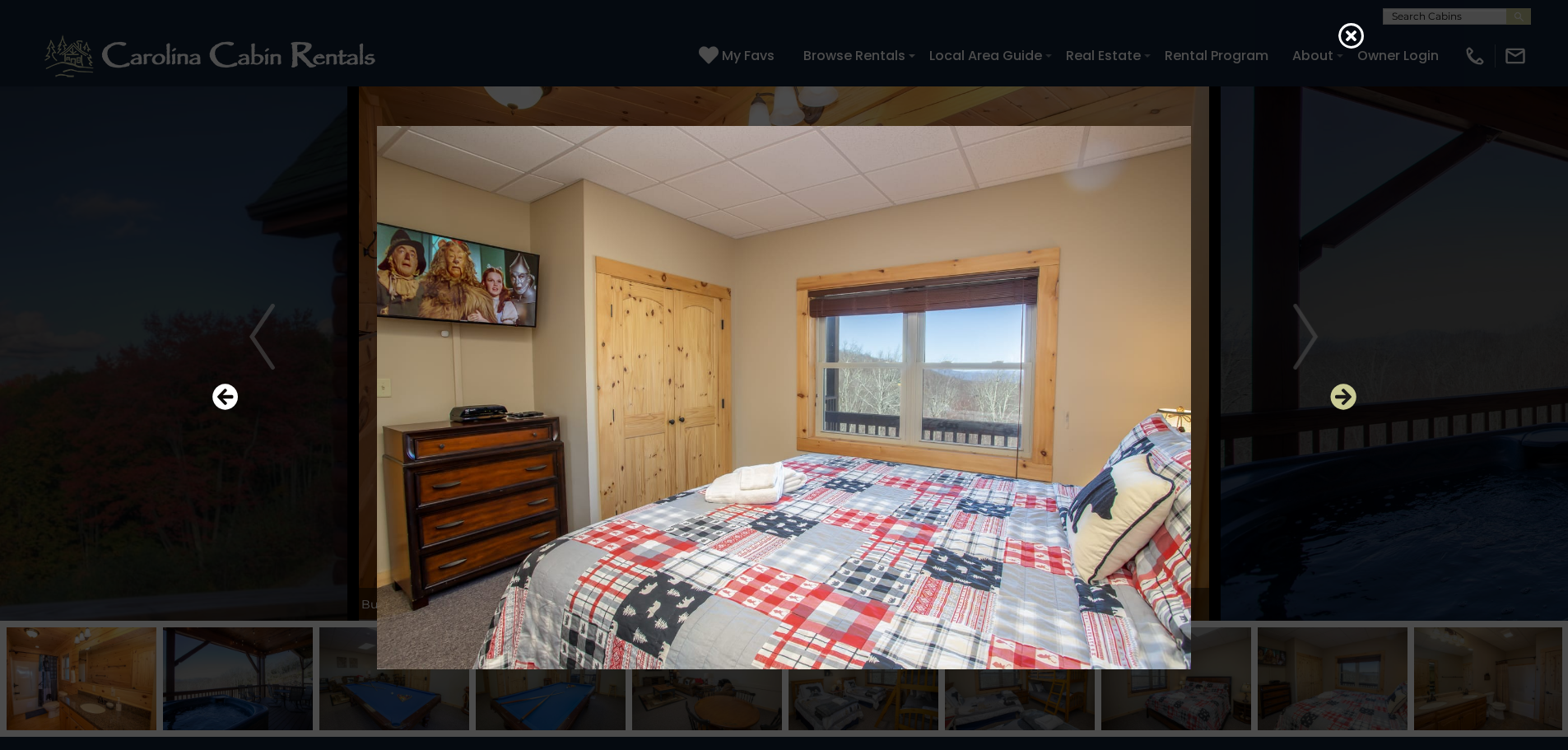
click at [1340, 395] on icon "Next" at bounding box center [1343, 396] width 26 height 26
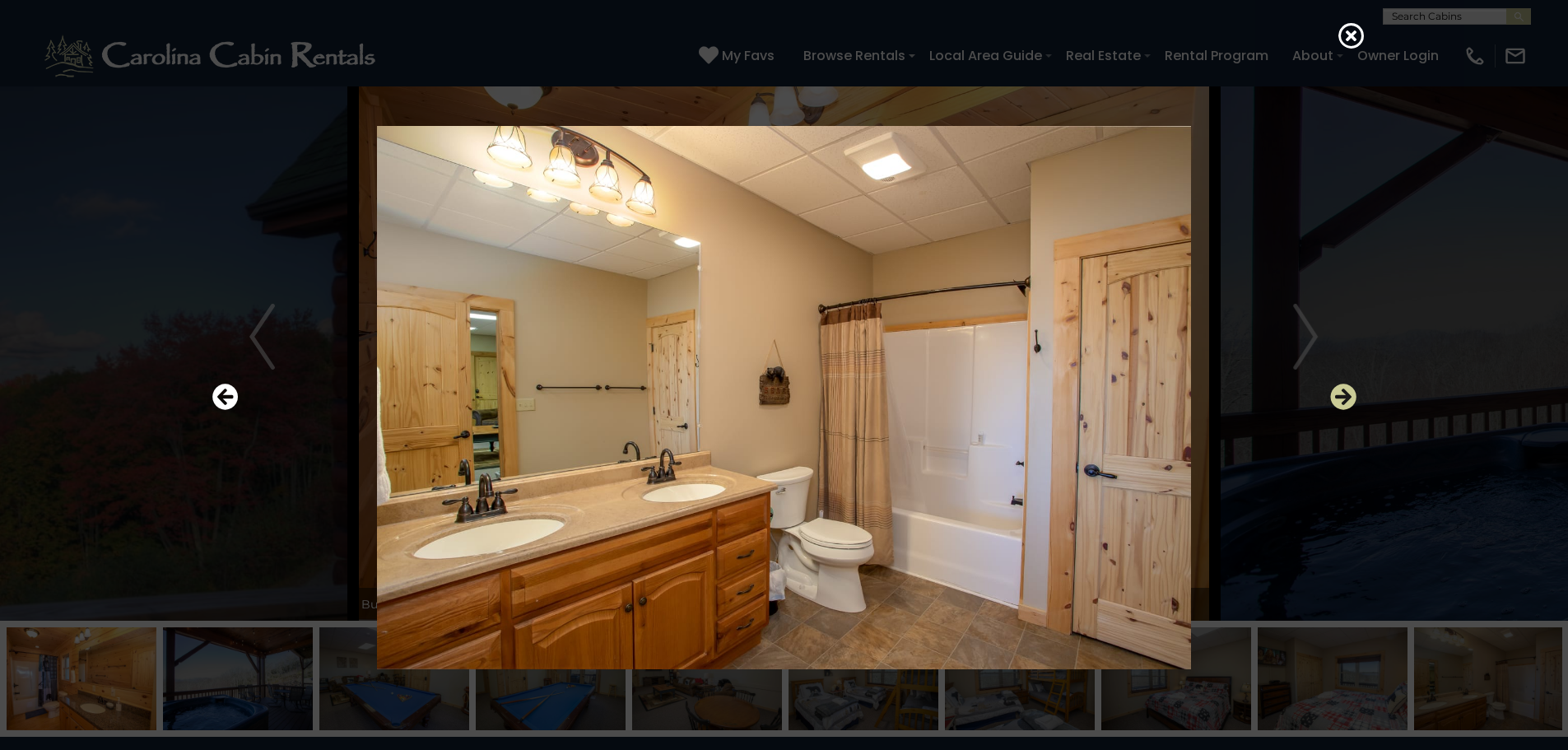
click at [1340, 395] on icon "Next" at bounding box center [1343, 396] width 26 height 26
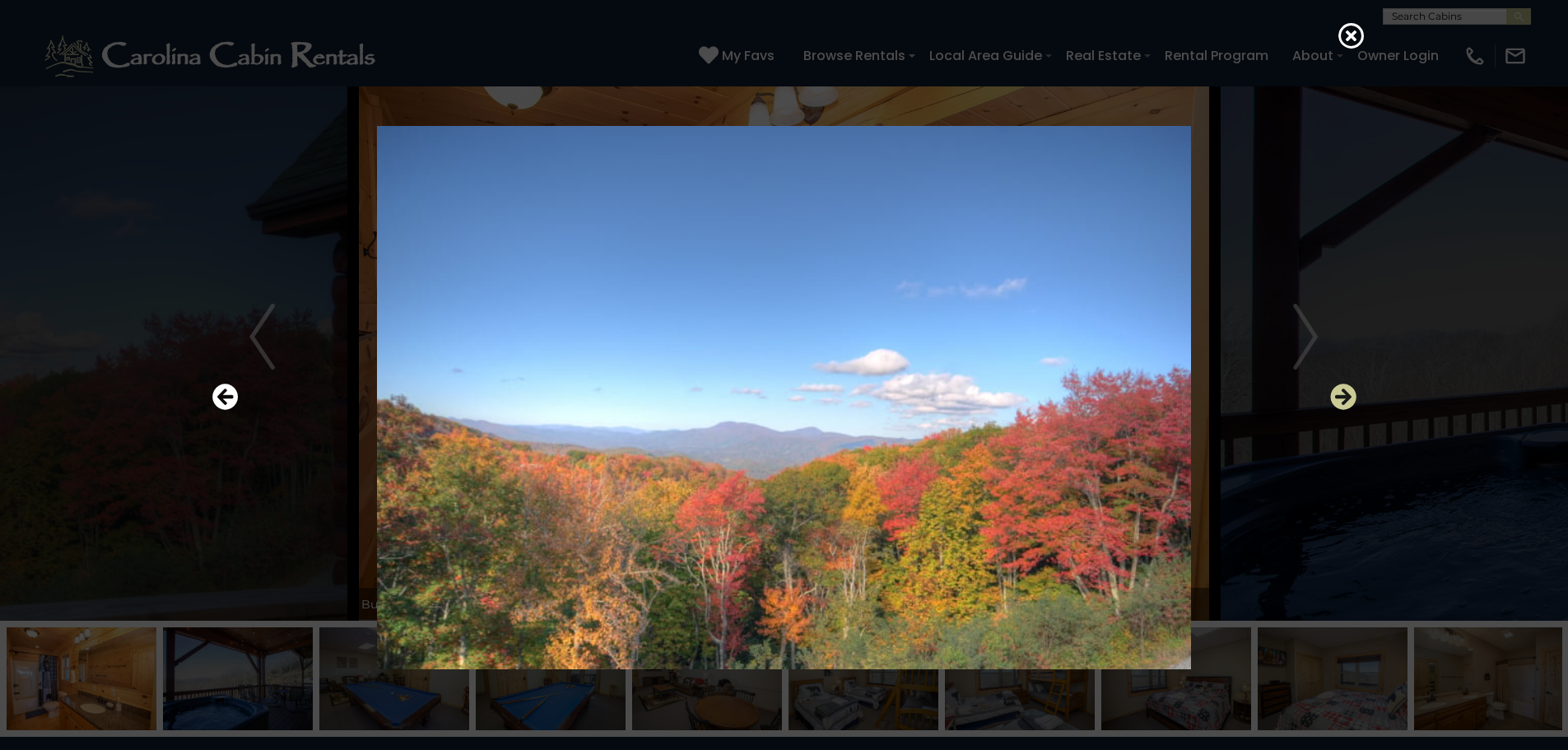
click at [1340, 395] on icon "Next" at bounding box center [1343, 396] width 26 height 26
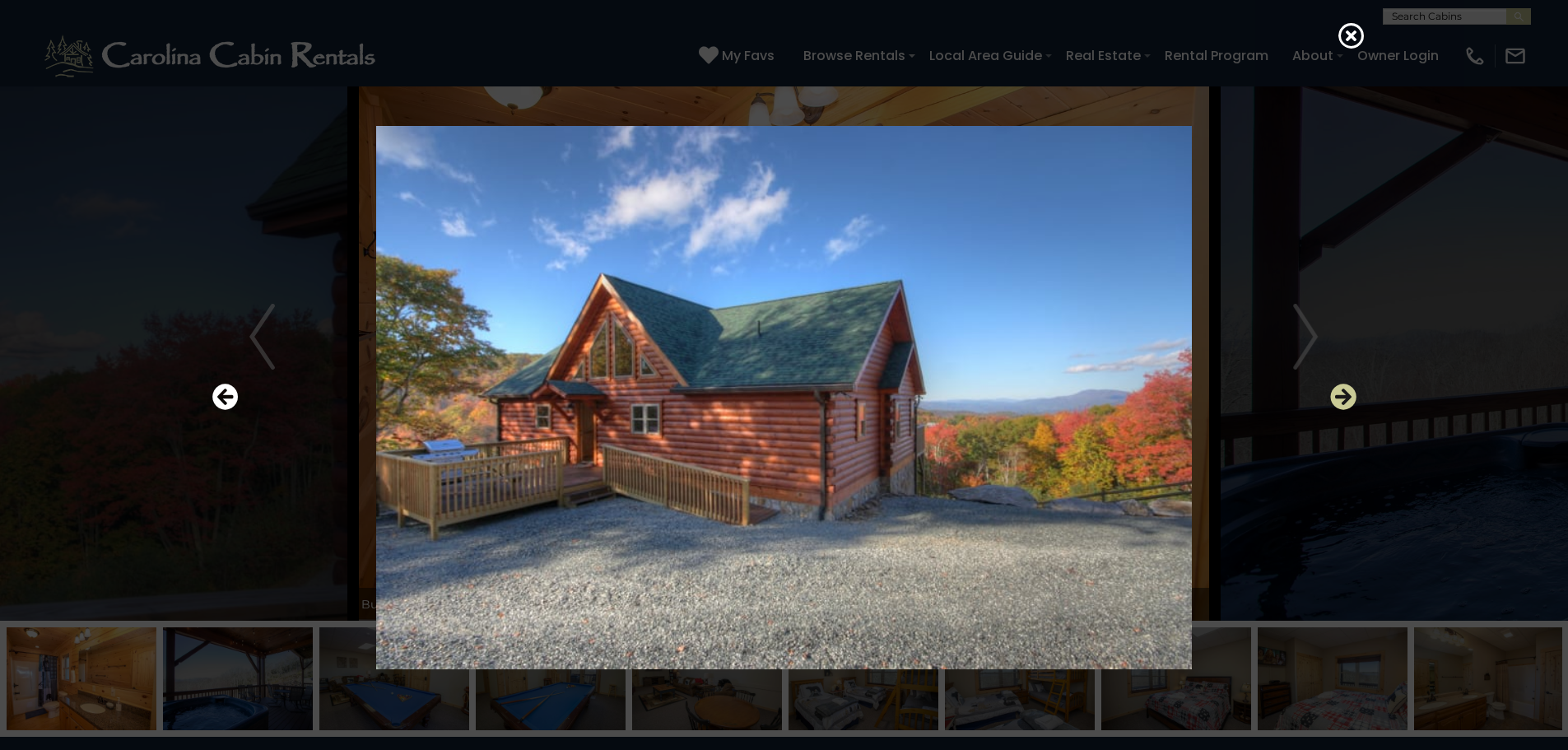
click at [1340, 395] on icon "Next" at bounding box center [1343, 396] width 26 height 26
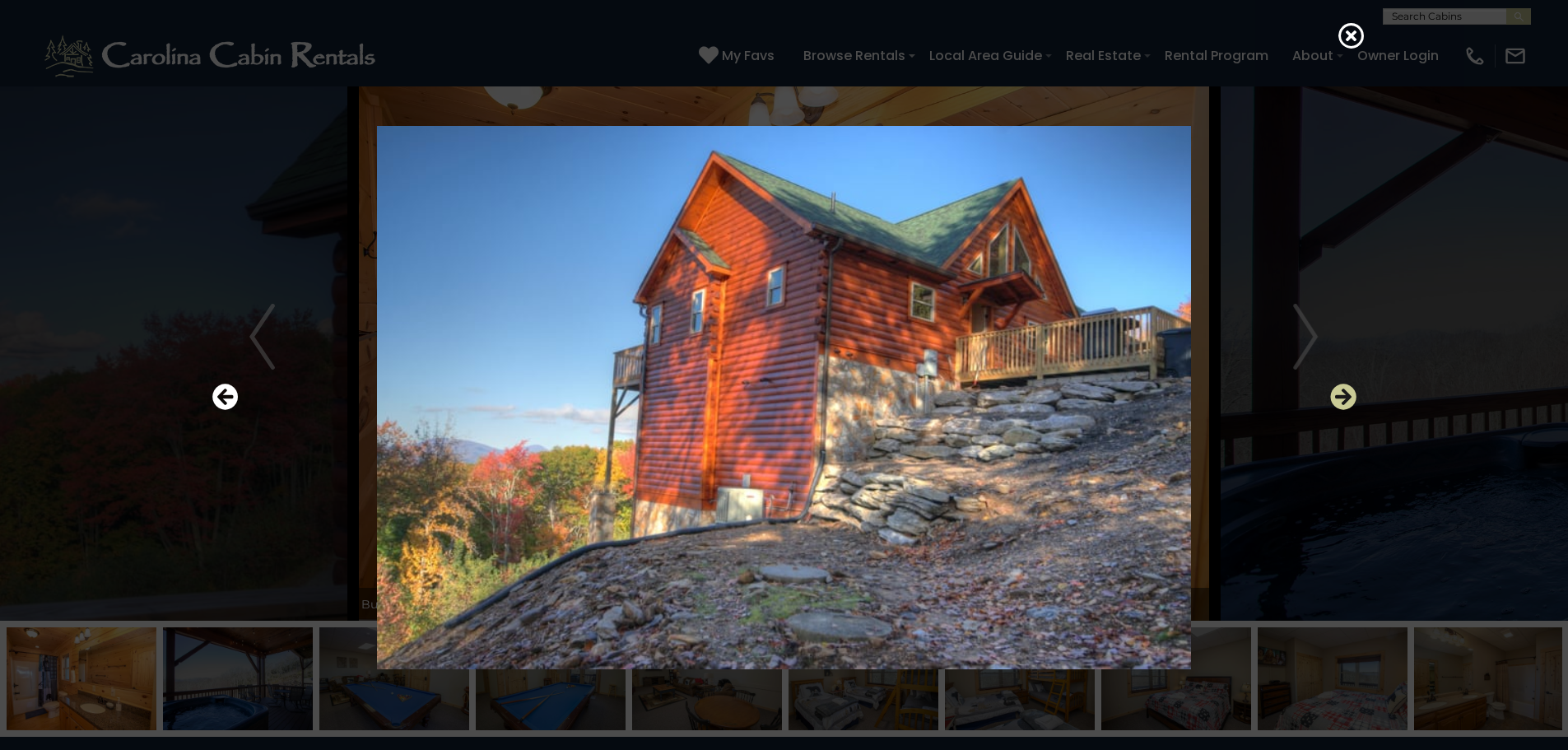
click at [1340, 395] on icon "Next" at bounding box center [1343, 396] width 26 height 26
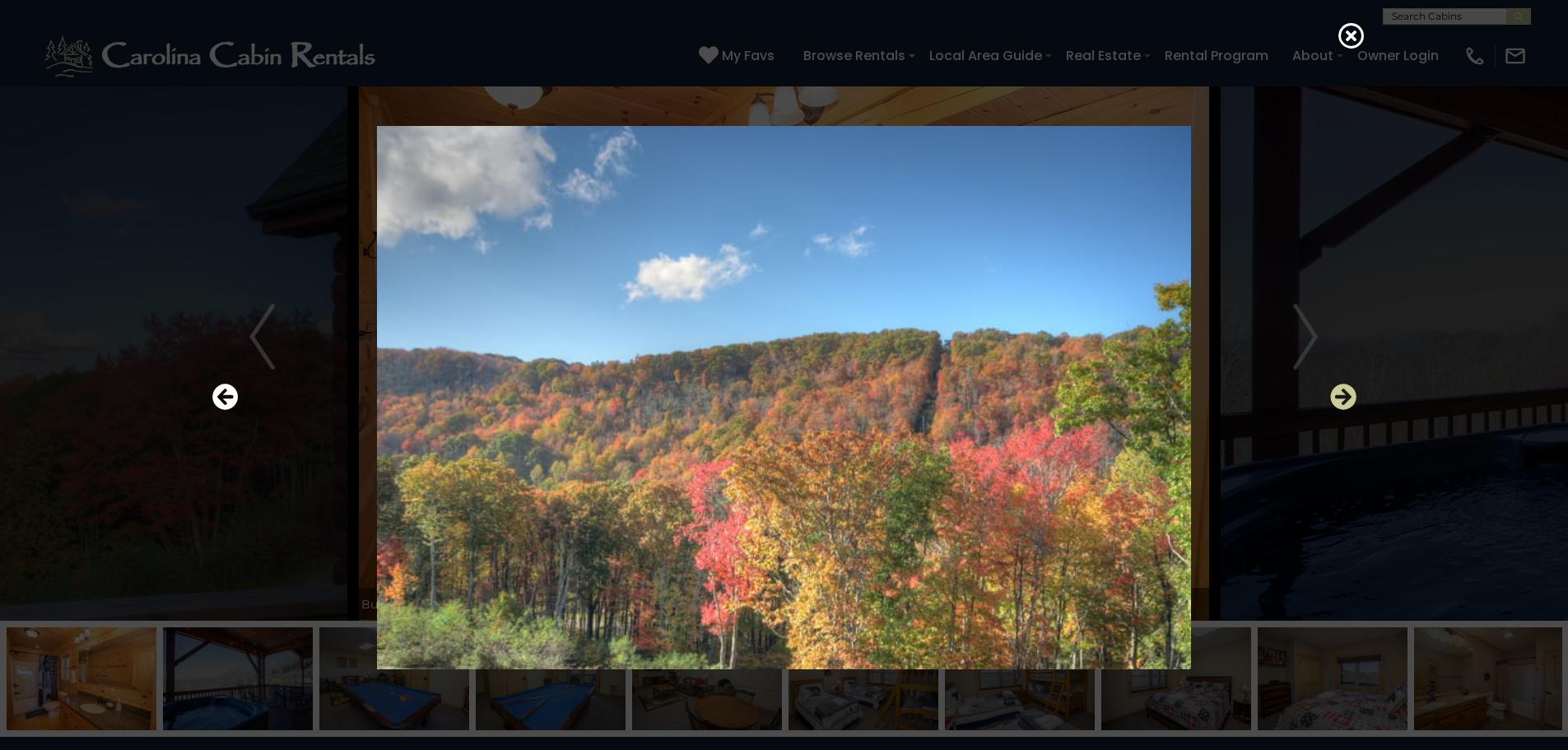
click at [1340, 395] on icon "Next" at bounding box center [1343, 396] width 26 height 26
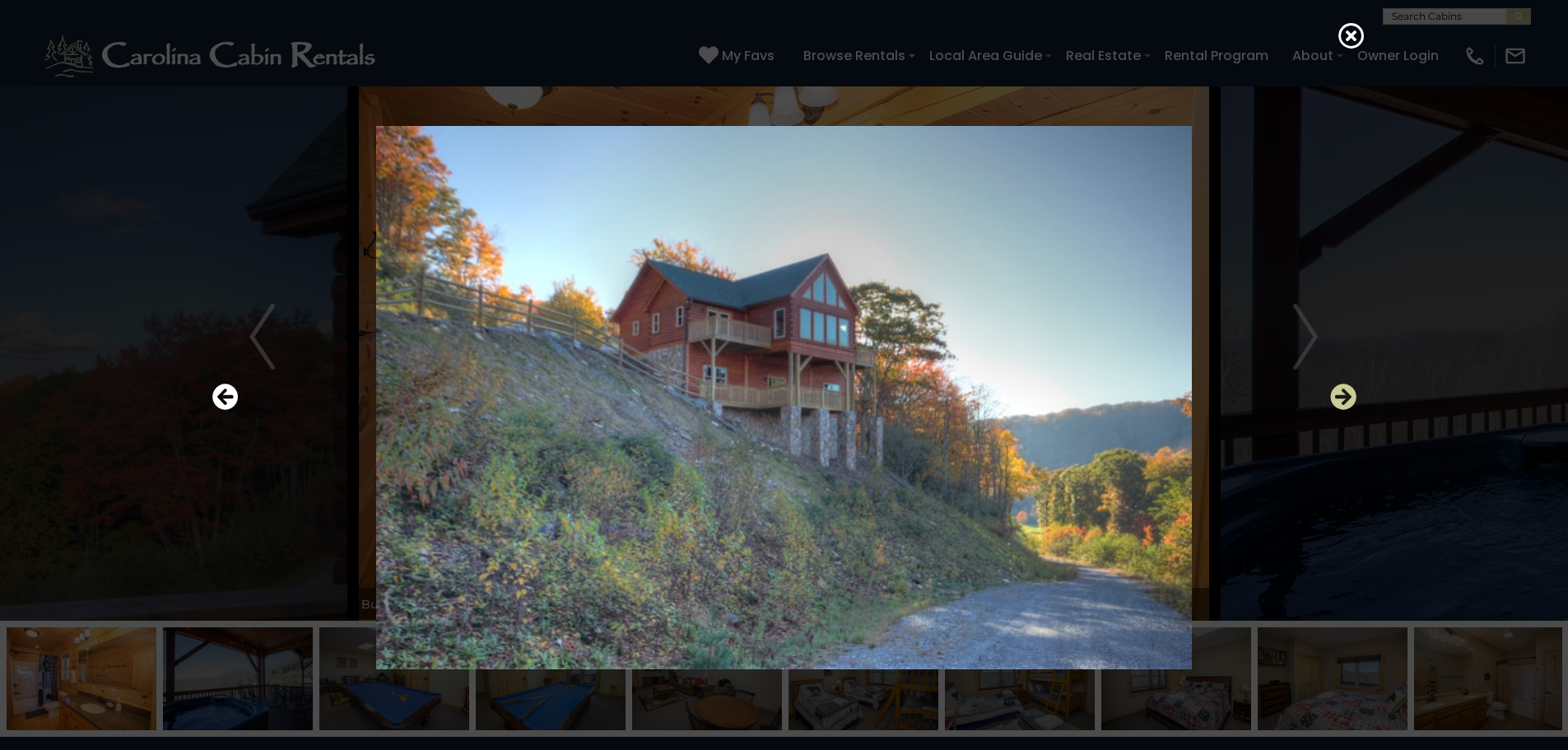
click at [1340, 395] on icon "Next" at bounding box center [1343, 396] width 26 height 26
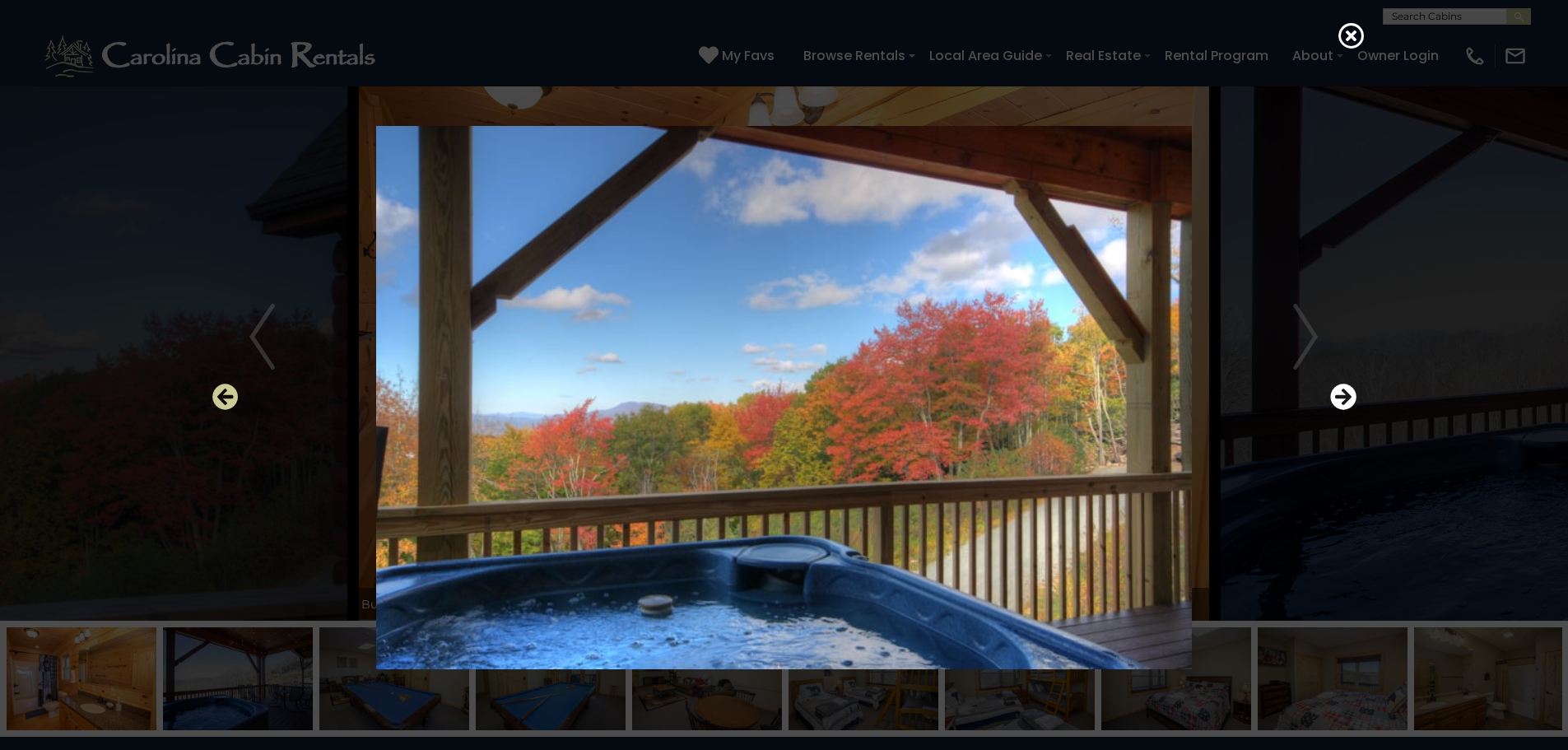
click at [234, 387] on icon "Previous" at bounding box center [225, 396] width 26 height 26
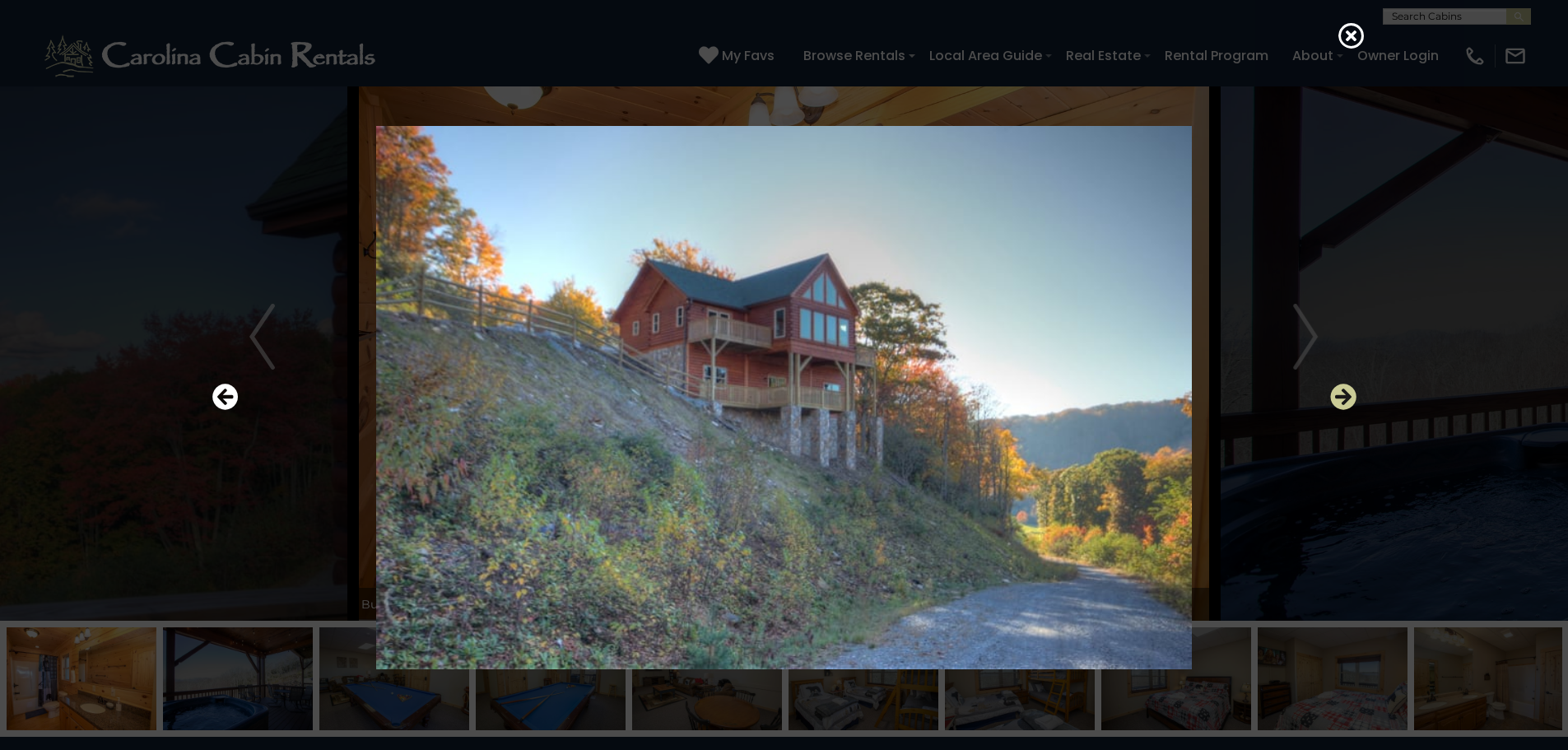
click at [1331, 391] on icon "Next" at bounding box center [1343, 396] width 26 height 26
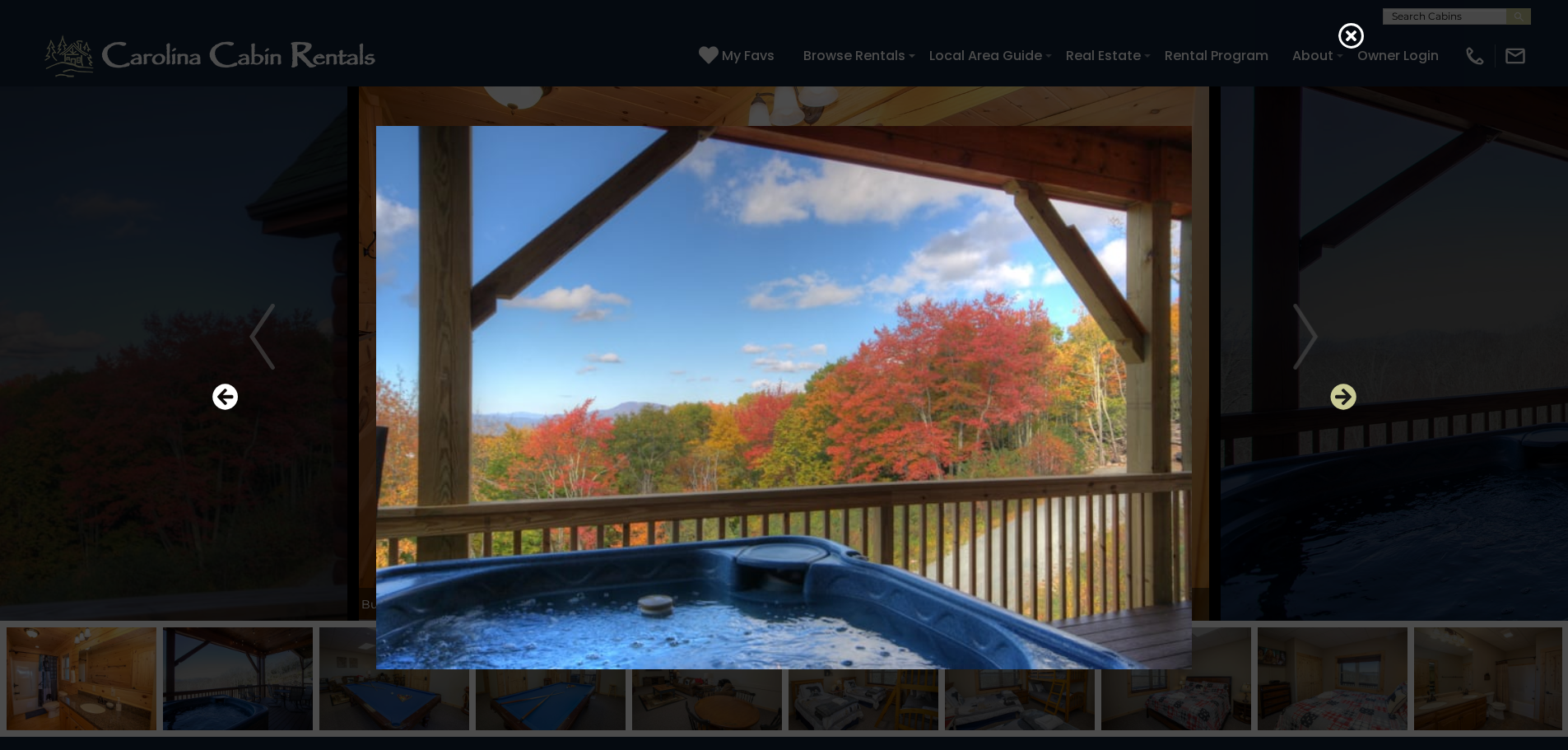
click at [1331, 391] on icon "Next" at bounding box center [1343, 396] width 26 height 26
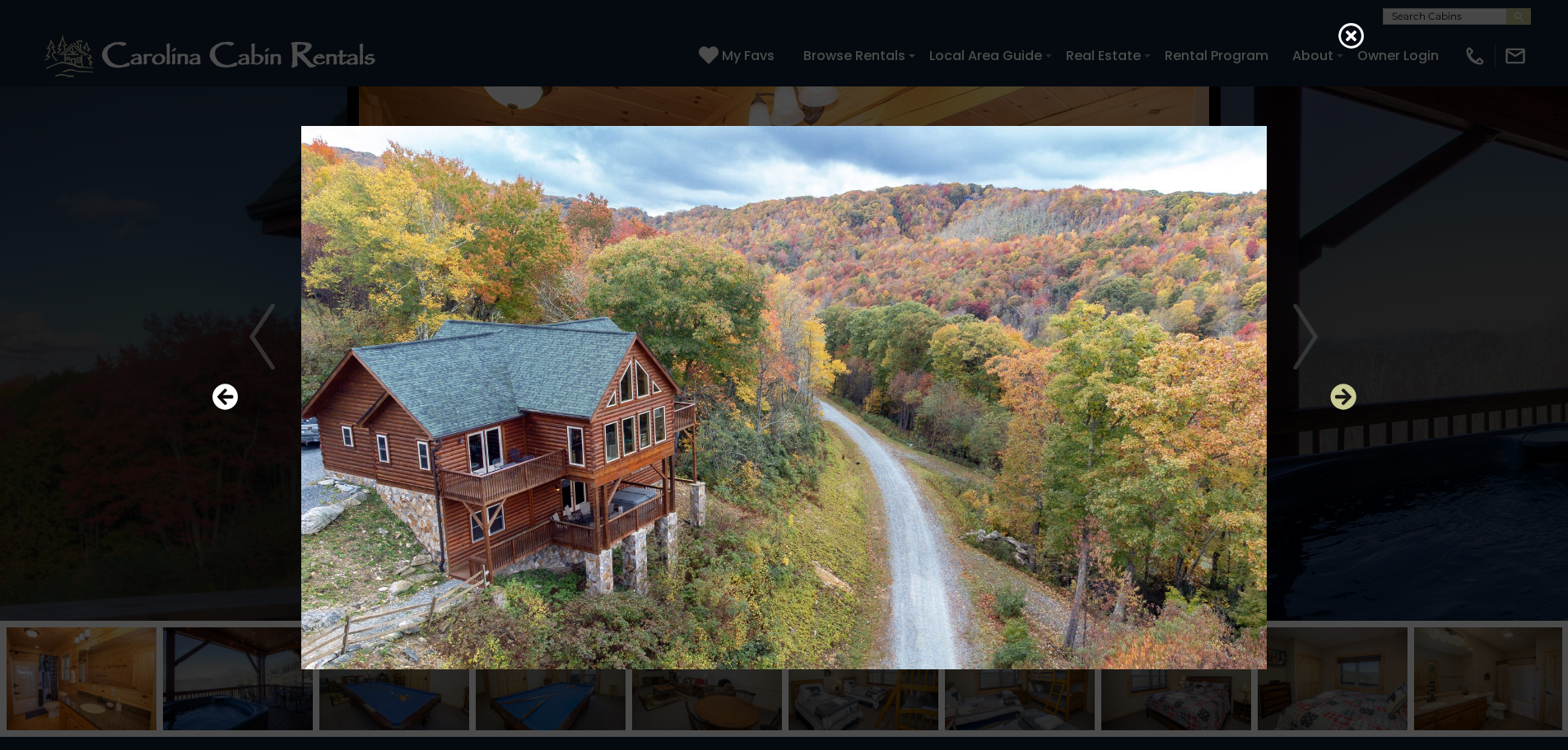
click at [1331, 391] on icon "Next" at bounding box center [1343, 396] width 26 height 26
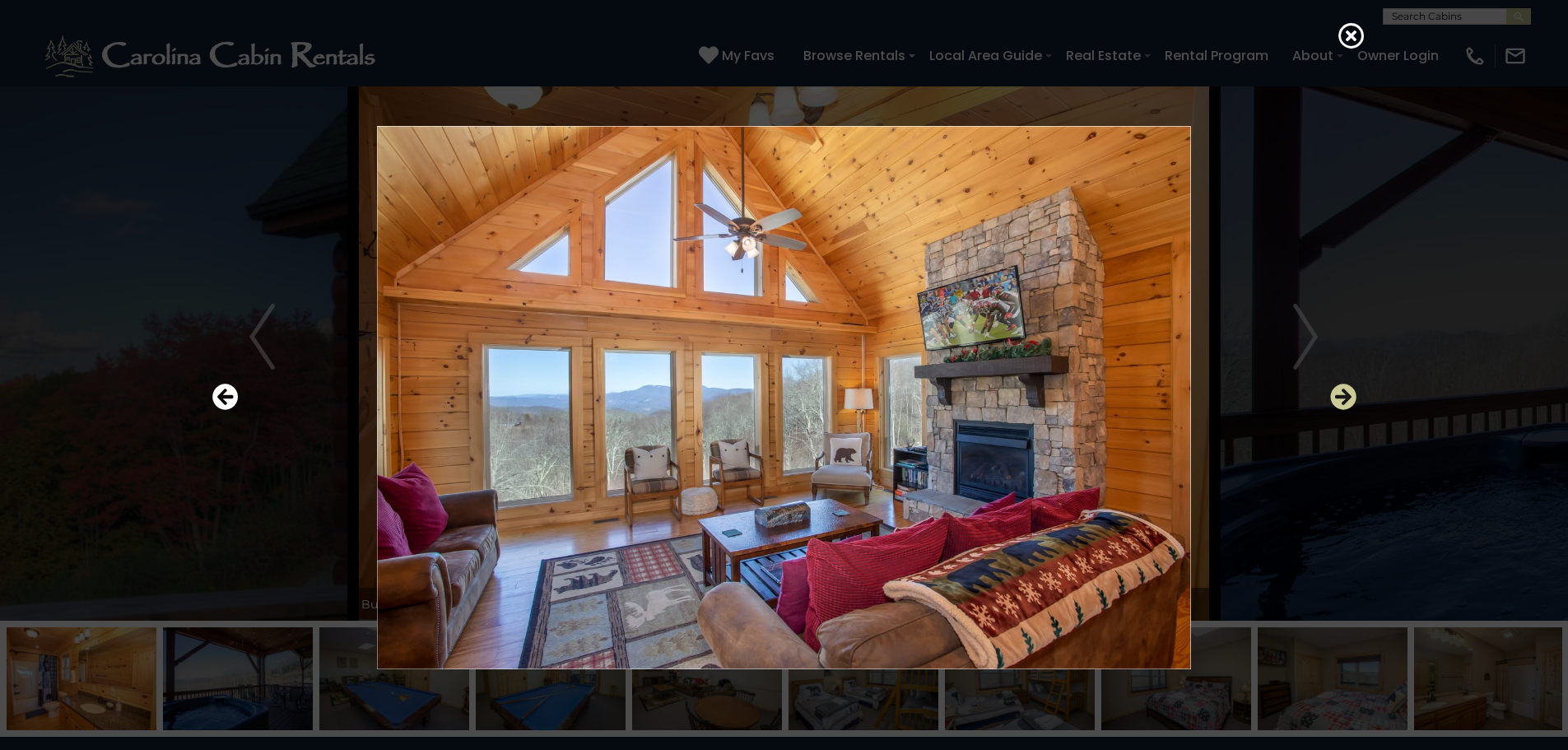
click at [1331, 391] on icon "Next" at bounding box center [1343, 396] width 26 height 26
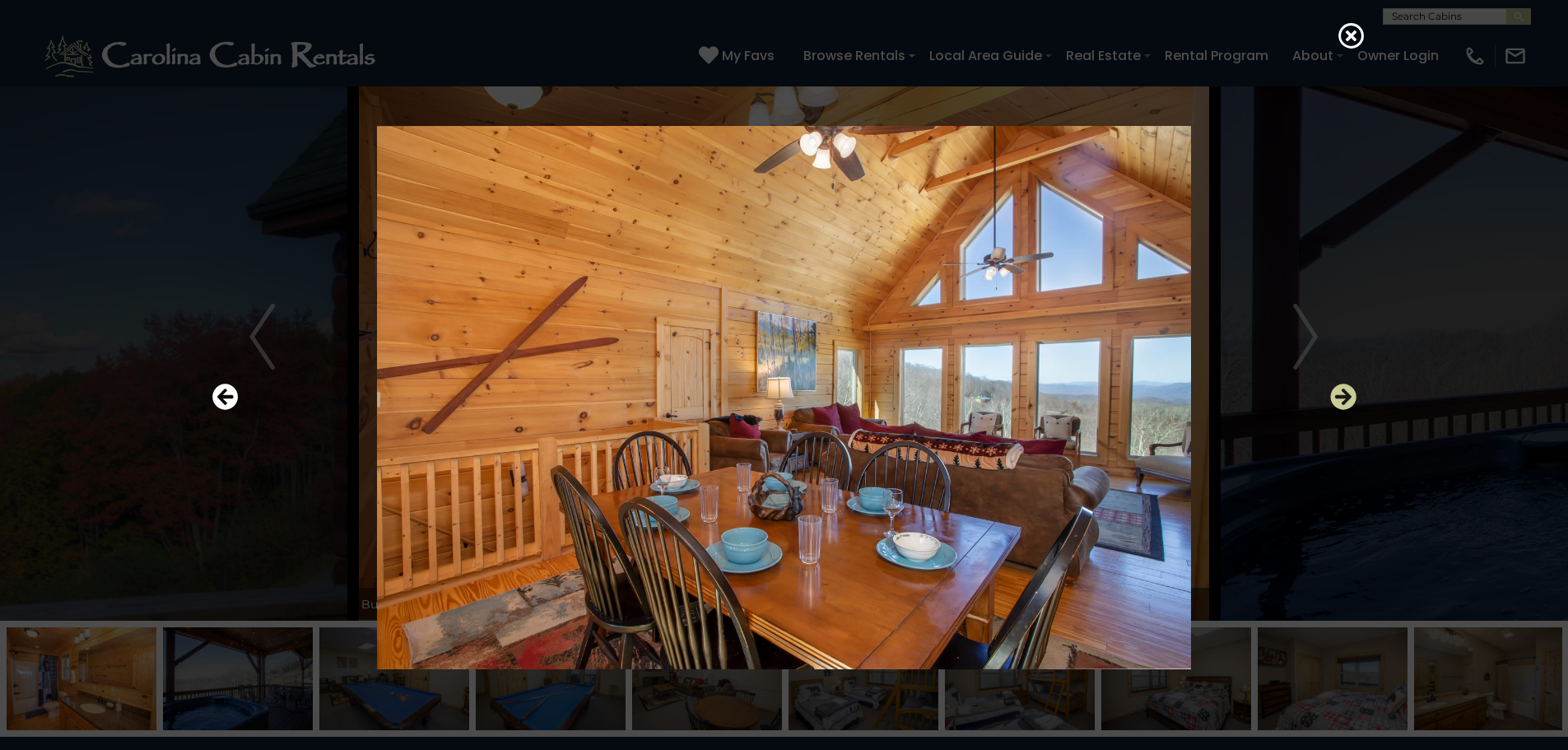
click at [1331, 391] on icon "Next" at bounding box center [1343, 396] width 26 height 26
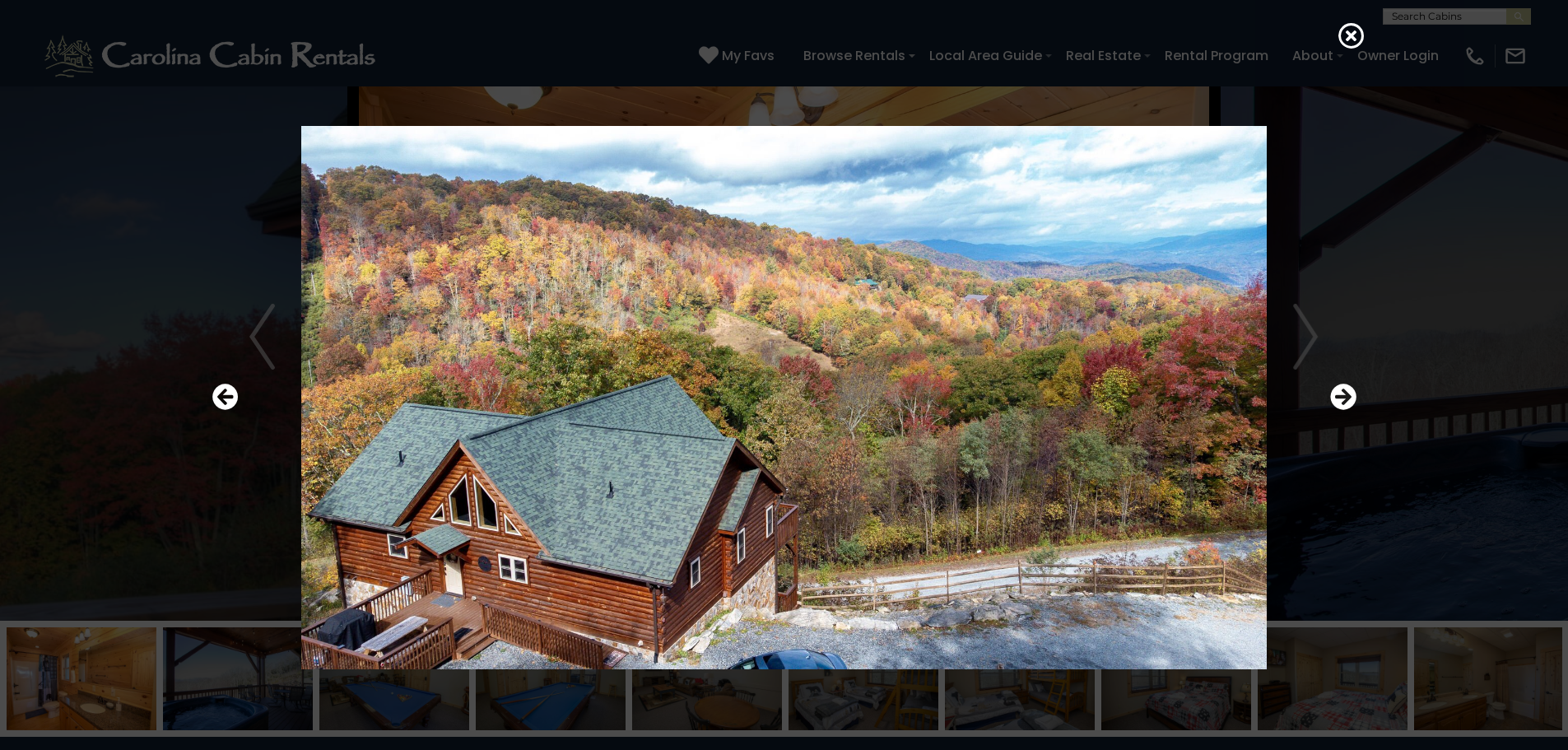
click at [1321, 388] on div at bounding box center [784, 397] width 1160 height 675
click at [1343, 396] on icon "Next" at bounding box center [1343, 396] width 26 height 26
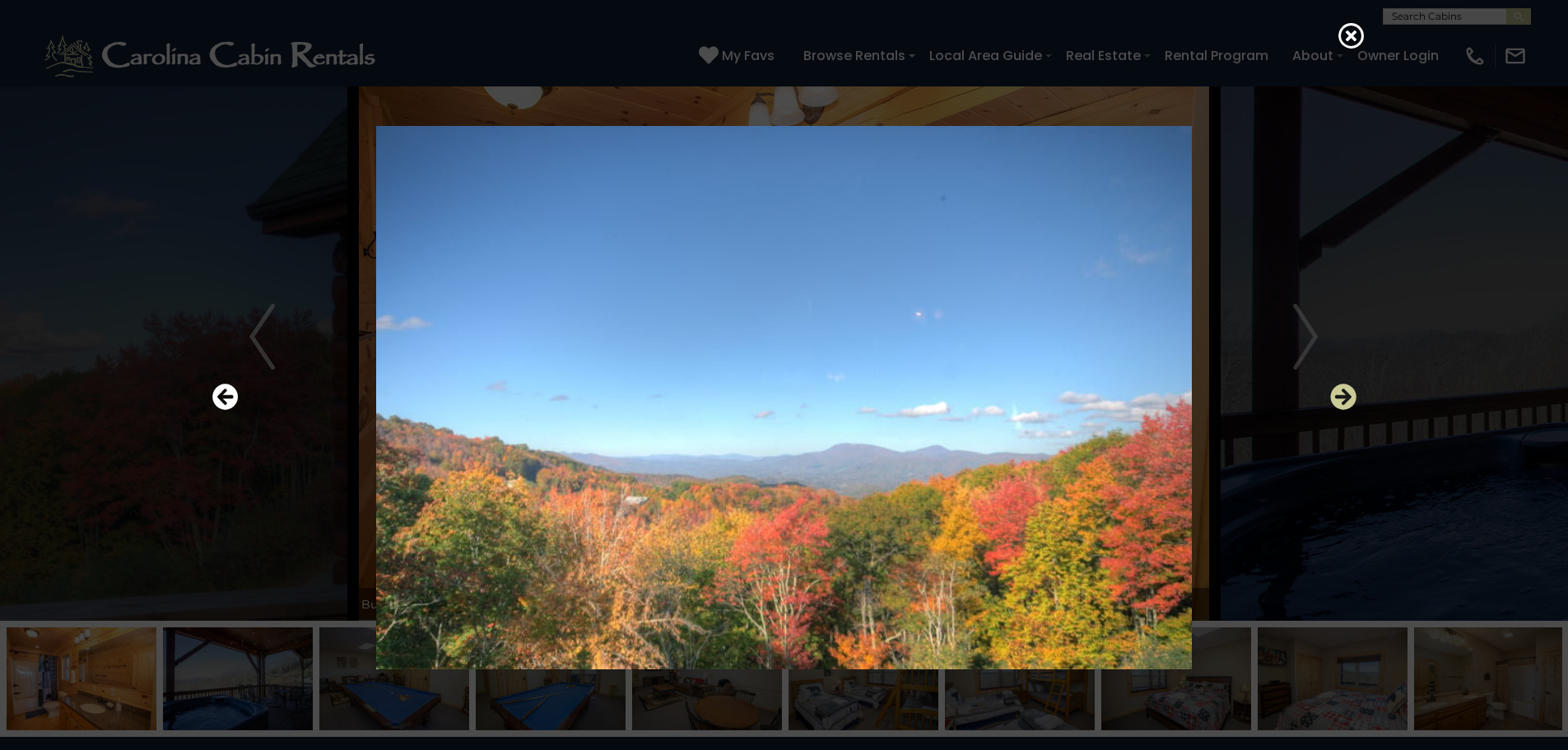
click at [1343, 396] on icon "Next" at bounding box center [1343, 396] width 26 height 26
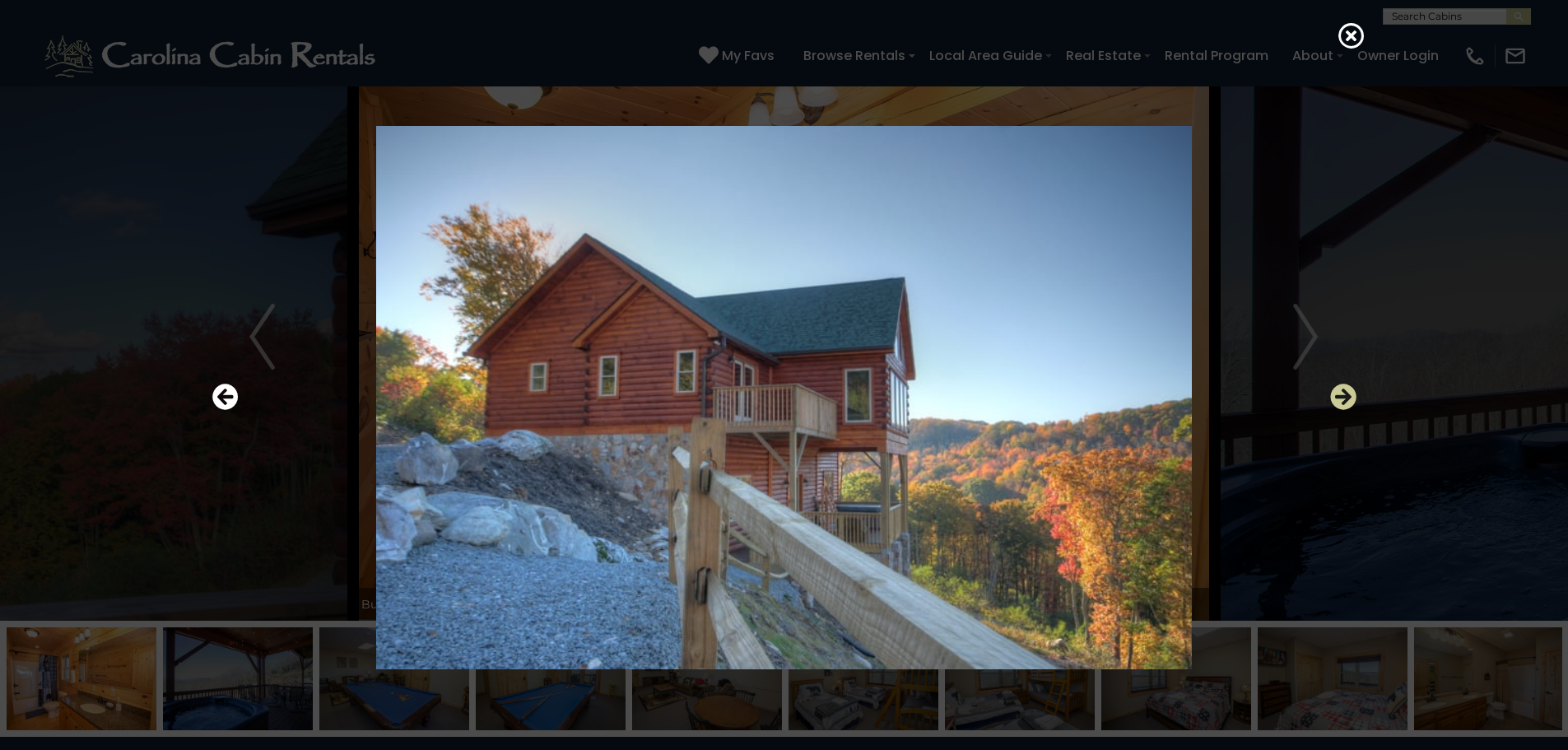
click at [1343, 396] on icon "Next" at bounding box center [1343, 396] width 26 height 26
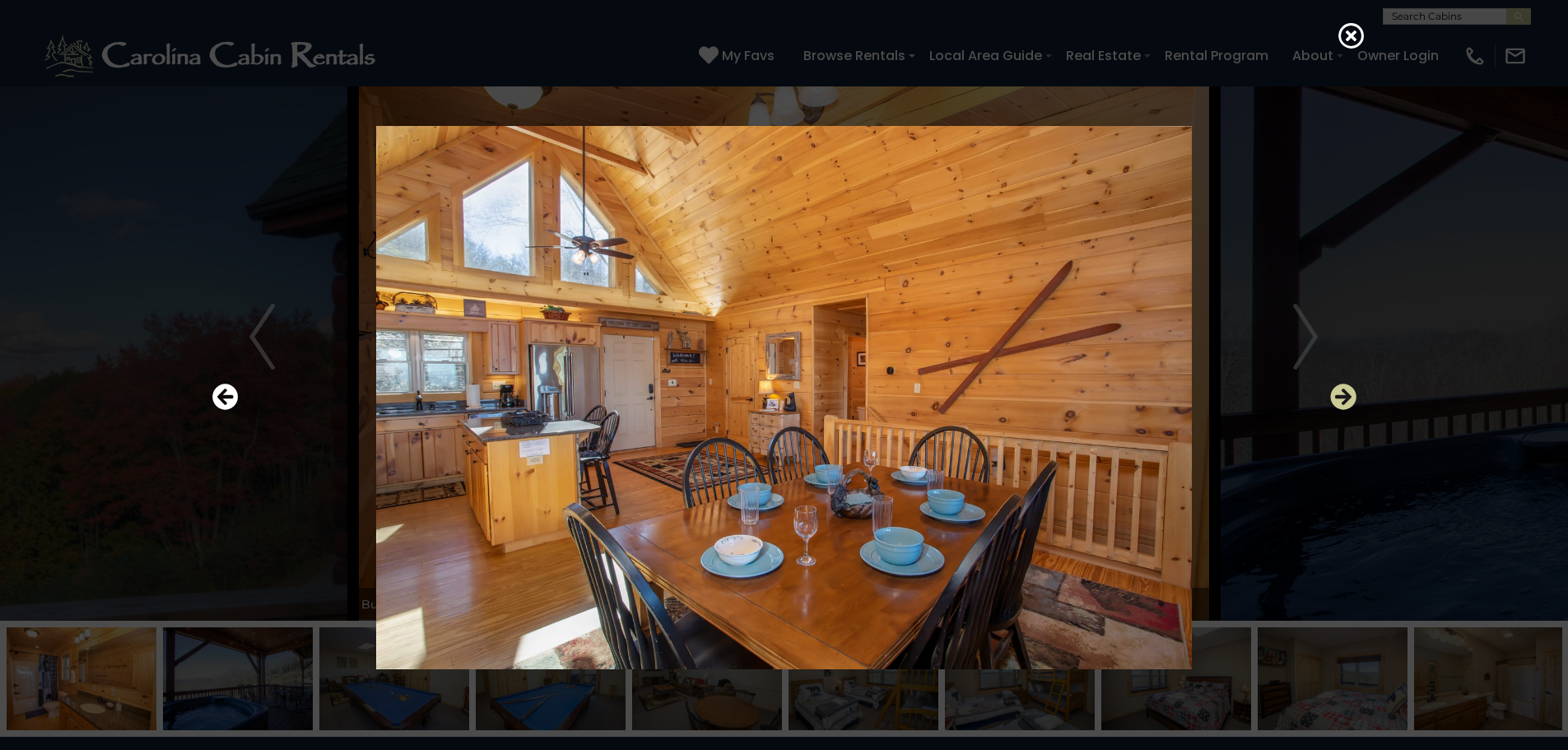
click at [1343, 396] on icon "Next" at bounding box center [1343, 396] width 26 height 26
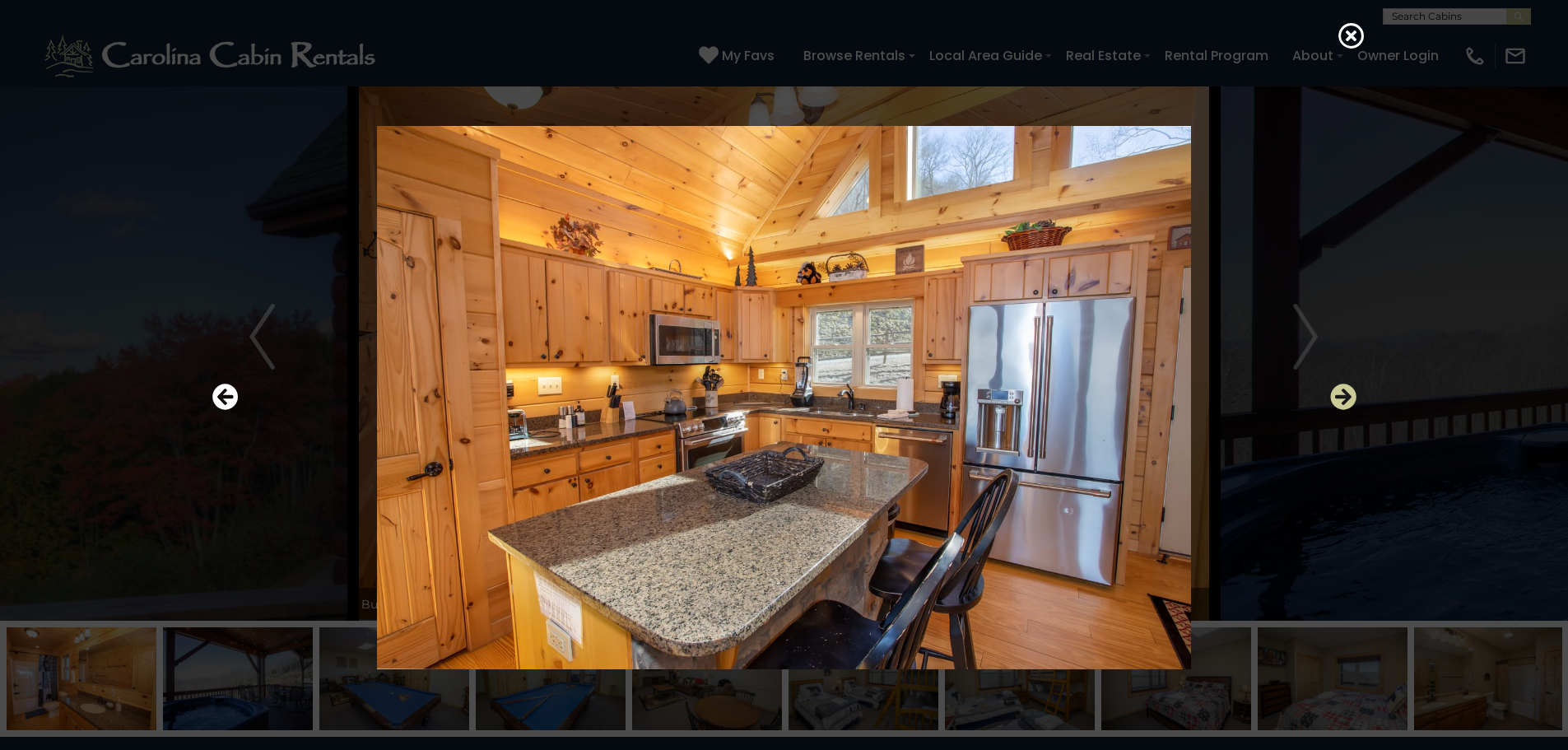
click at [1343, 396] on icon "Next" at bounding box center [1343, 396] width 26 height 26
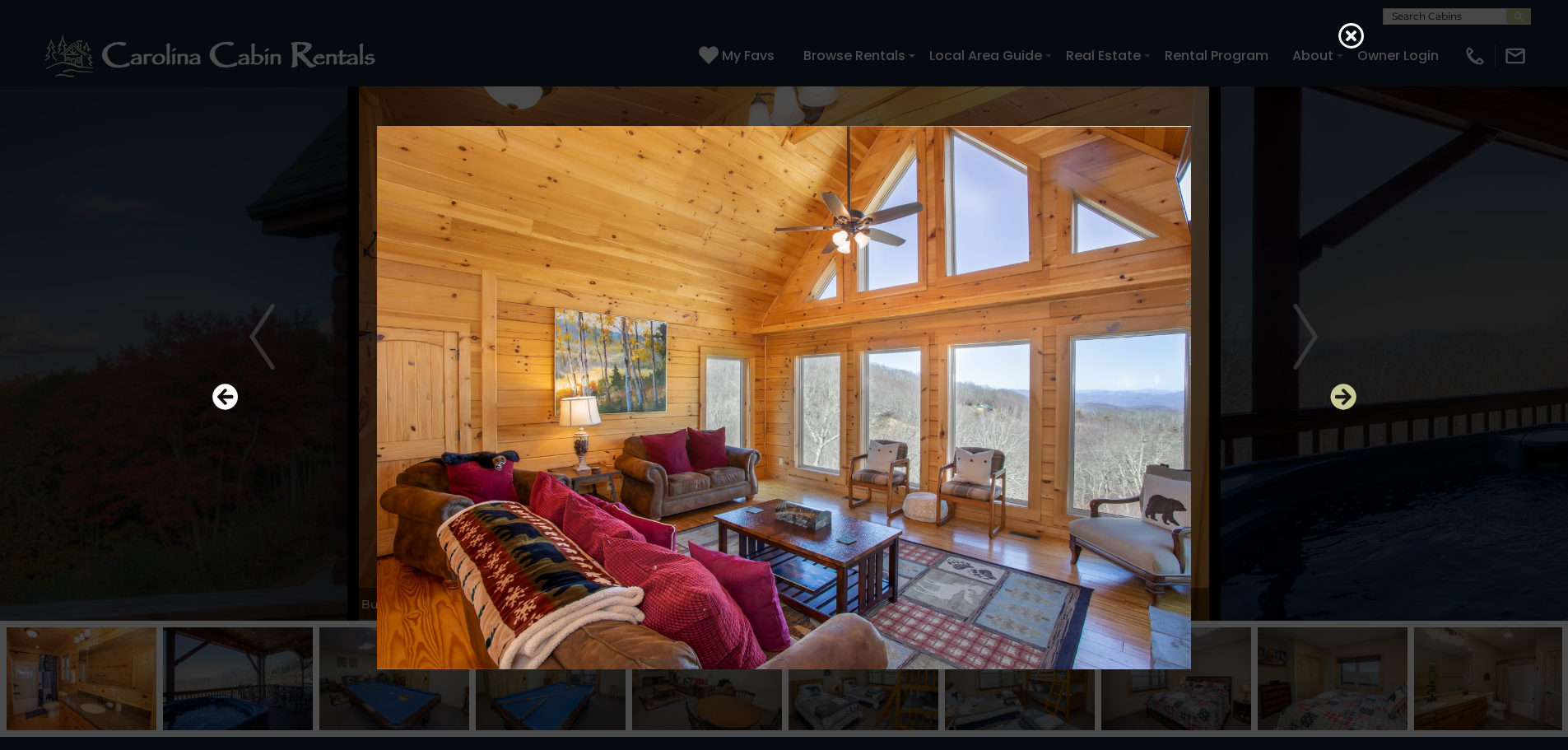
click at [1343, 396] on icon "Next" at bounding box center [1343, 396] width 26 height 26
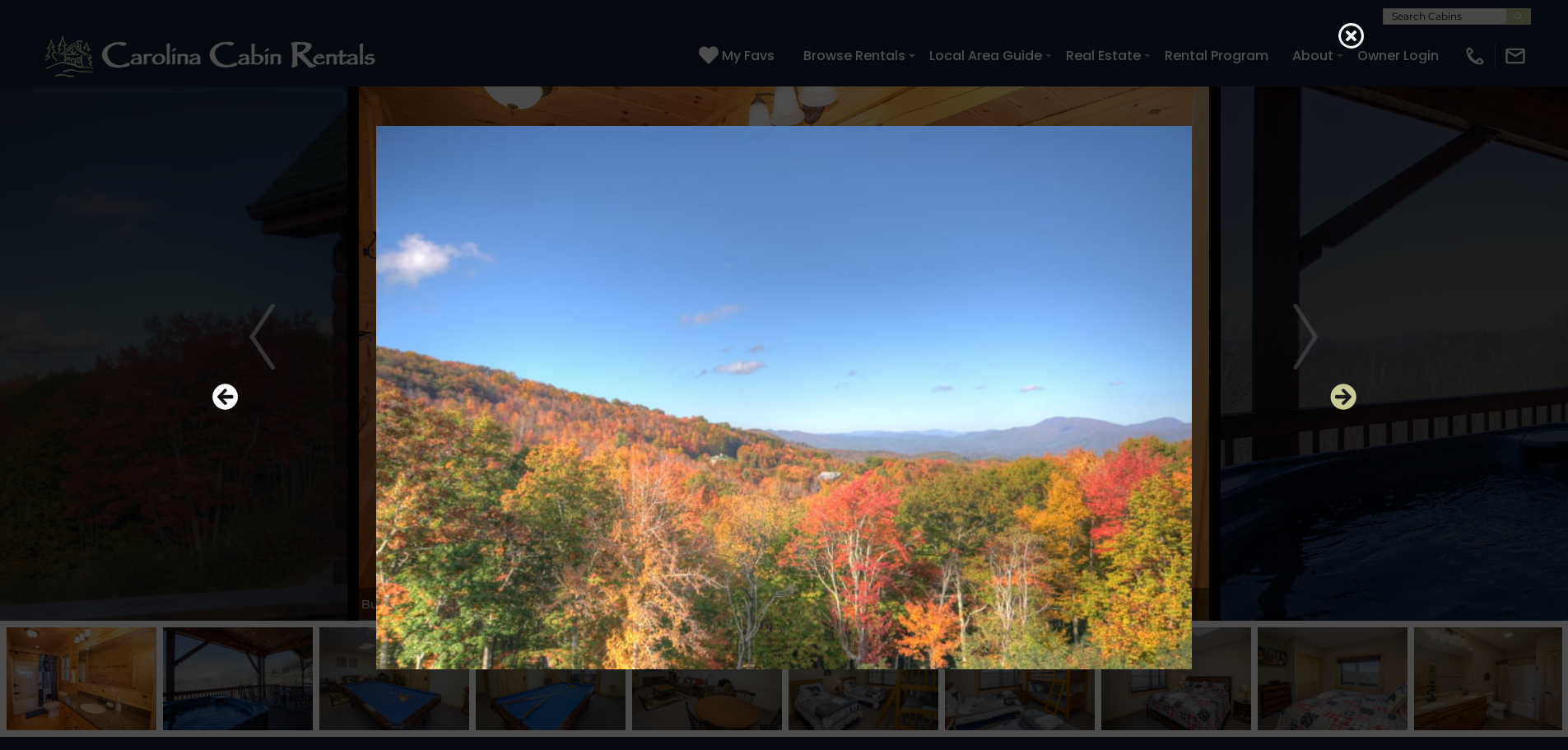
click at [1343, 396] on icon "Next" at bounding box center [1343, 396] width 26 height 26
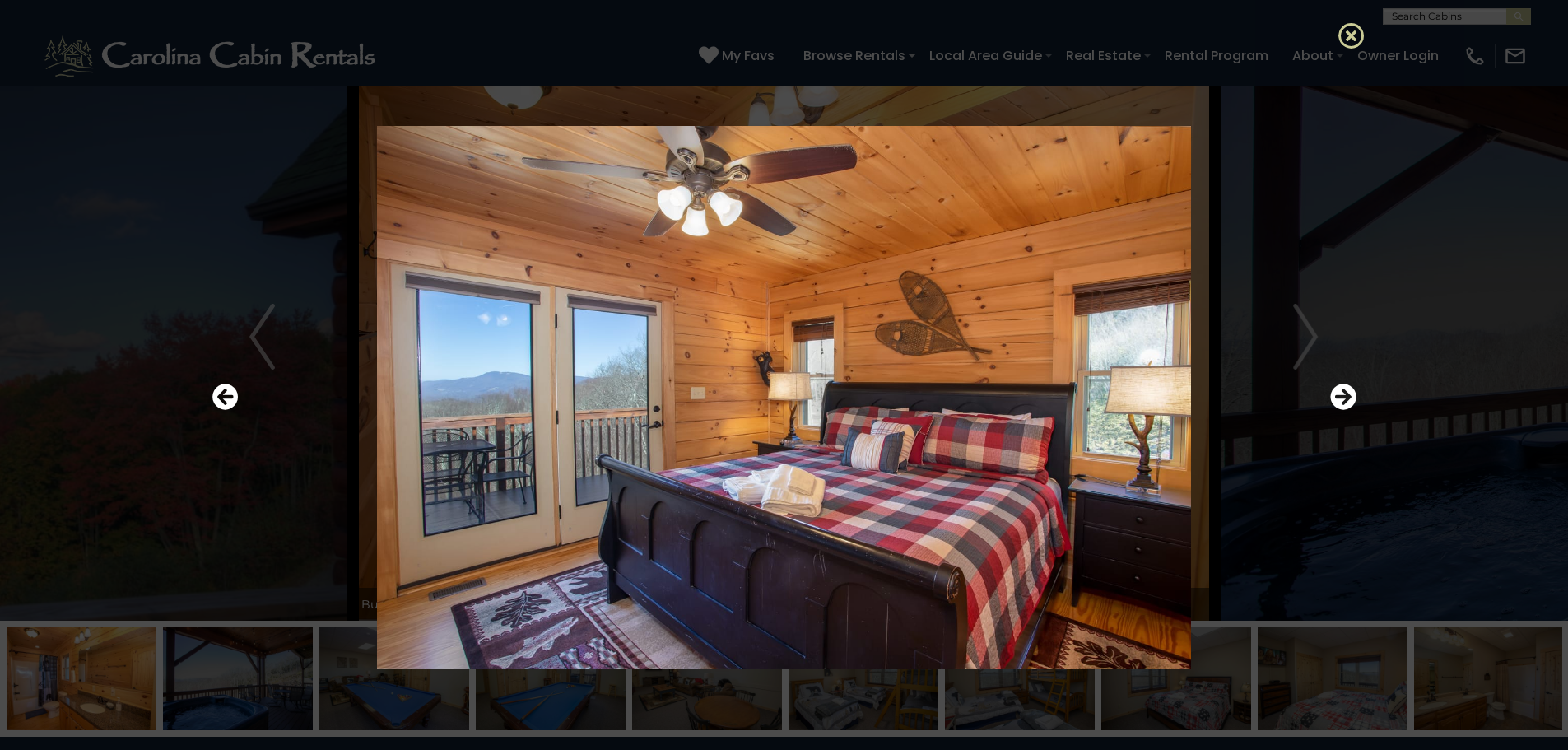
click at [1353, 35] on icon at bounding box center [1352, 36] width 26 height 26
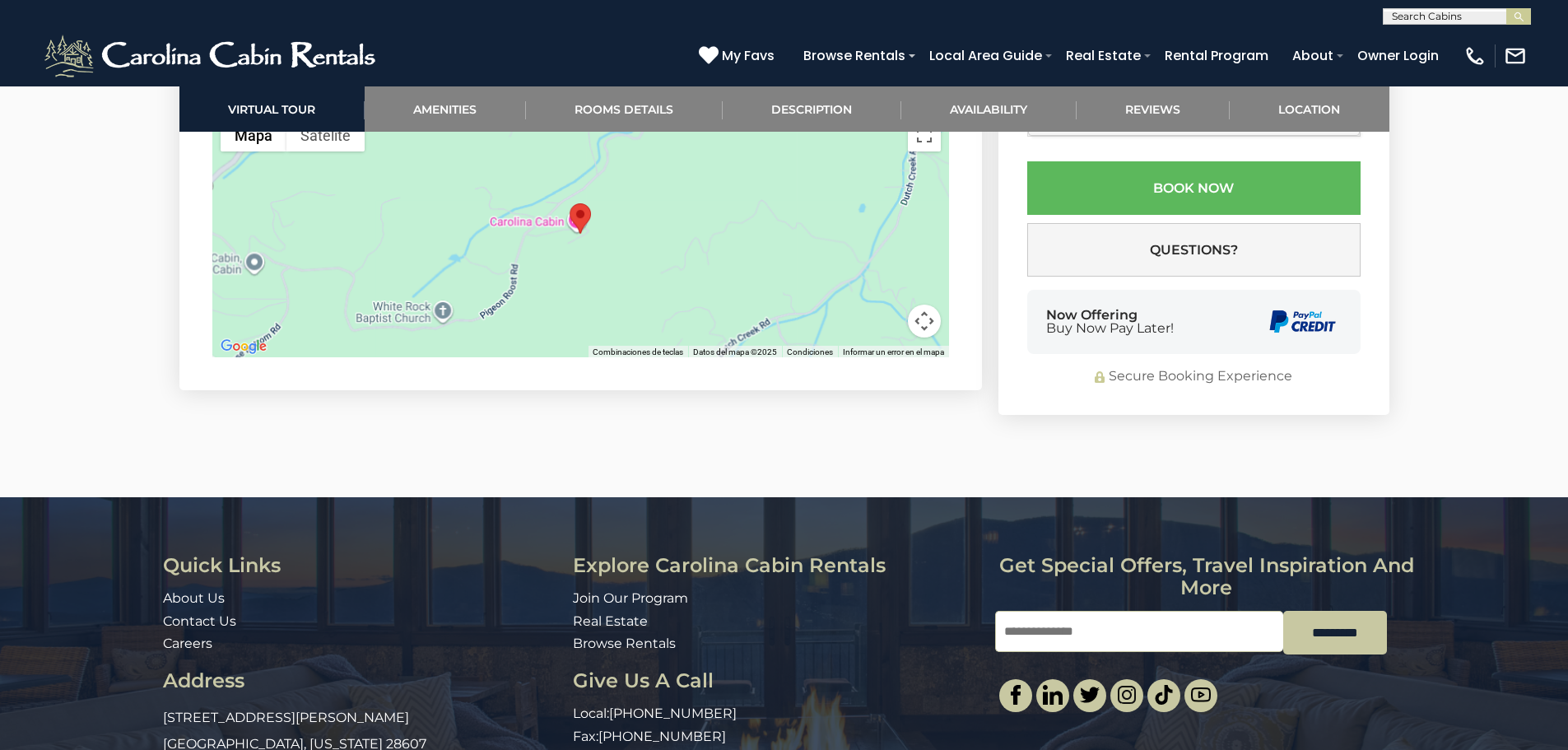
scroll to position [3491, 0]
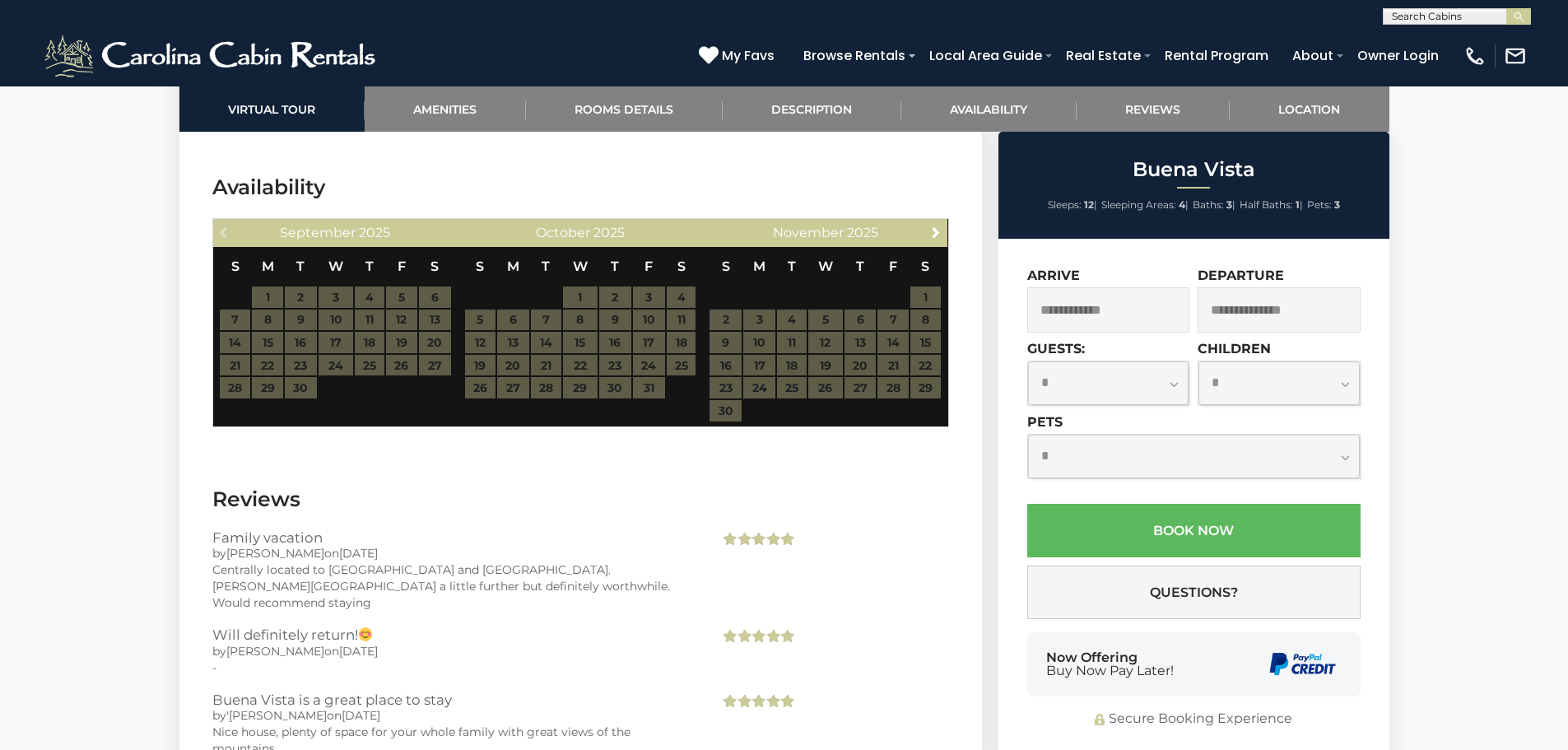
click at [536, 268] on table "S M T W T F S 1 2 3 4 5 6 7 8 9 10 11 12 13 14 15 16 17 18 19 20 21 22 23 24 25…" at bounding box center [580, 323] width 233 height 152
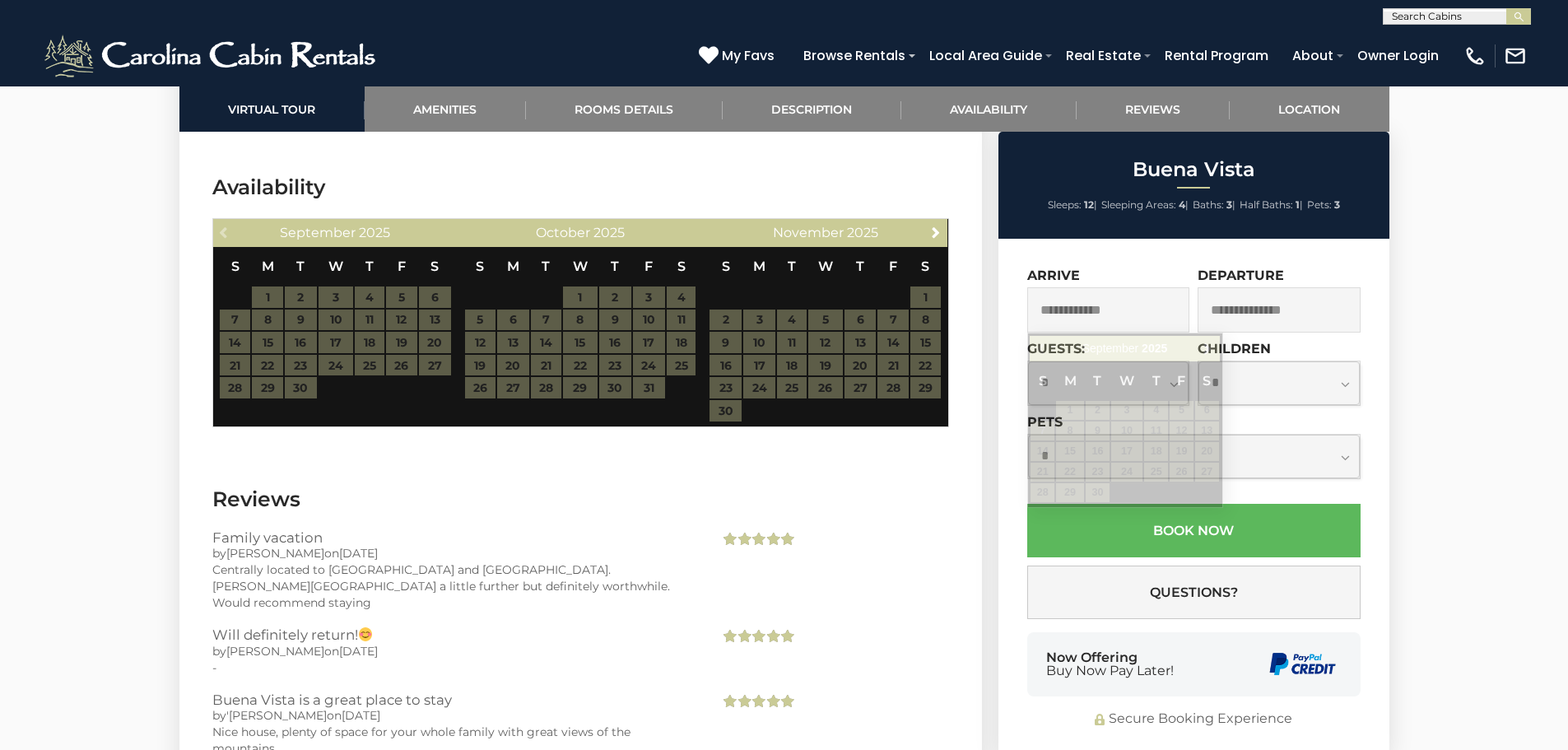
click at [1083, 304] on input "text" at bounding box center [1108, 310] width 163 height 45
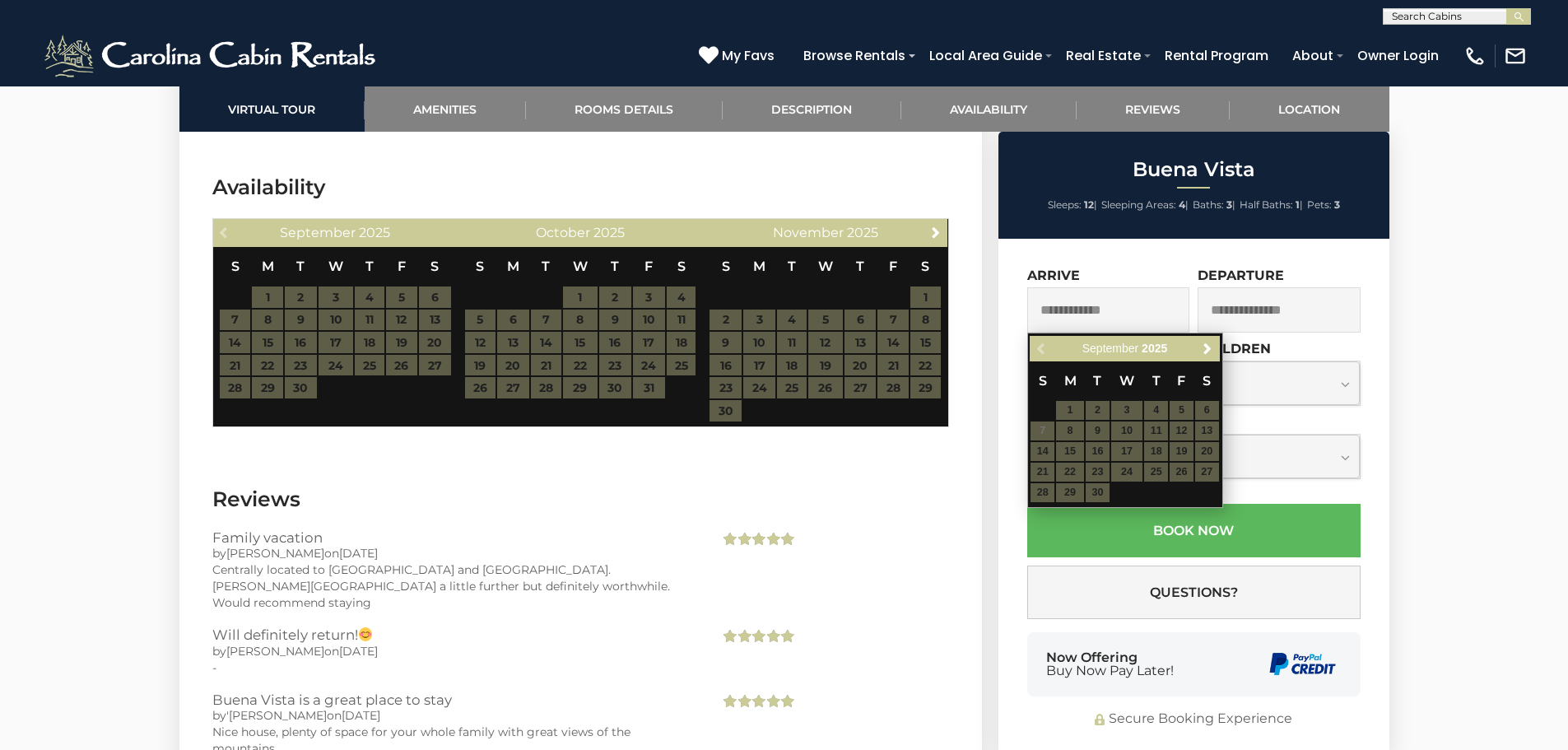
click at [1126, 425] on table "S M T W T F S 1 2 3 4 5 6 7 8 9 10 11 12 13 14 15 16 17 18 19 20 21 22 23 24 25…" at bounding box center [1124, 432] width 189 height 141
click at [1113, 468] on table "S M T W T F S 1 2 3 4 5 6 7 8 9 10 11 12 13 14 15 16 17 18 19 20 21 22 23 24 25…" at bounding box center [1124, 432] width 189 height 141
click at [1205, 346] on span "Next" at bounding box center [1207, 349] width 13 height 13
click at [1205, 358] on link "Next" at bounding box center [1207, 349] width 21 height 21
click at [1172, 443] on table "S M T W T F S 1 2 3 4 5 6 7 8 9 10 11 12 13 14 15 16 17 18 19 20 21 22 23 24 25…" at bounding box center [1124, 443] width 189 height 162
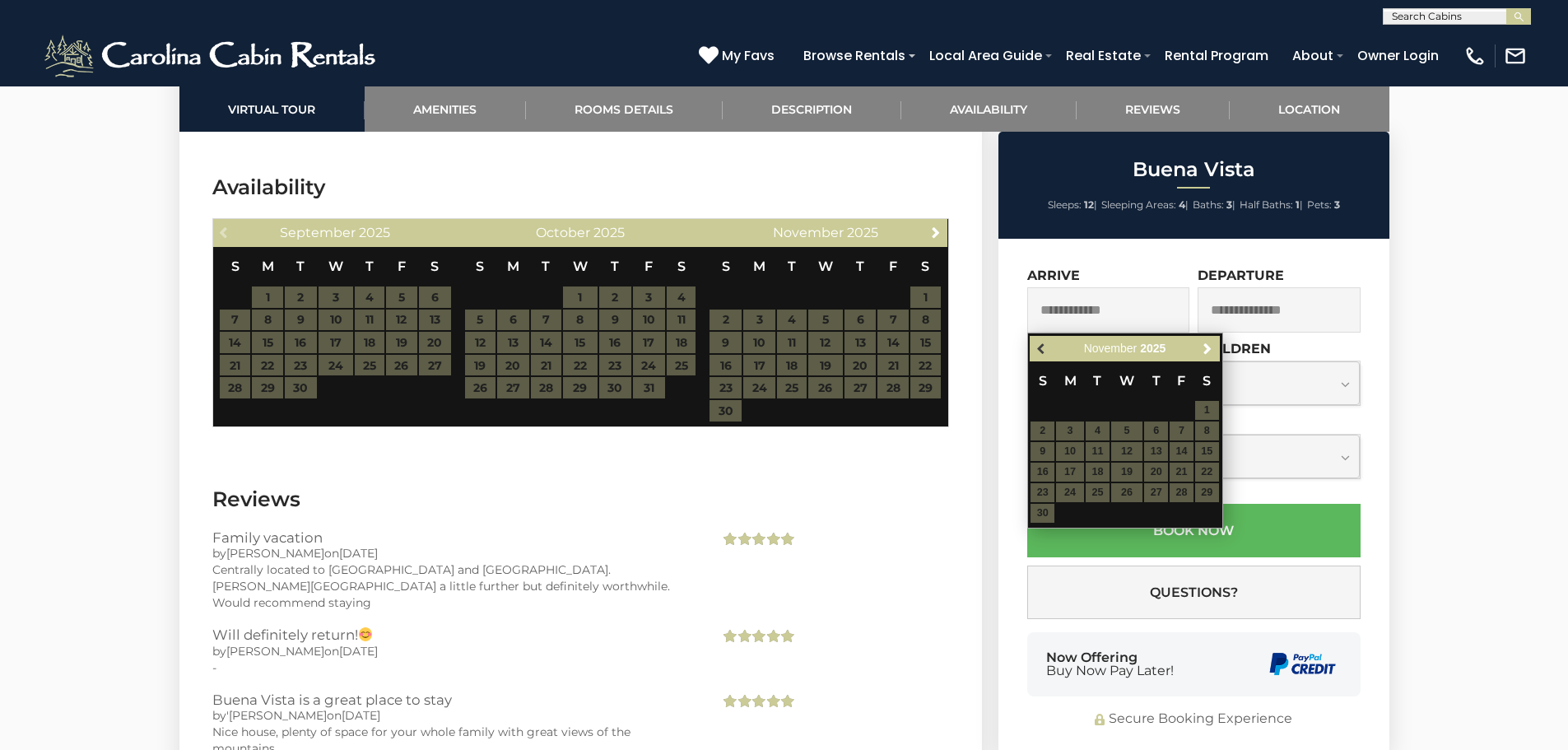
click at [1045, 354] on span "Previous" at bounding box center [1042, 349] width 13 height 13
drag, startPoint x: 1112, startPoint y: 433, endPoint x: 1177, endPoint y: 382, distance: 82.6
click at [1113, 433] on table "S M T W T F S 1 2 3 4 5 6 7 8 9 10 11 12 13 14 15 16 17 18 19 20 21 22 23 24 25…" at bounding box center [1124, 432] width 189 height 141
click at [1213, 349] on span "Next" at bounding box center [1207, 349] width 13 height 13
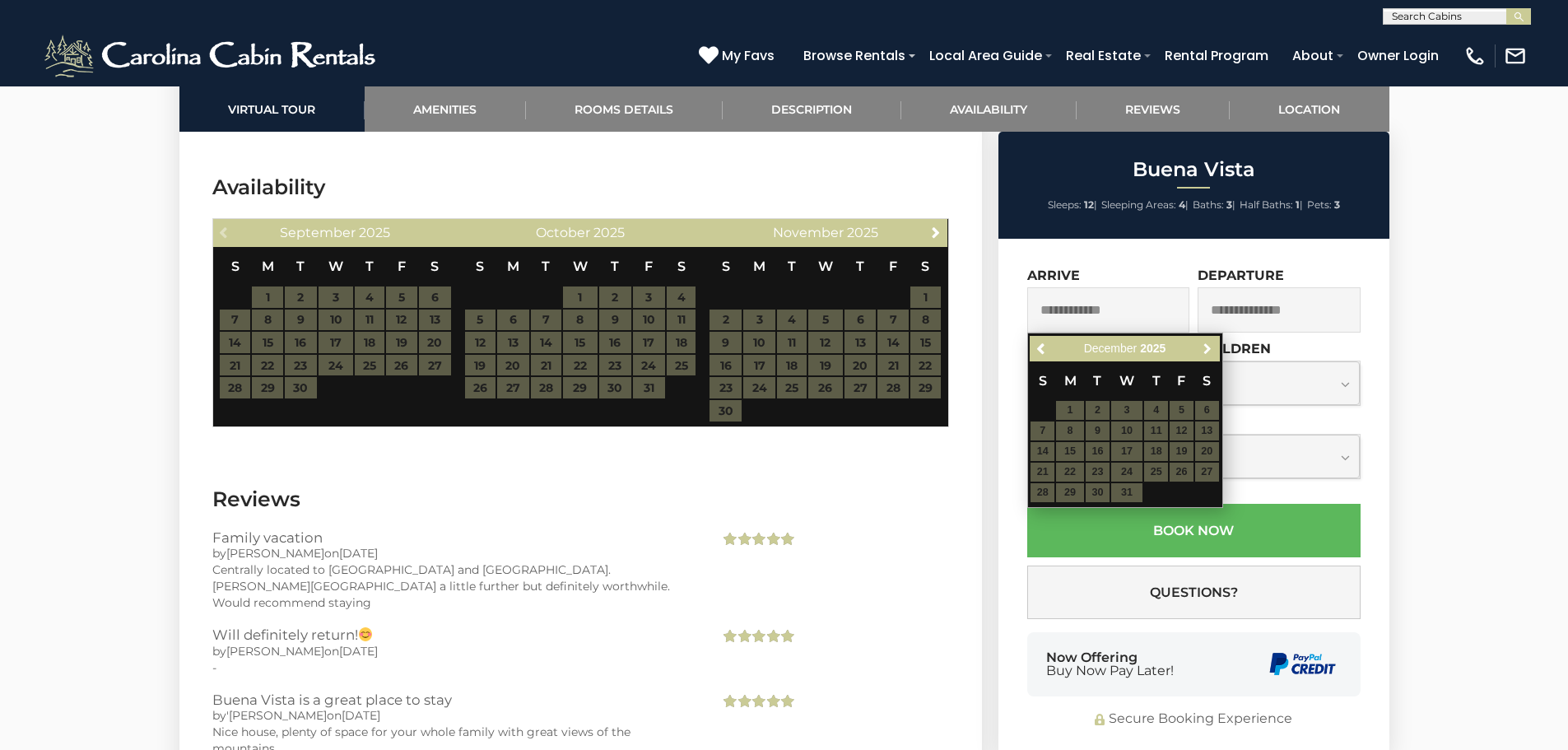
click at [1213, 349] on span "Next" at bounding box center [1207, 349] width 13 height 13
click at [1178, 427] on table "S M T W T F S 1 2 3 4 5 6 7 8 9 10 11 12 13 14 15 16 17 18 19 20 21 22 23 24 25…" at bounding box center [1124, 432] width 189 height 141
click at [1182, 445] on table "S M T W T F S 1 2 3 4 5 6 7 8 9 10 11 12 13 14 15 16 17 18 19 20 21 22 23 24 25…" at bounding box center [1124, 432] width 189 height 141
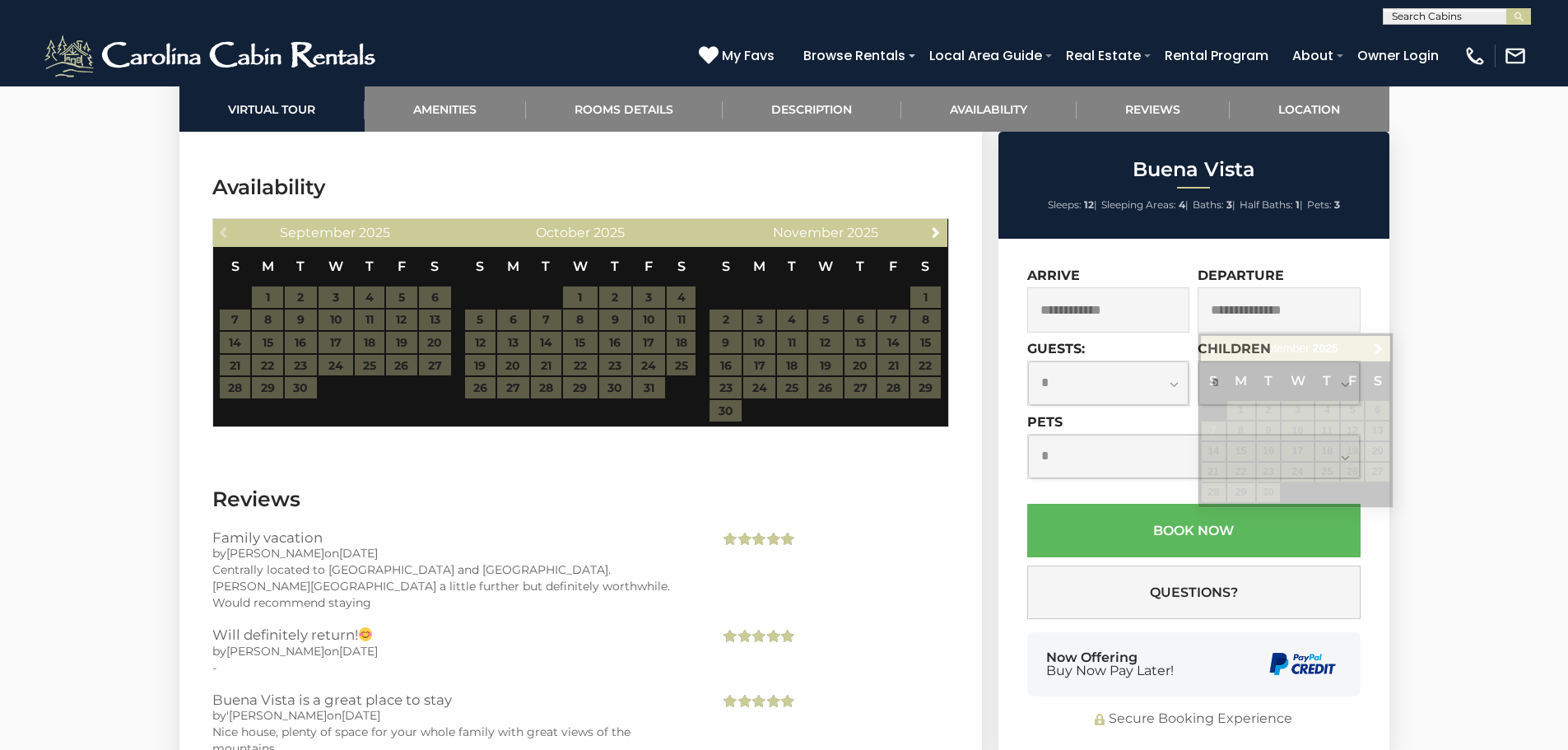
click at [1292, 309] on input "text" at bounding box center [1278, 310] width 163 height 45
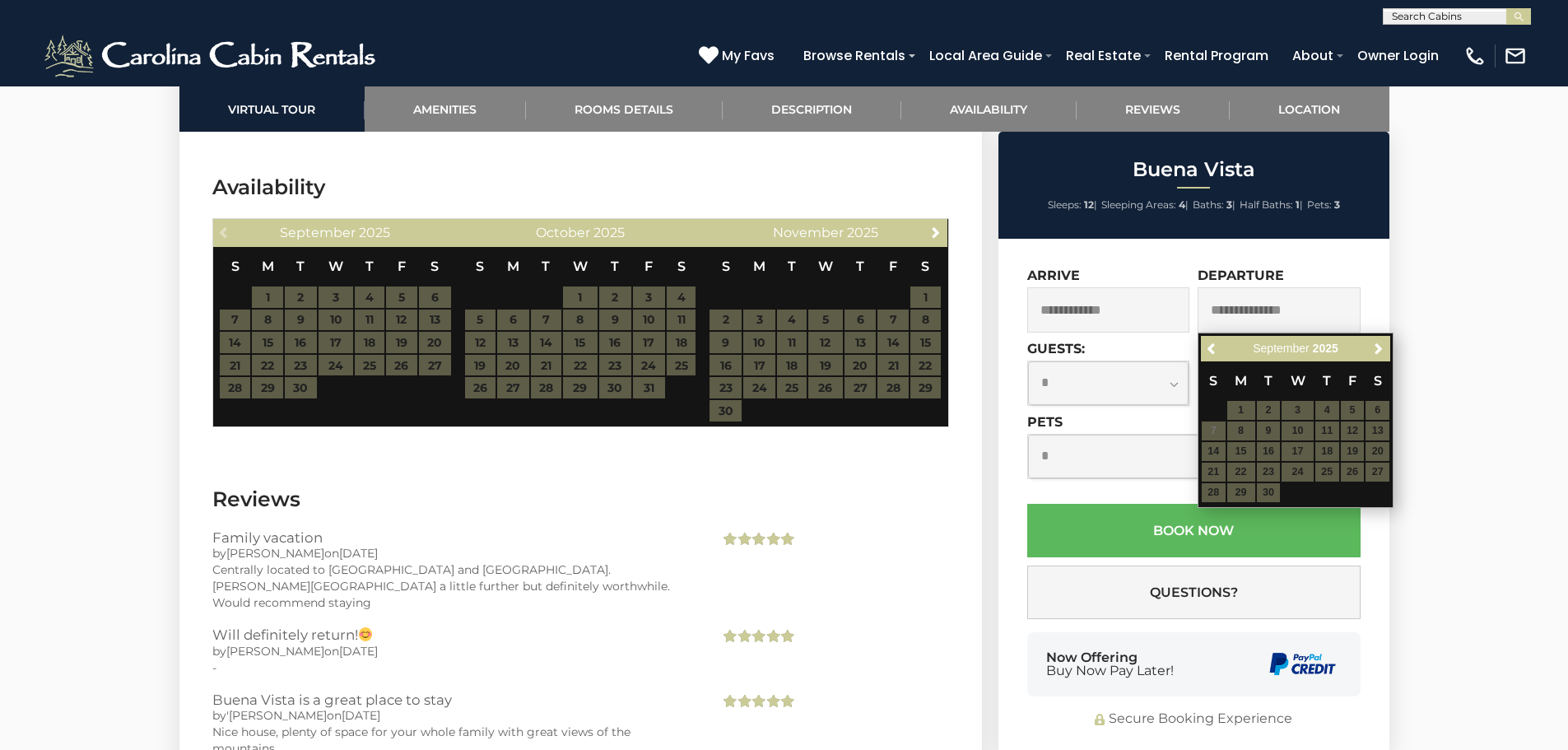
click at [1324, 416] on table "S M T W T F S 1 2 3 4 5 6 7 8 9 10 11 12 13 14 15 16 17 18 19 20 21 22 23 24 25…" at bounding box center [1295, 432] width 189 height 141
click at [1328, 425] on table "S M T W T F S 1 2 3 4 5 6 7 8 9 10 11 12 13 14 15 16 17 18 19 20 21 22 23 24 25…" at bounding box center [1295, 432] width 189 height 141
drag, startPoint x: 1319, startPoint y: 435, endPoint x: 889, endPoint y: 435, distance: 430.0
click at [1318, 435] on table "S M T W T F S 1 2 3 4 5 6 7 8 9 10 11 12 13 14 15 16 17 18 19 20 21 22 23 24 25…" at bounding box center [1295, 432] width 189 height 141
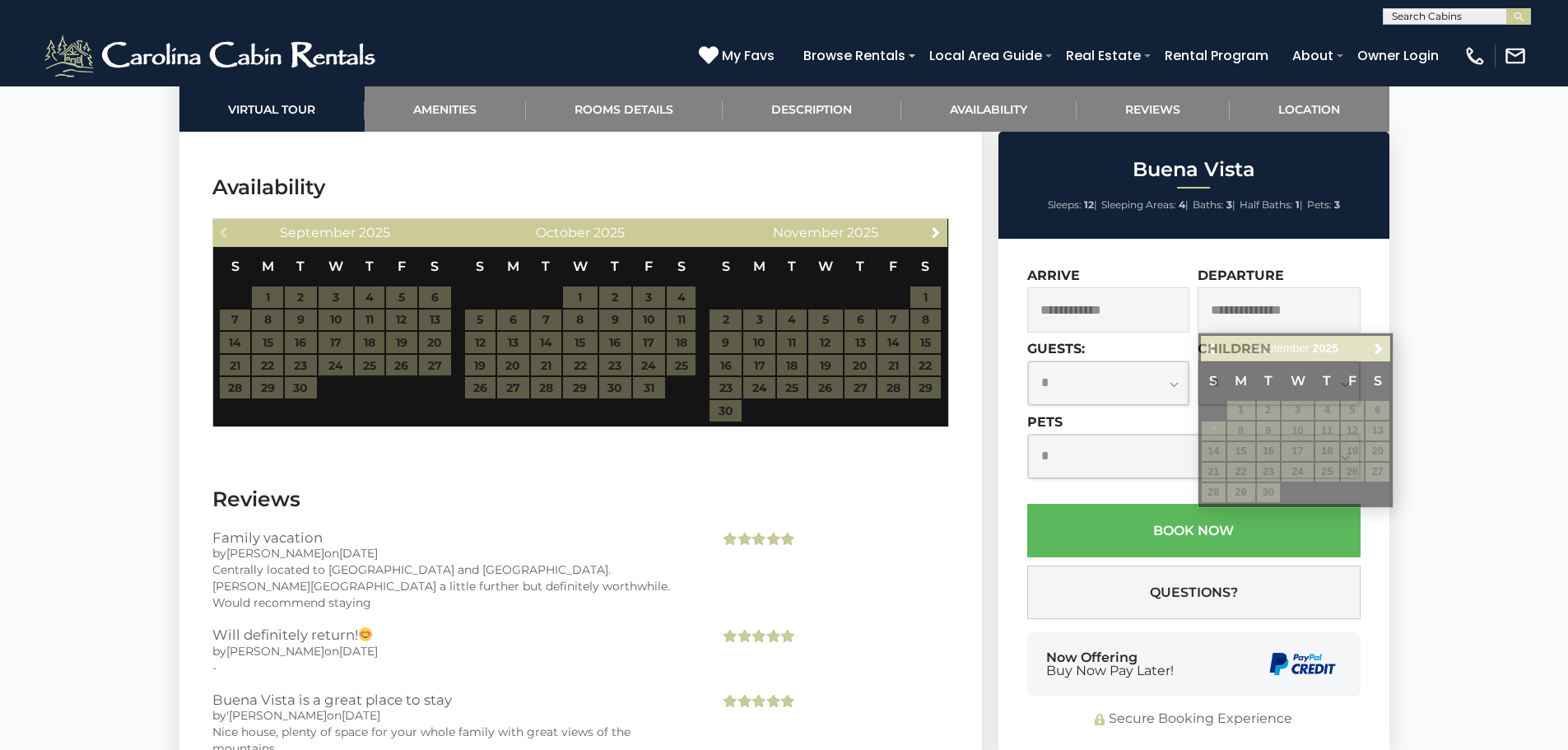
click at [789, 485] on h3 "Reviews" at bounding box center [580, 499] width 737 height 29
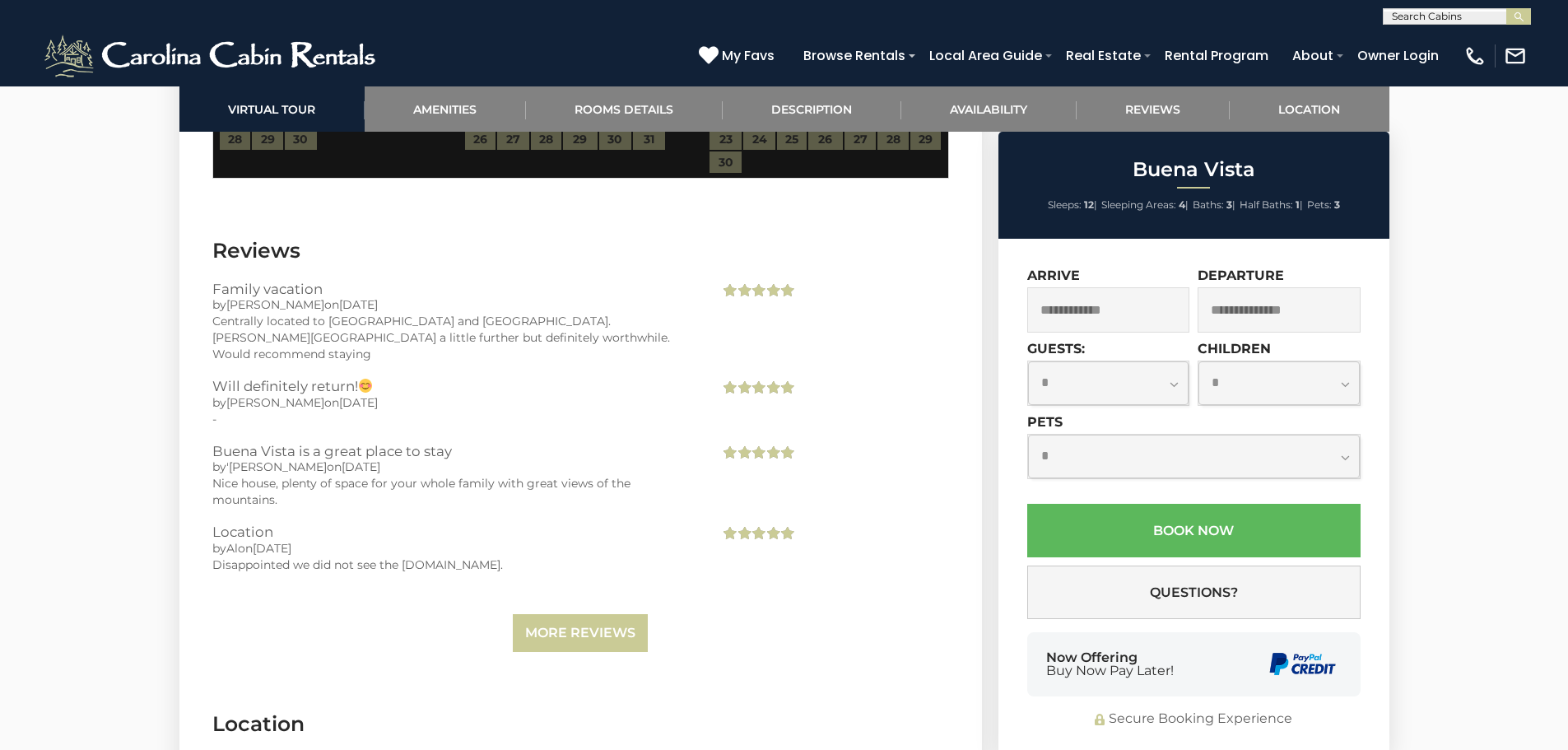
scroll to position [3738, 0]
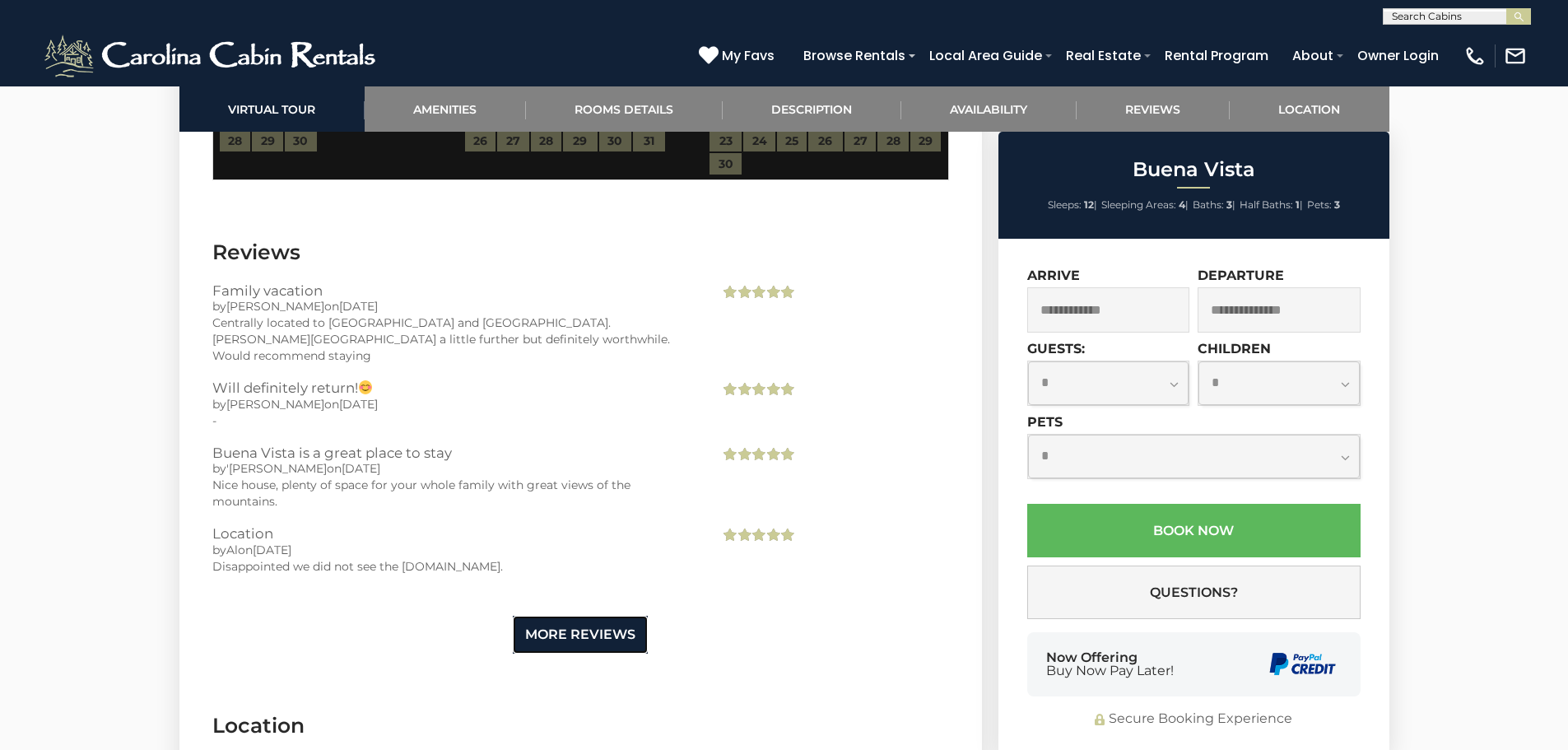
click at [616, 615] on link "More Reviews" at bounding box center [580, 634] width 135 height 39
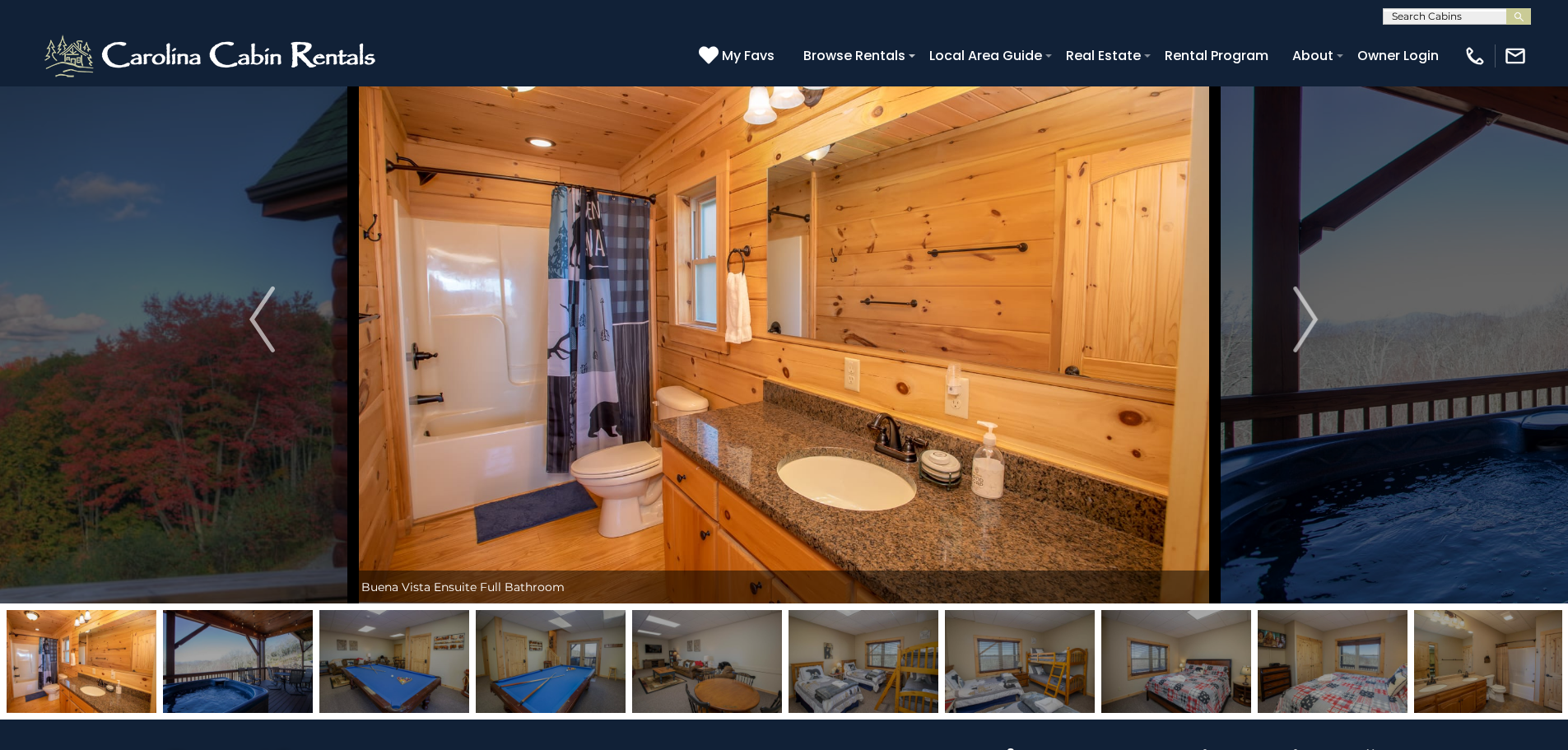
scroll to position [0, 0]
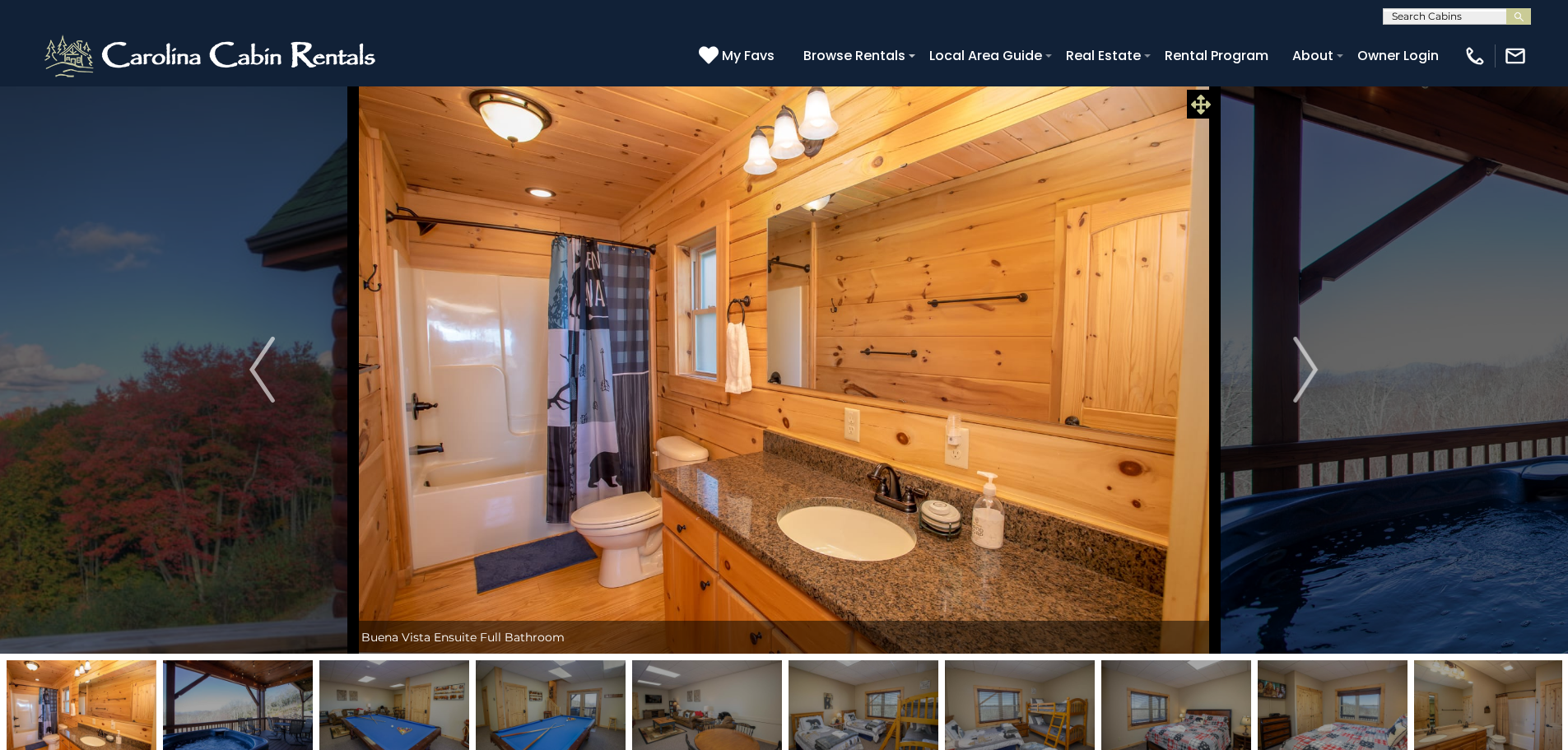
click at [1211, 97] on span at bounding box center [1201, 104] width 29 height 29
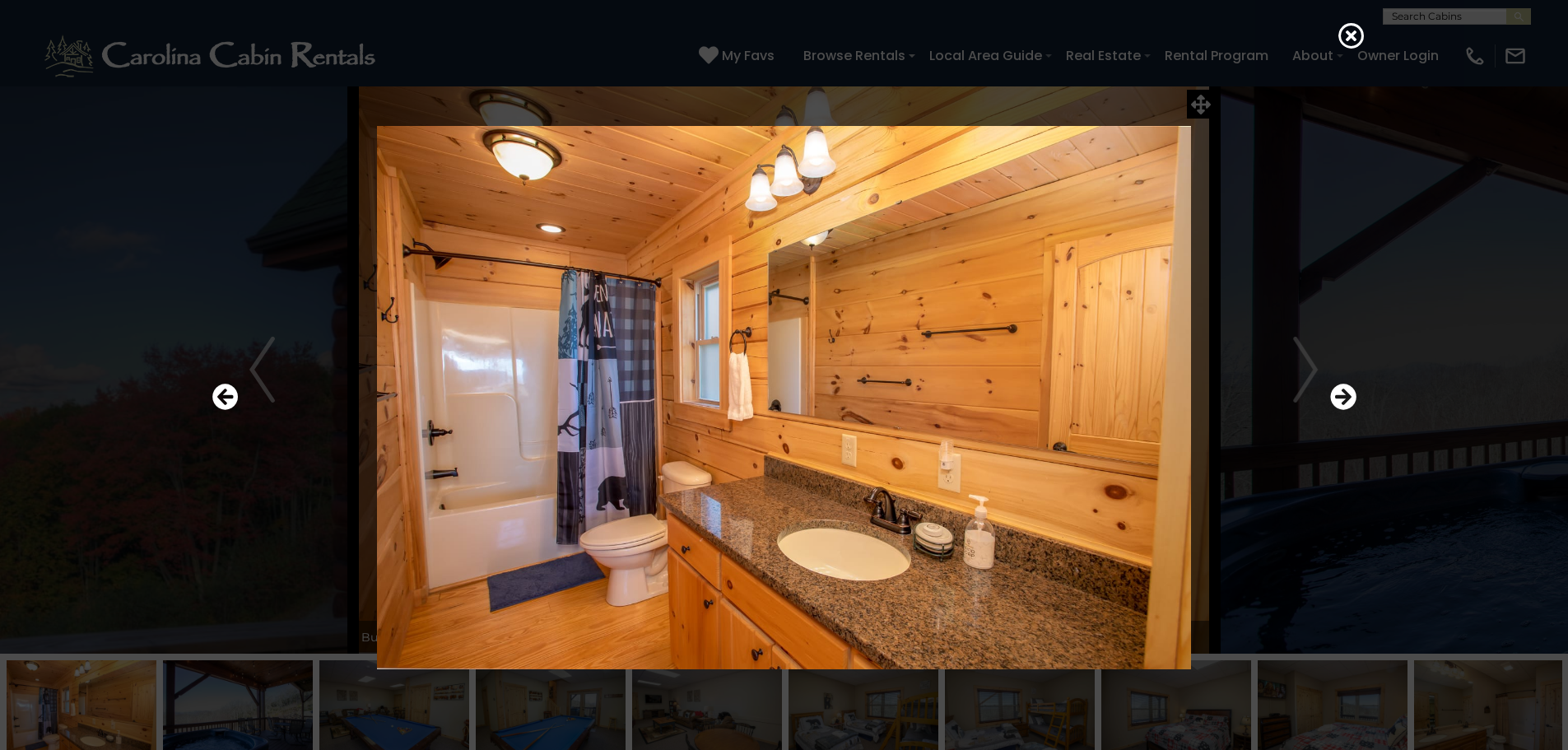
click at [1423, 150] on div at bounding box center [784, 375] width 1568 height 750
click at [1352, 34] on icon at bounding box center [1352, 36] width 26 height 26
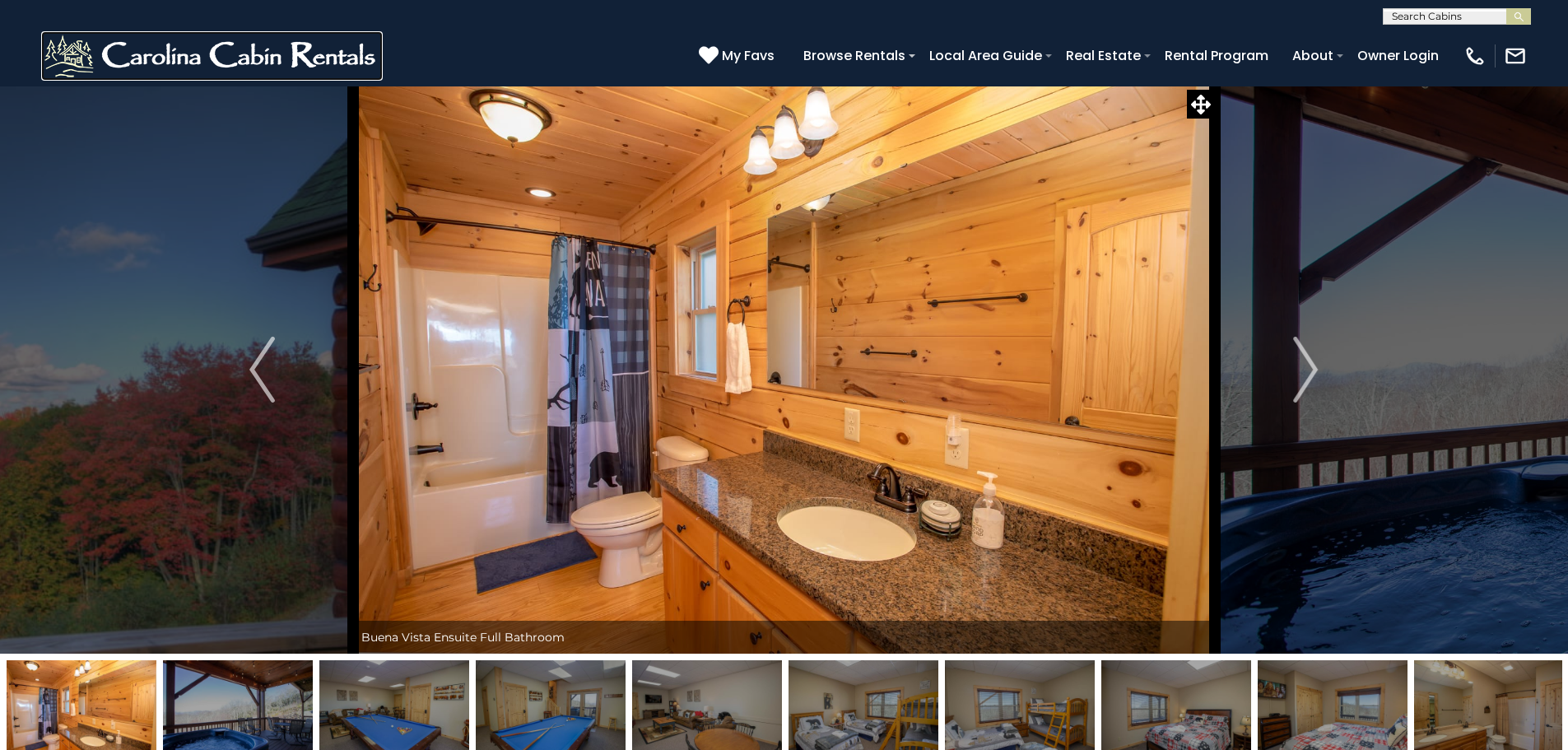
click at [57, 53] on img at bounding box center [212, 56] width 342 height 50
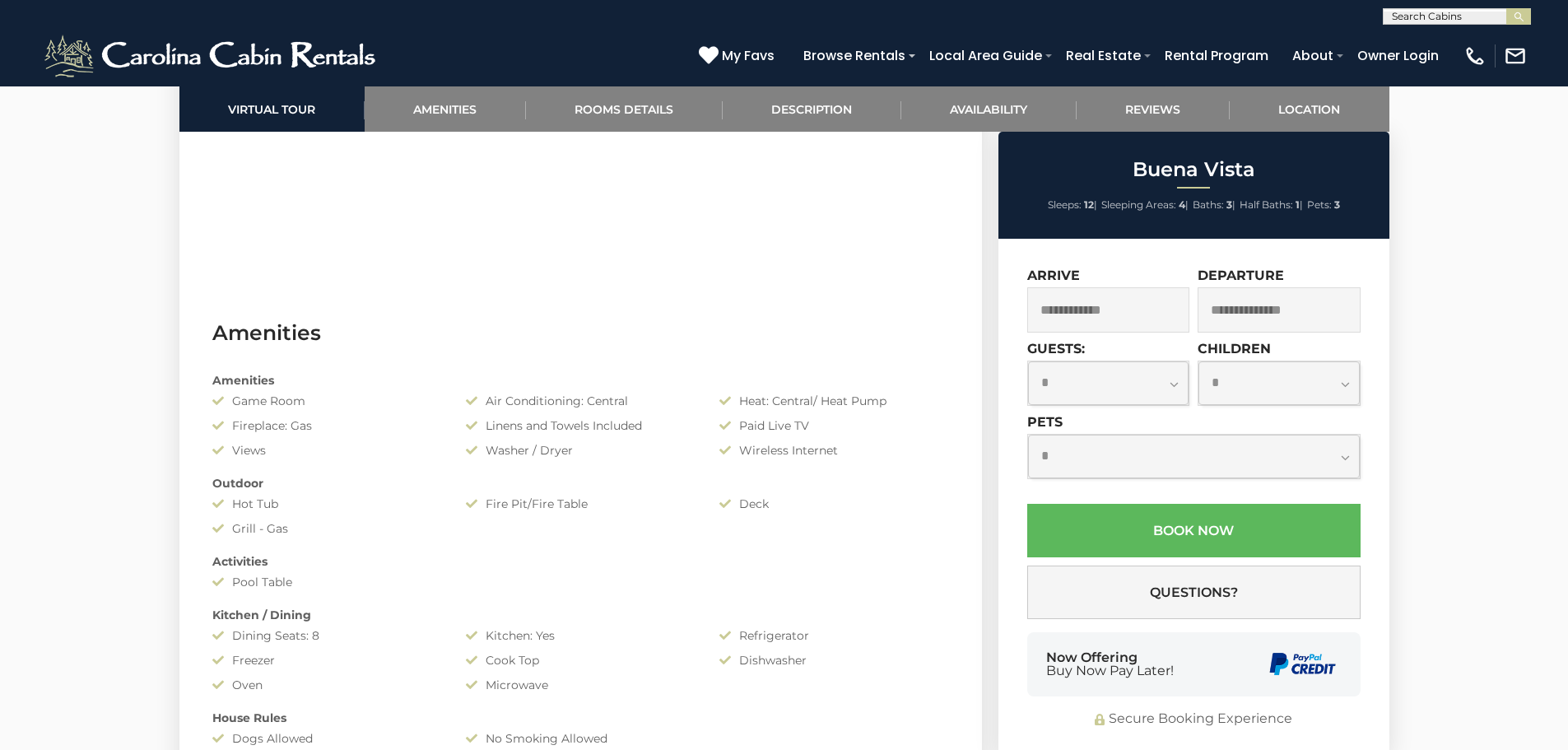
scroll to position [905, 0]
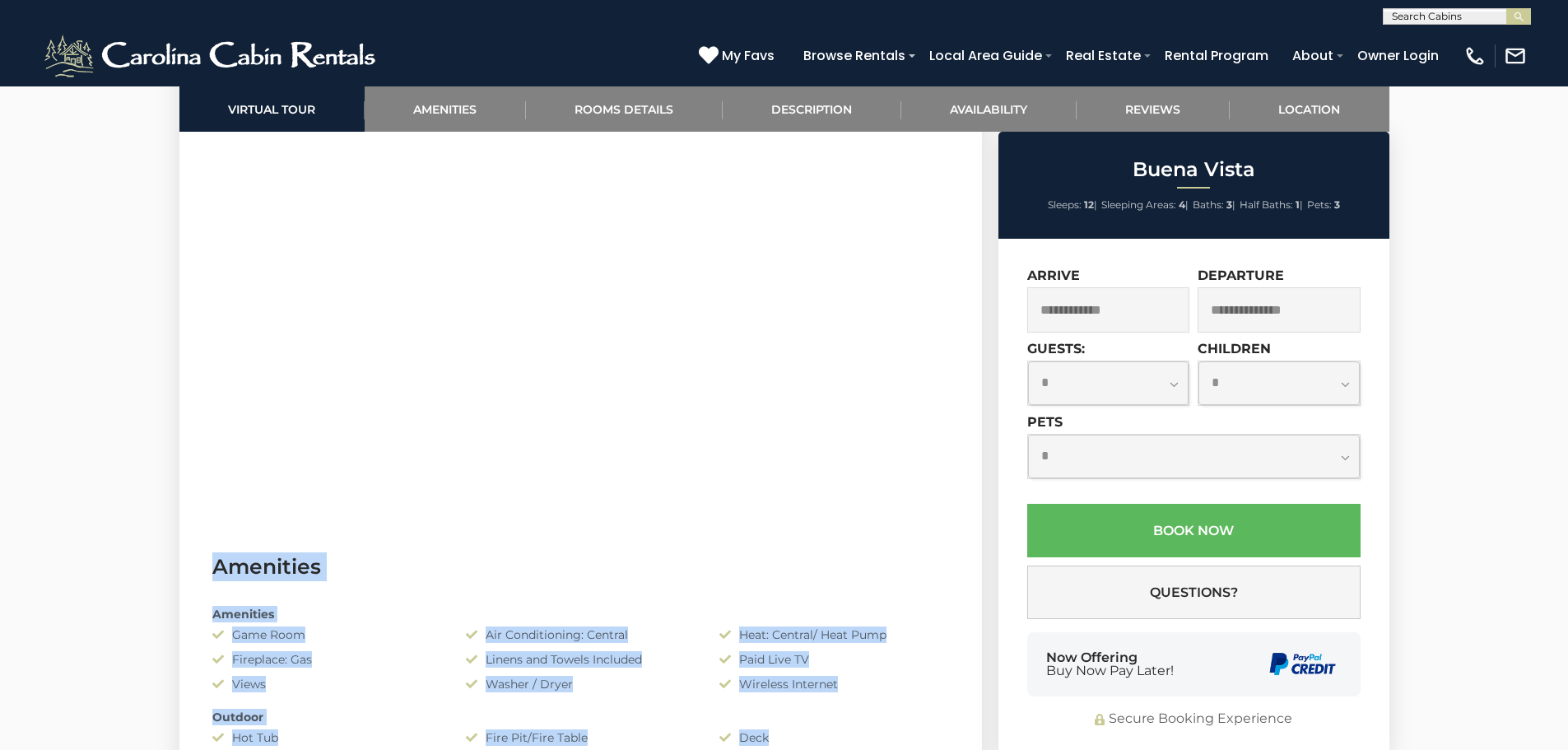
drag, startPoint x: 702, startPoint y: 577, endPoint x: 209, endPoint y: 569, distance: 493.1
copy div "Amenities Amenities Game Room Air Conditioning: Central Heat: Central/ Heat Pum…"
